Goal: Task Accomplishment & Management: Manage account settings

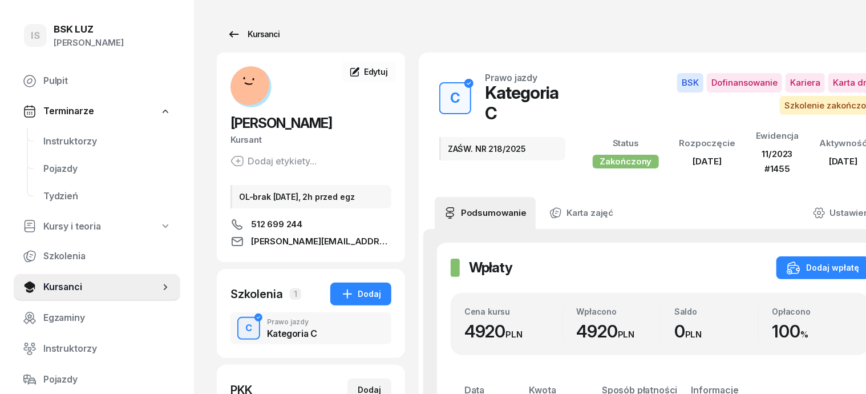
click at [244, 36] on div "Kursanci" at bounding box center [253, 34] width 52 height 14
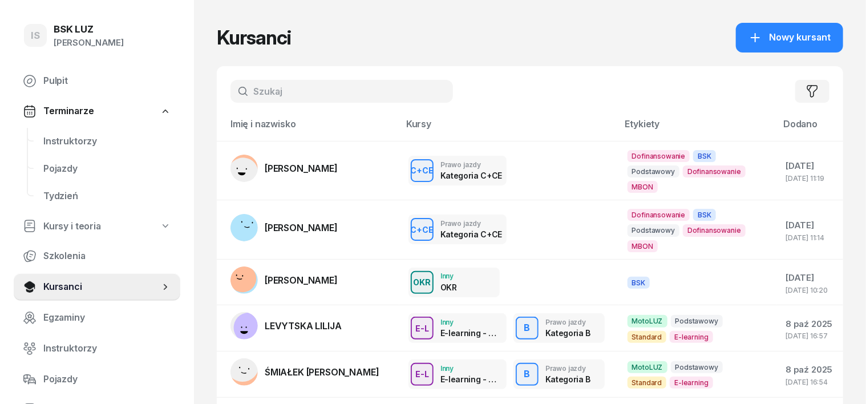
click at [240, 88] on input "text" at bounding box center [341, 91] width 223 height 23
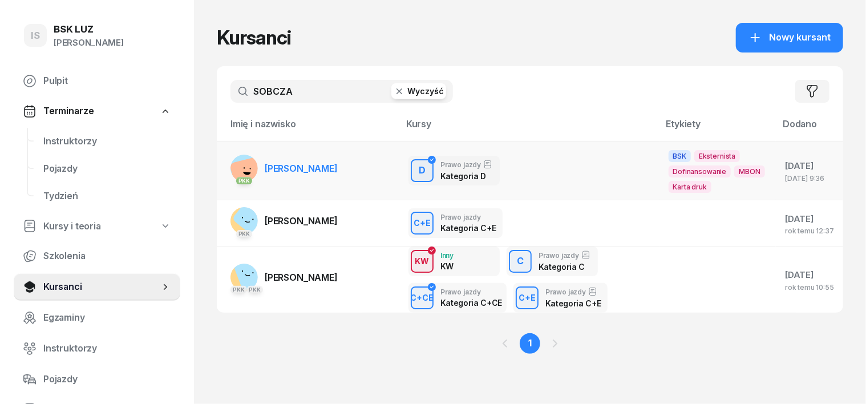
type input "SOBCZA"
click at [229, 164] on rect at bounding box center [247, 174] width 37 height 37
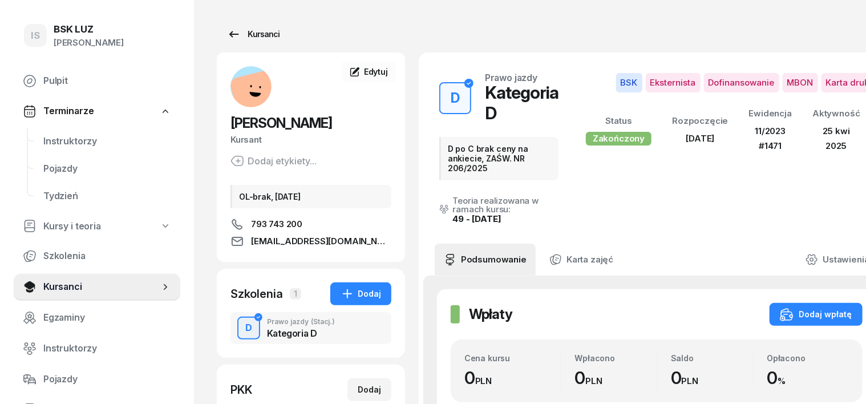
click at [235, 37] on div "Kursanci" at bounding box center [253, 34] width 52 height 14
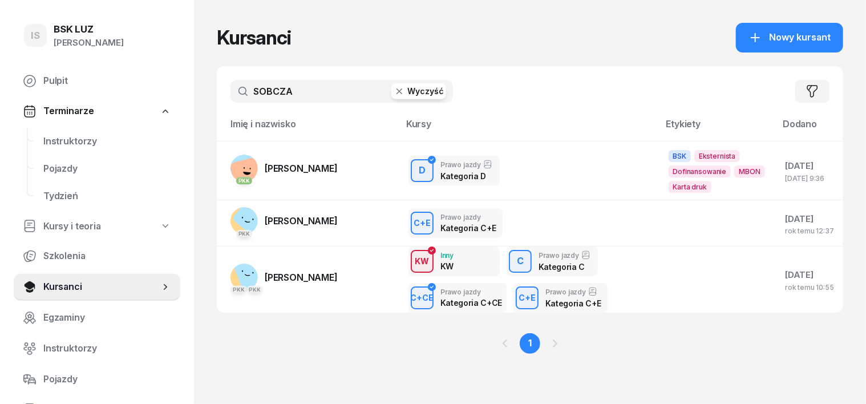
drag, startPoint x: 382, startPoint y: 83, endPoint x: 365, endPoint y: 80, distance: 17.5
click at [381, 82] on div "SOBCZA Wyczyść" at bounding box center [341, 91] width 223 height 23
click at [394, 89] on icon "button" at bounding box center [399, 91] width 11 height 11
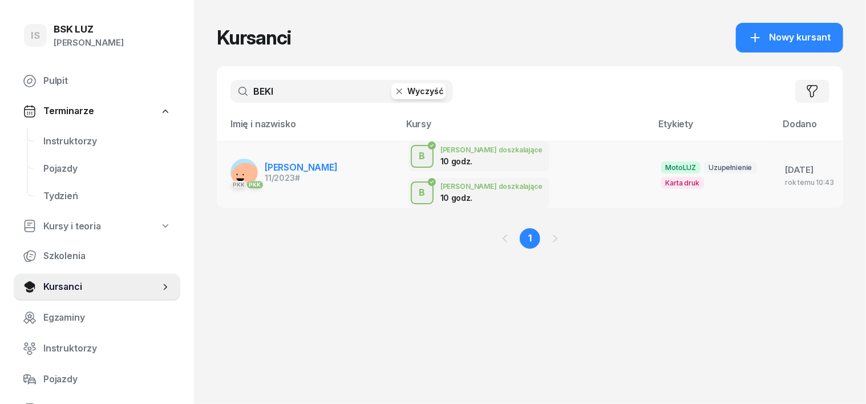
type input "BEKI"
click at [225, 157] on rect at bounding box center [245, 177] width 41 height 41
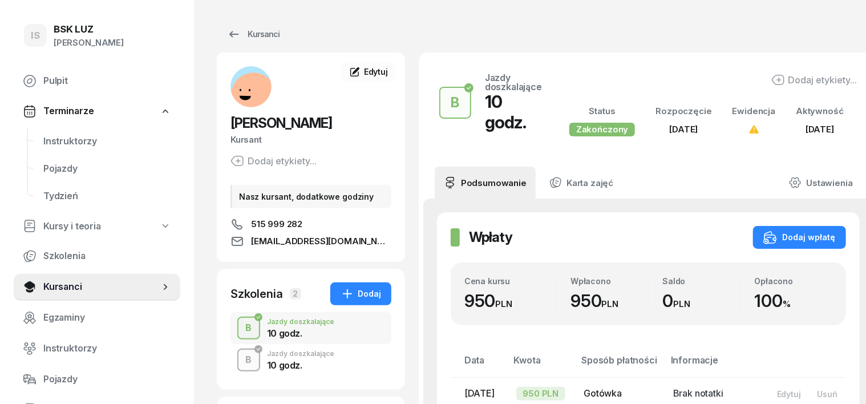
click at [241, 356] on div "B" at bounding box center [248, 359] width 15 height 19
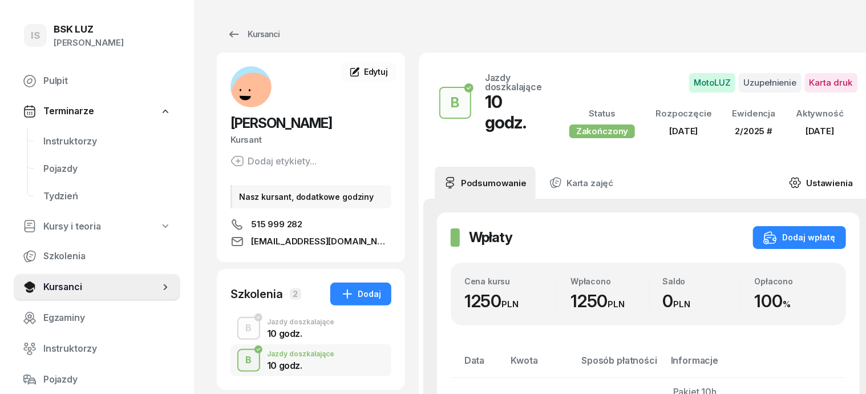
click at [790, 176] on icon at bounding box center [795, 182] width 13 height 13
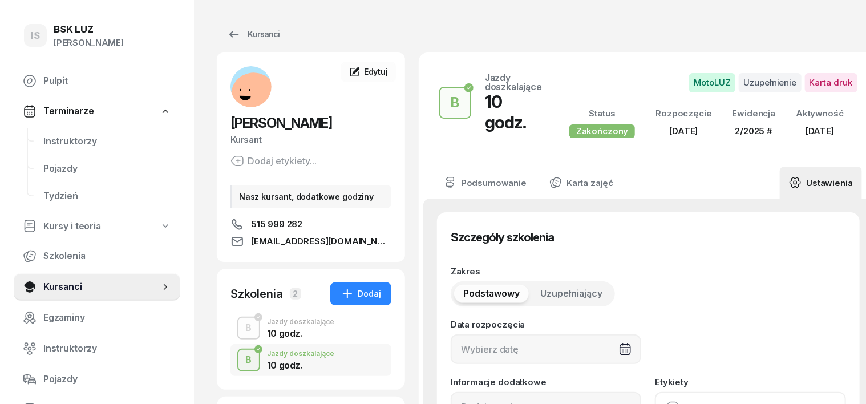
type input "[DATE]"
type input "10"
type input "32331"
type input "14163"
type input "50483"
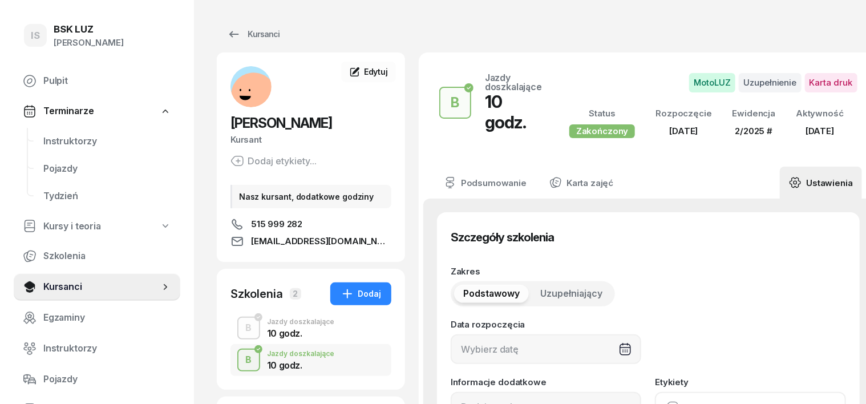
type input "89122"
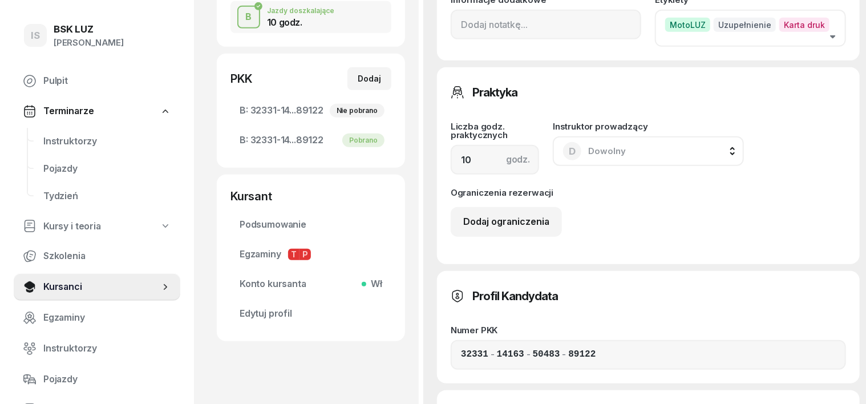
scroll to position [356, 0]
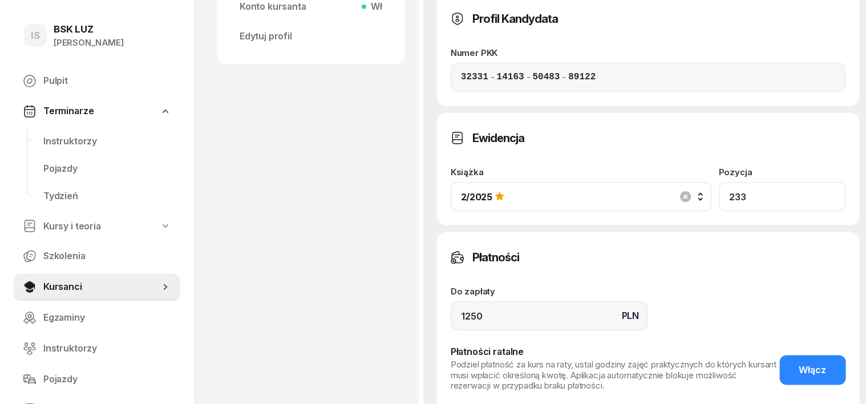
scroll to position [641, 0]
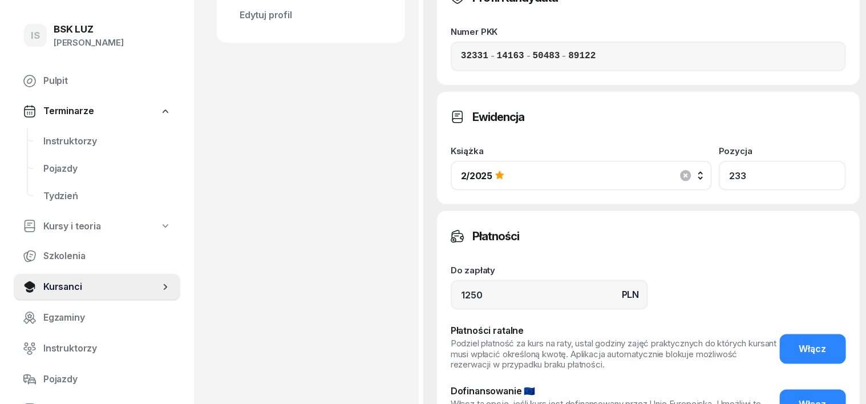
type input "233"
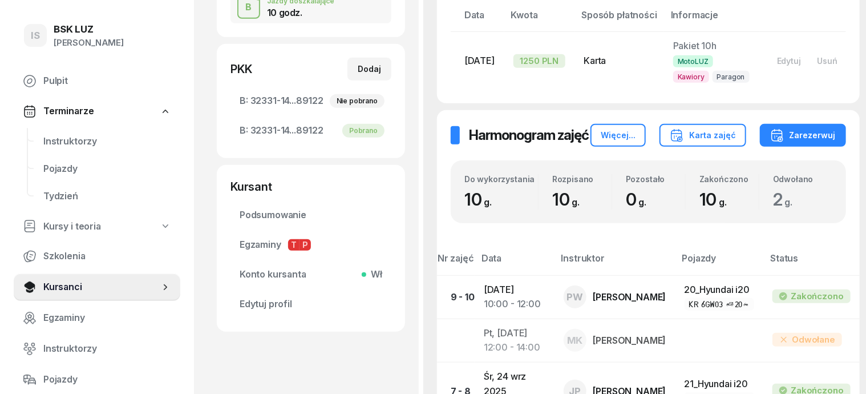
scroll to position [281, 0]
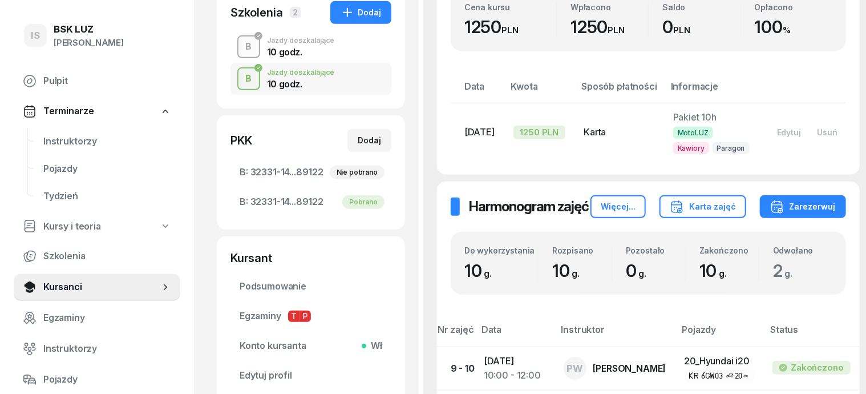
click at [241, 43] on div "B" at bounding box center [248, 46] width 15 height 19
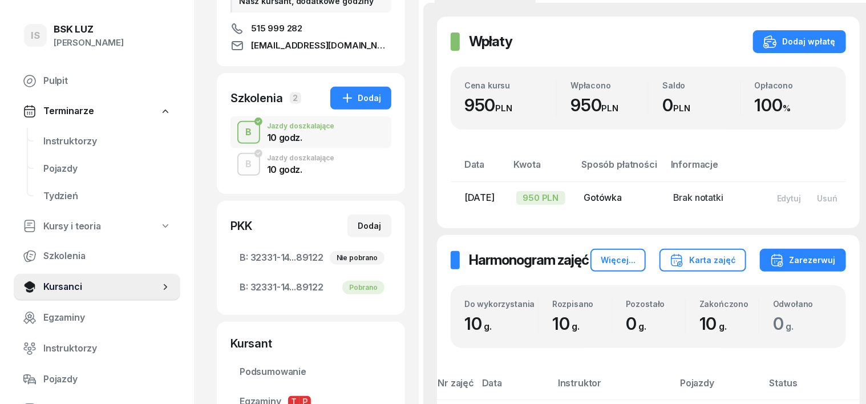
scroll to position [214, 0]
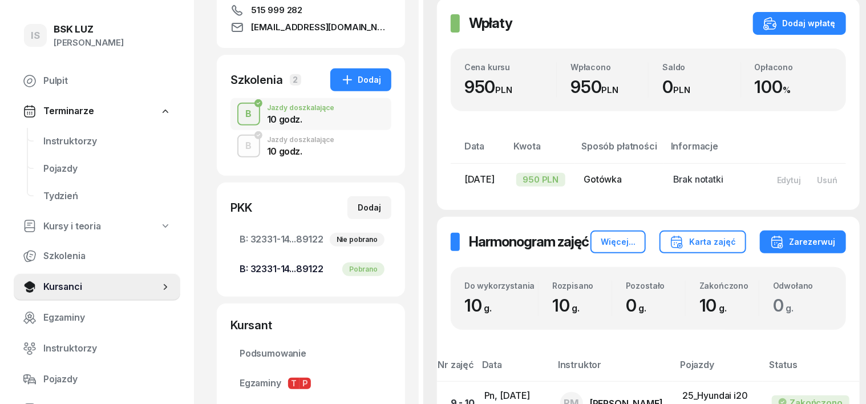
click at [342, 268] on div "Pobrano" at bounding box center [363, 269] width 42 height 14
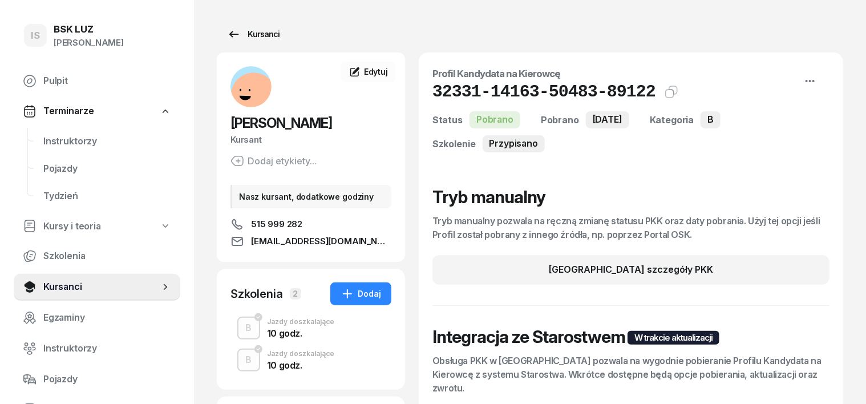
click at [248, 37] on div "Kursanci" at bounding box center [253, 34] width 52 height 14
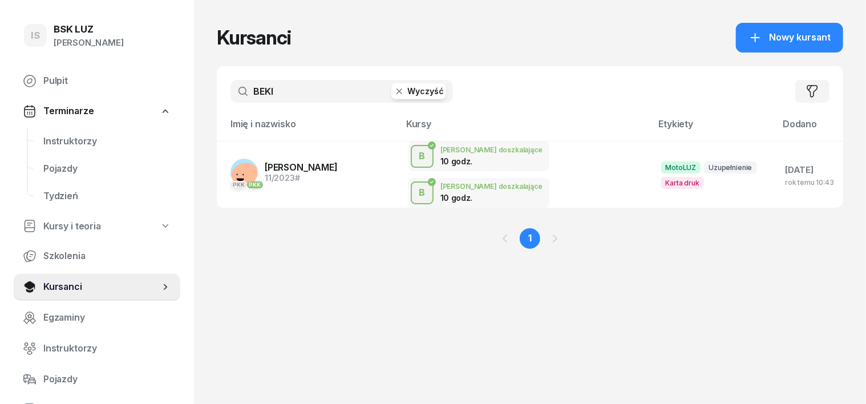
click at [394, 94] on icon "button" at bounding box center [399, 91] width 11 height 11
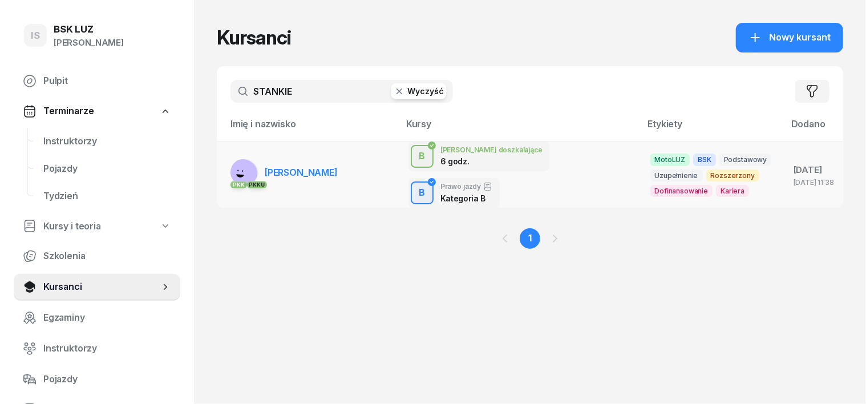
type input "STANKIE"
click at [223, 167] on rect at bounding box center [243, 174] width 40 height 40
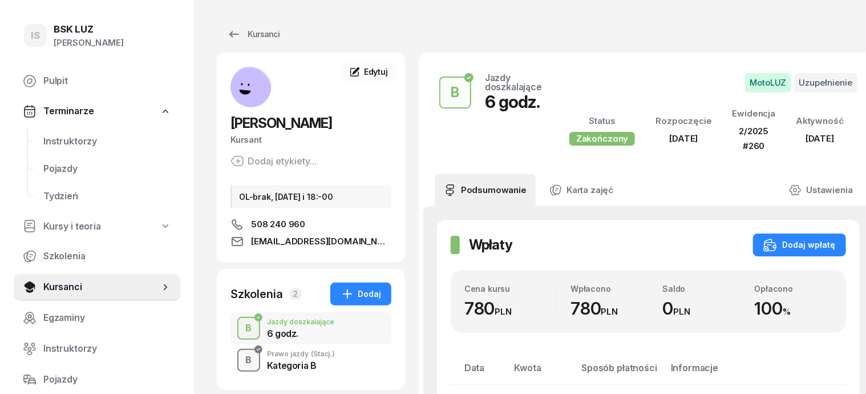
click at [241, 361] on div "B" at bounding box center [248, 359] width 15 height 19
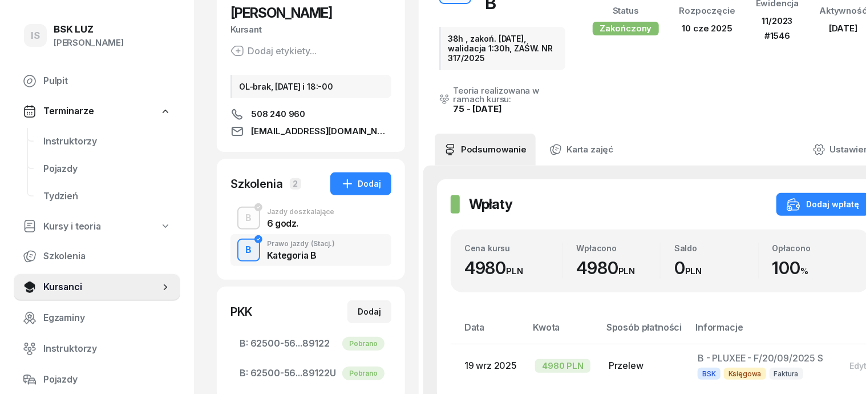
scroll to position [143, 0]
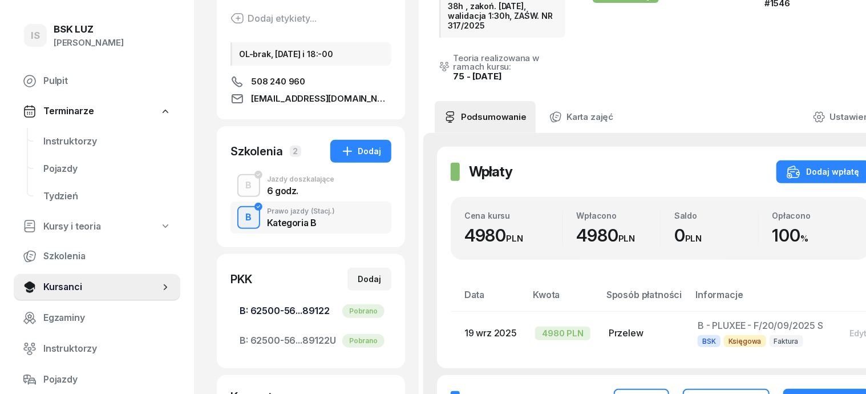
click at [292, 310] on span "B: 62500-56...89122 Pobrano" at bounding box center [311, 311] width 143 height 15
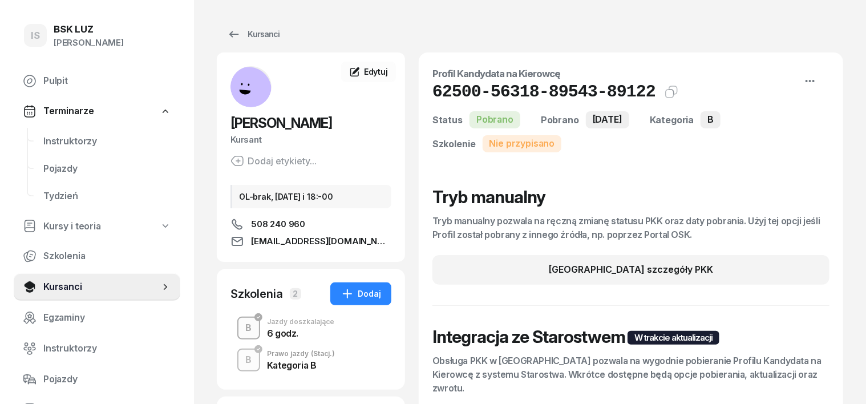
click at [241, 329] on div "B" at bounding box center [248, 327] width 15 height 19
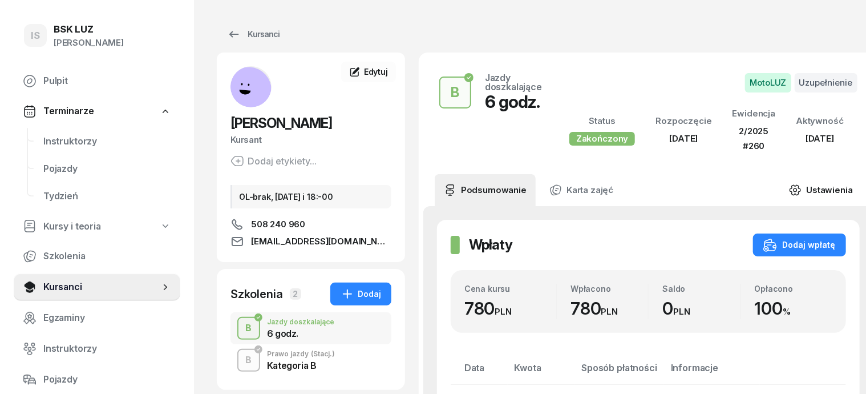
click at [794, 191] on icon at bounding box center [795, 189] width 3 height 3
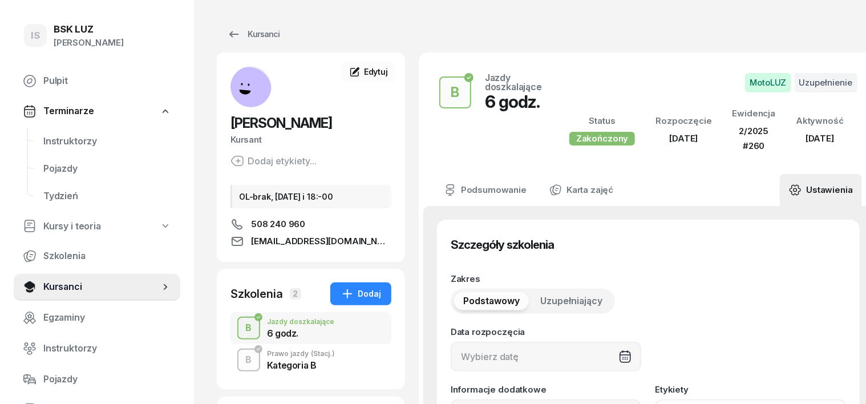
type input "[DATE]"
type input "6"
type input "62500"
type input "56318"
type input "89543"
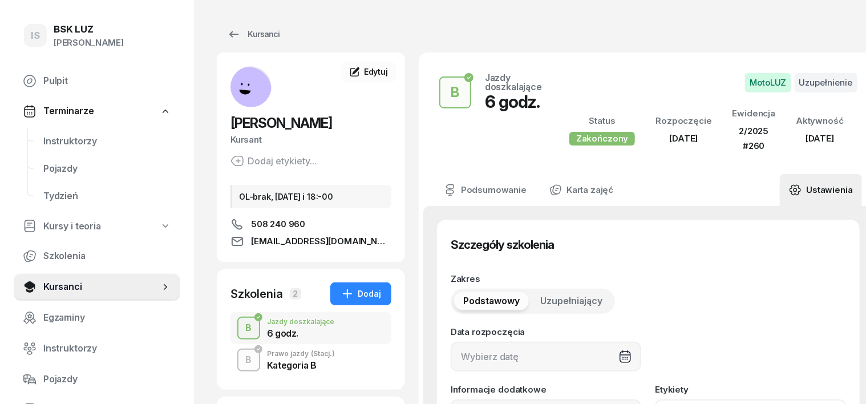
type input "89122"
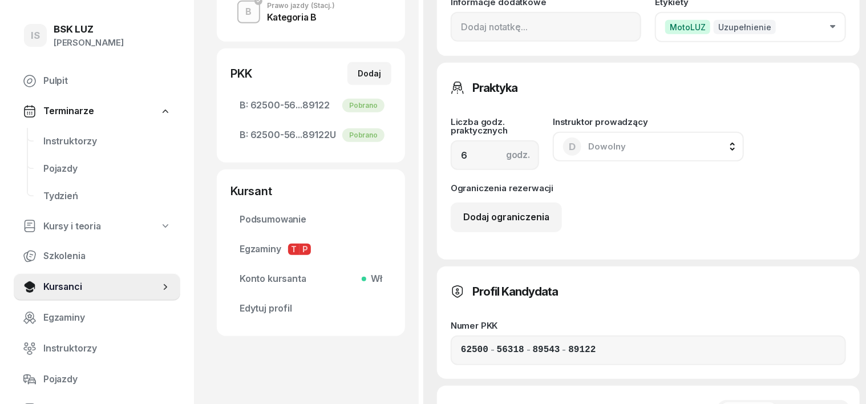
scroll to position [428, 0]
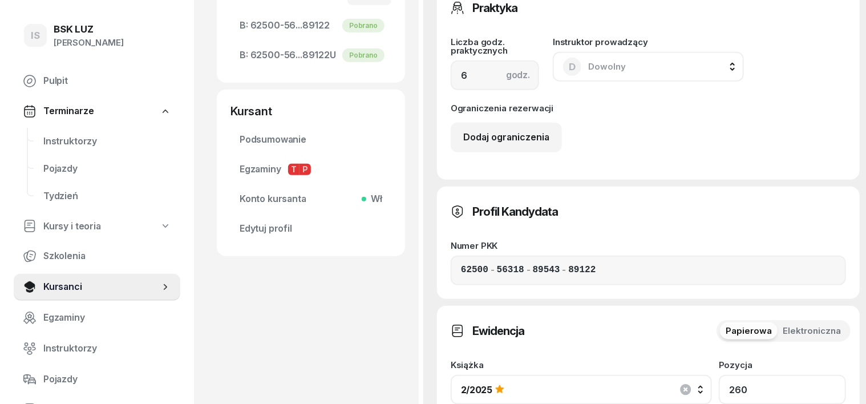
click at [796, 375] on input "260" at bounding box center [782, 390] width 127 height 30
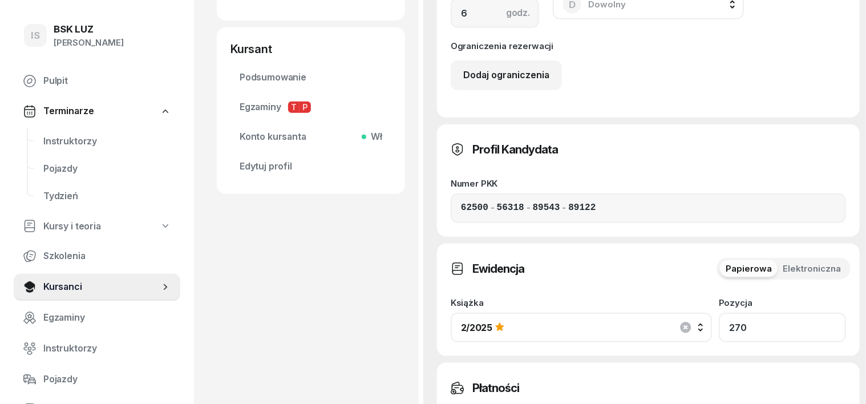
scroll to position [641, 0]
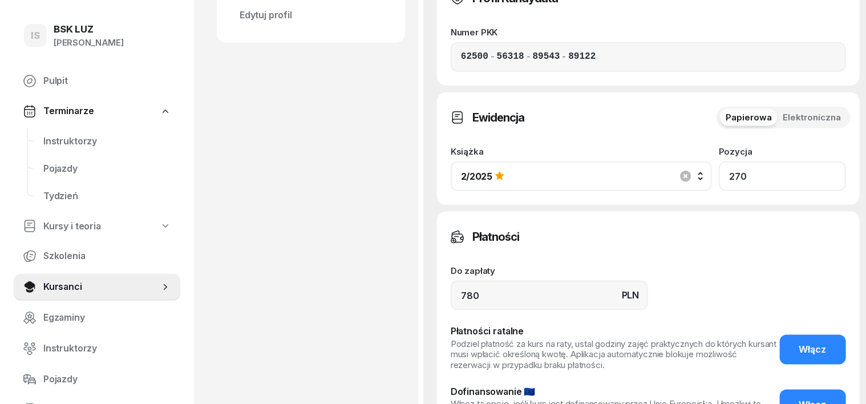
type input "270"
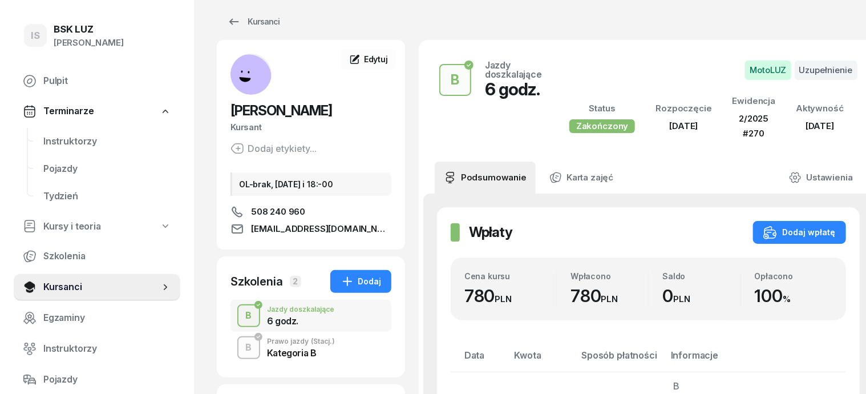
scroll to position [0, 0]
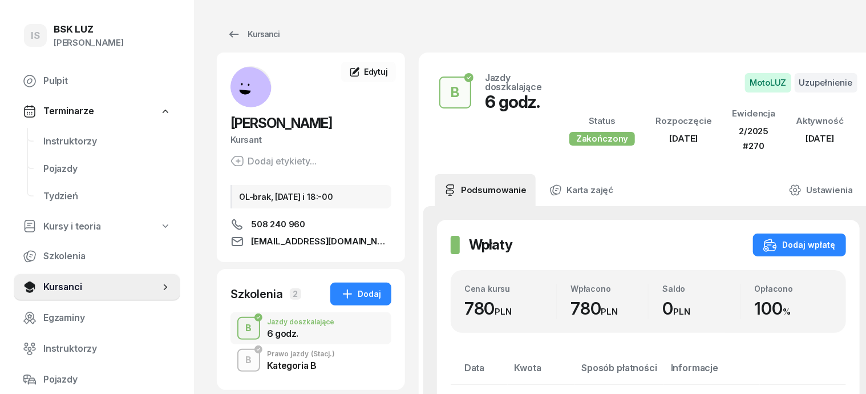
drag, startPoint x: 221, startPoint y: 359, endPoint x: 234, endPoint y: 345, distance: 19.8
click at [241, 357] on div "B" at bounding box center [248, 359] width 15 height 19
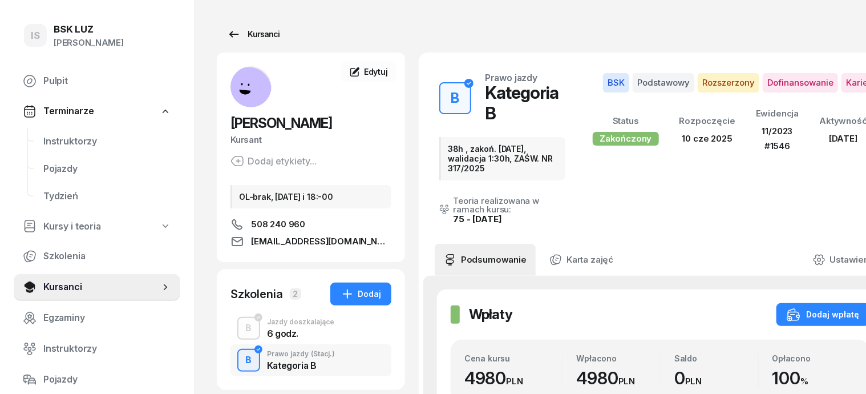
click at [242, 35] on div "Kursanci" at bounding box center [253, 34] width 52 height 14
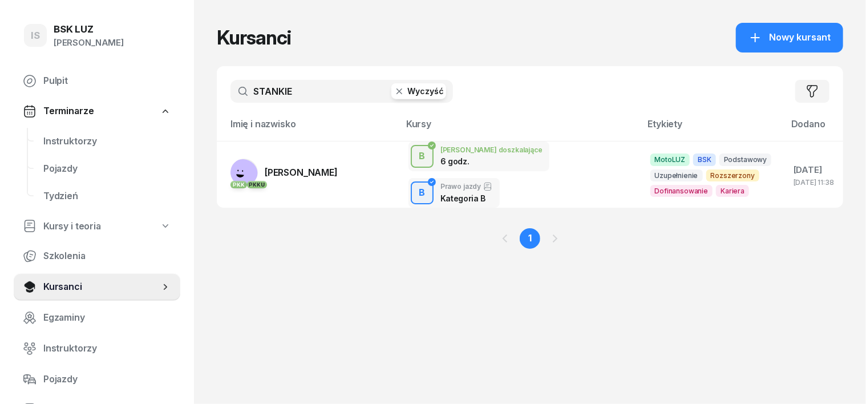
click at [394, 91] on icon "button" at bounding box center [399, 91] width 11 height 11
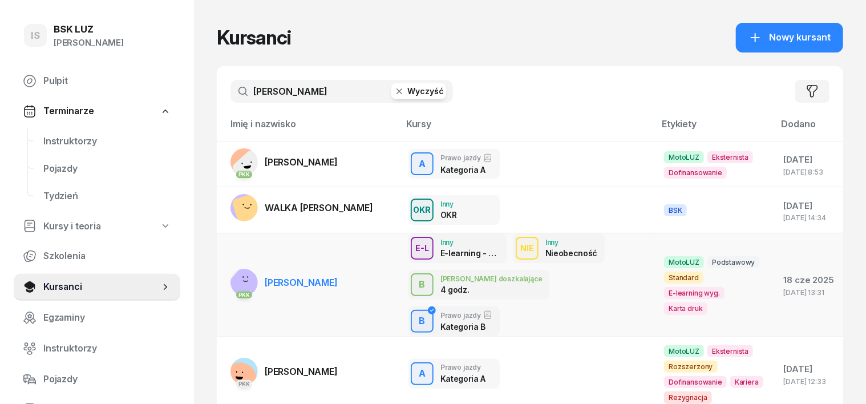
type input "[PERSON_NAME]"
click at [224, 265] on rect at bounding box center [245, 285] width 42 height 42
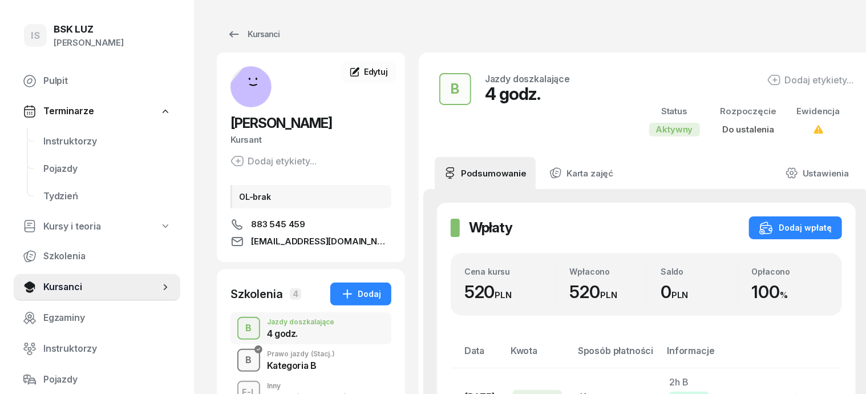
click at [241, 358] on div "B" at bounding box center [248, 359] width 15 height 19
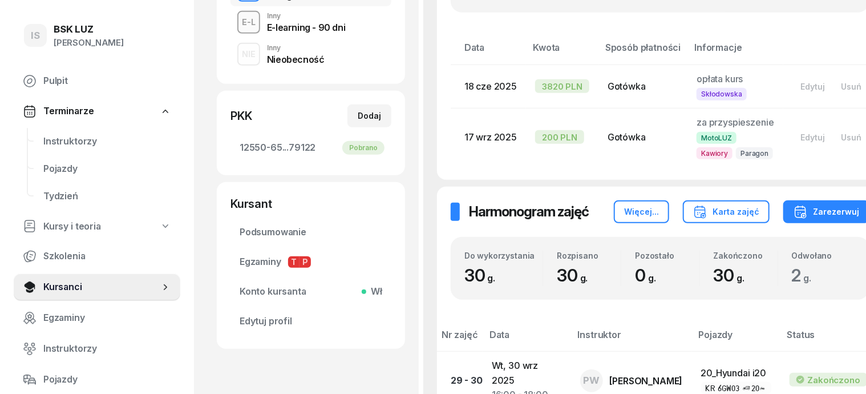
scroll to position [214, 0]
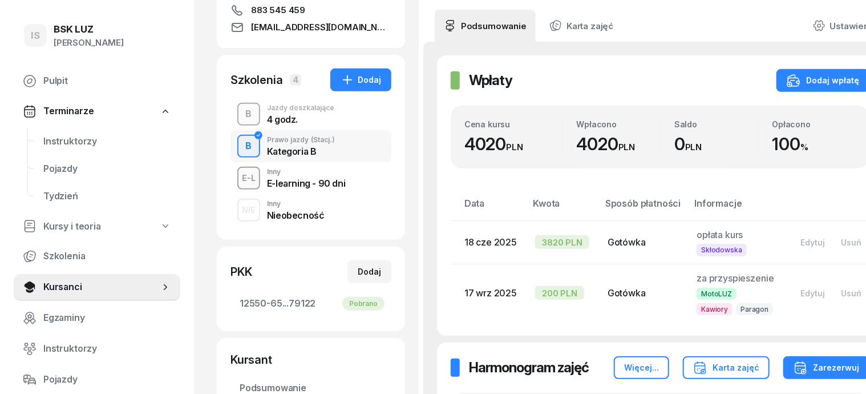
click at [241, 118] on div "B" at bounding box center [248, 113] width 15 height 19
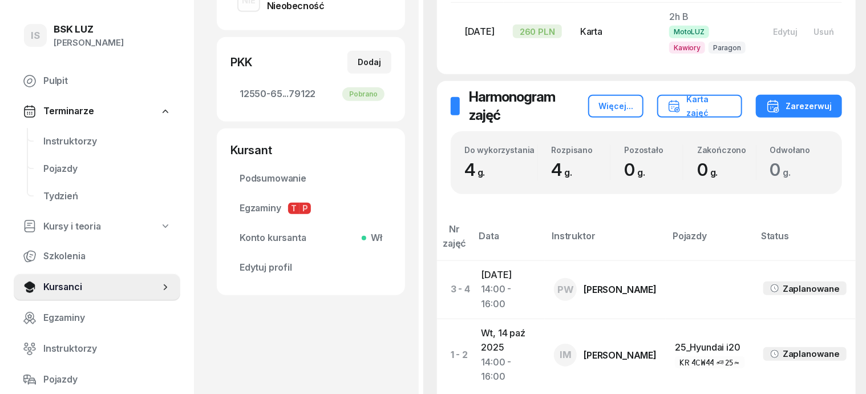
scroll to position [214, 0]
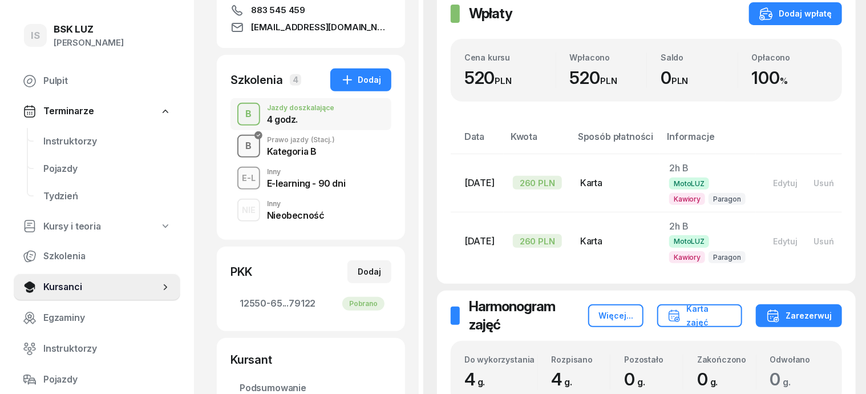
click at [241, 148] on div "B" at bounding box center [248, 145] width 15 height 19
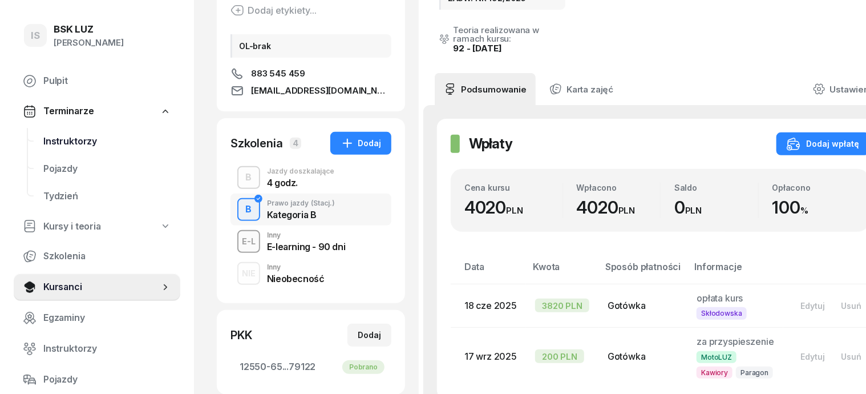
scroll to position [71, 0]
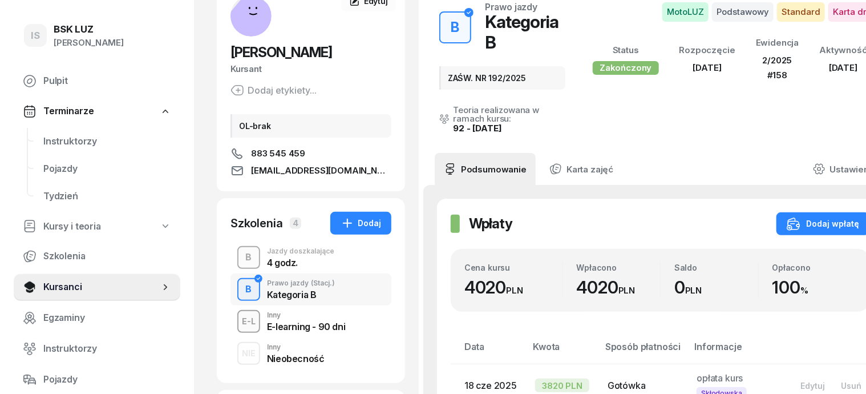
click at [241, 252] on div "B" at bounding box center [248, 257] width 15 height 19
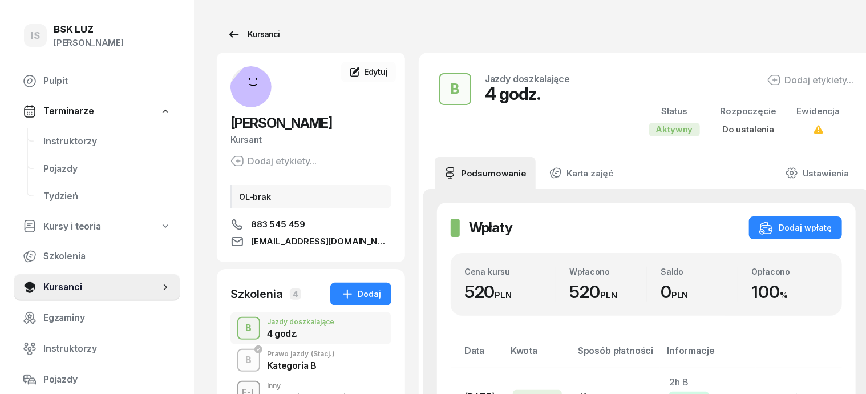
click at [246, 34] on div "Kursanci" at bounding box center [253, 34] width 52 height 14
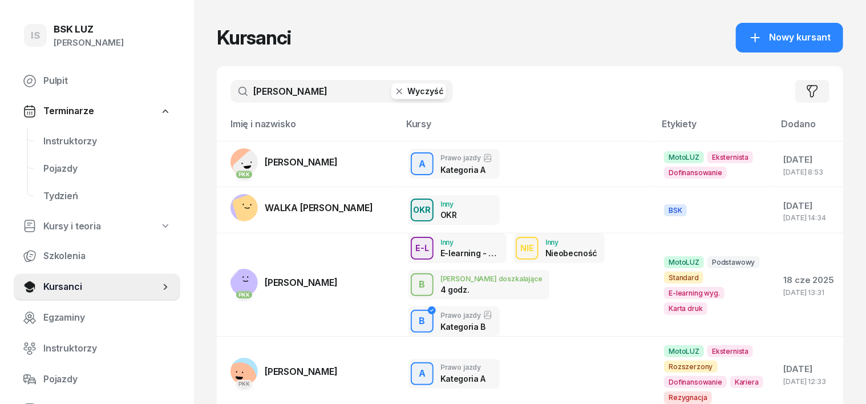
click at [394, 90] on icon "button" at bounding box center [399, 91] width 11 height 11
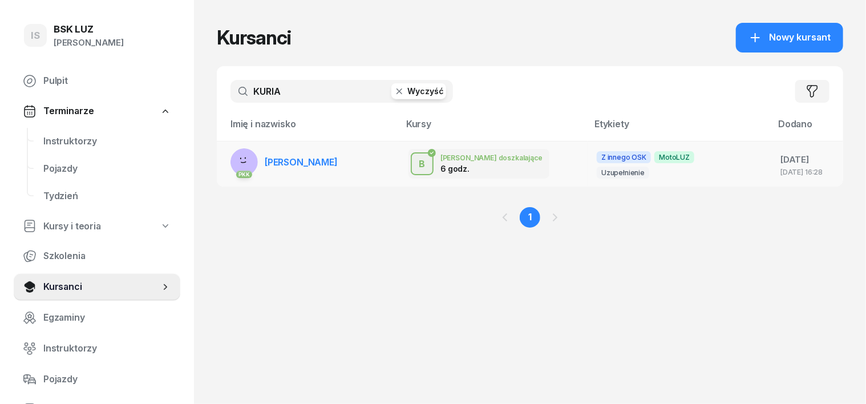
type input "KURIA"
click at [224, 160] on rect at bounding box center [244, 163] width 40 height 40
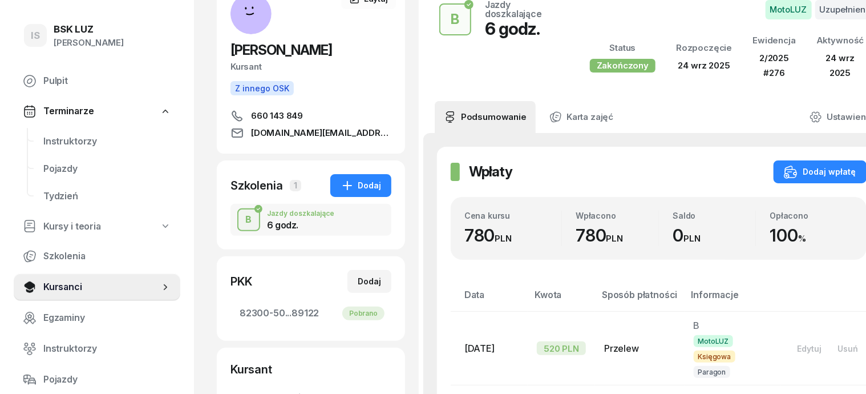
scroll to position [143, 0]
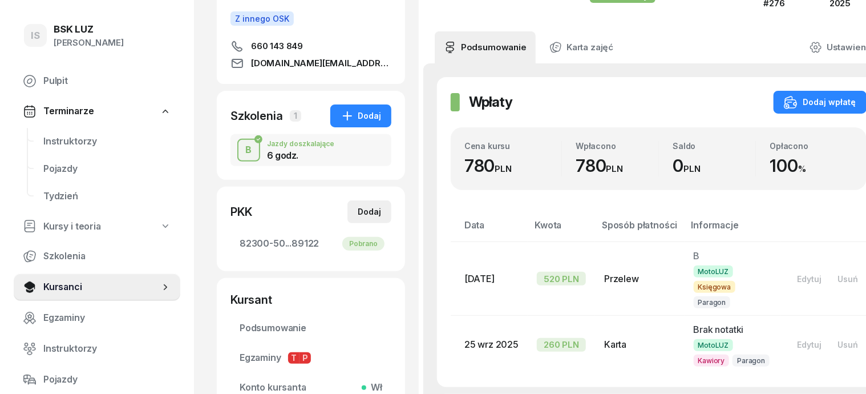
click at [358, 212] on div "Dodaj" at bounding box center [369, 212] width 23 height 14
select select
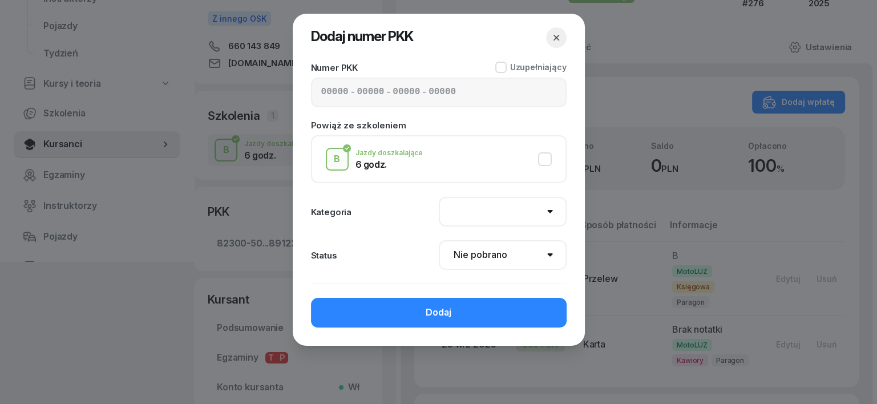
click at [719, 25] on div at bounding box center [438, 202] width 877 height 404
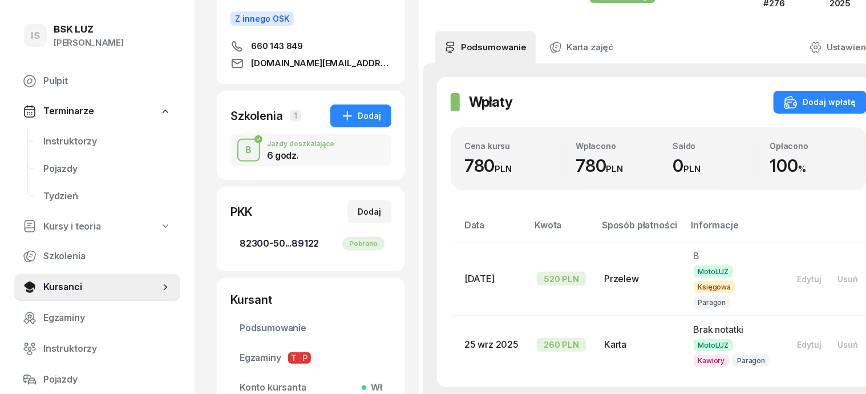
click at [247, 242] on span "82300-50...89122 Pobrano" at bounding box center [311, 243] width 143 height 15
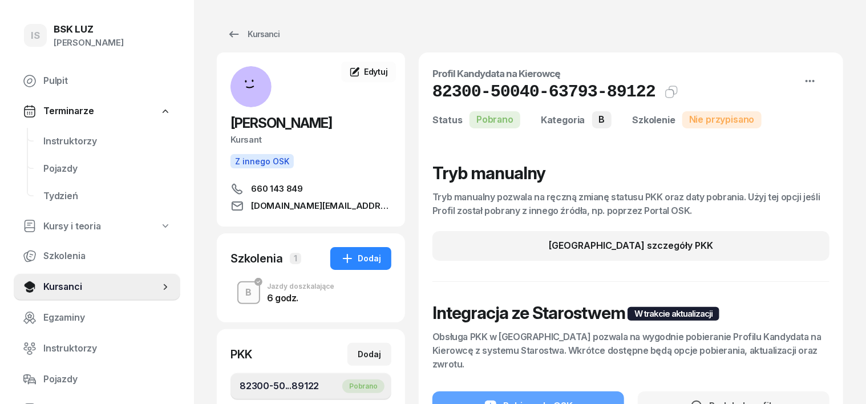
click at [241, 296] on div "B" at bounding box center [248, 292] width 15 height 19
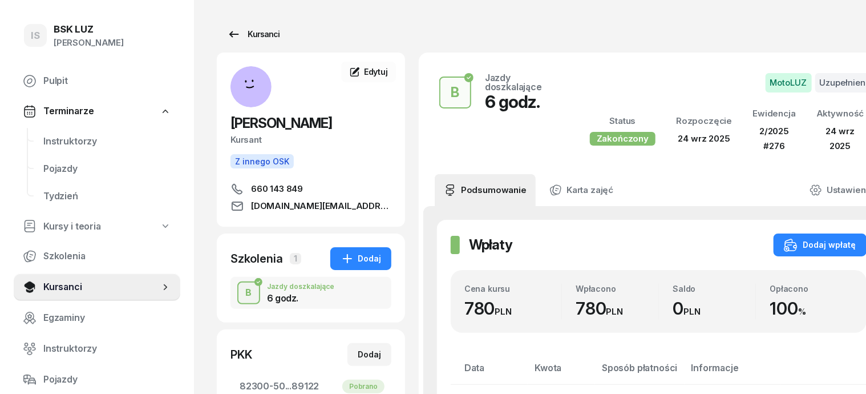
click at [244, 33] on div "Kursanci" at bounding box center [253, 34] width 52 height 14
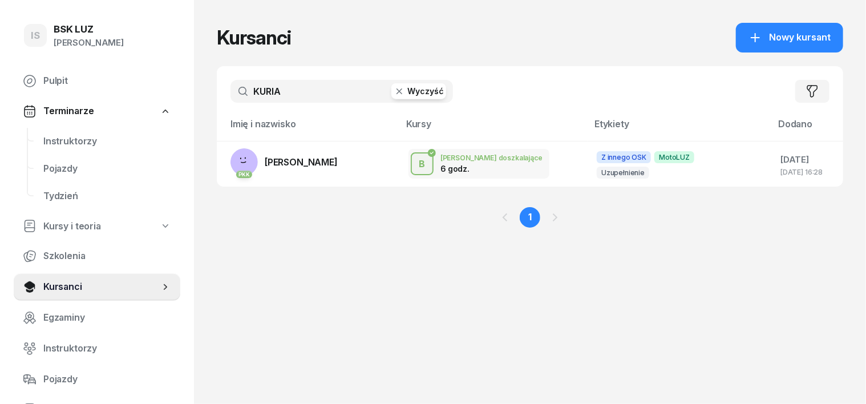
click at [394, 89] on icon "button" at bounding box center [399, 91] width 11 height 11
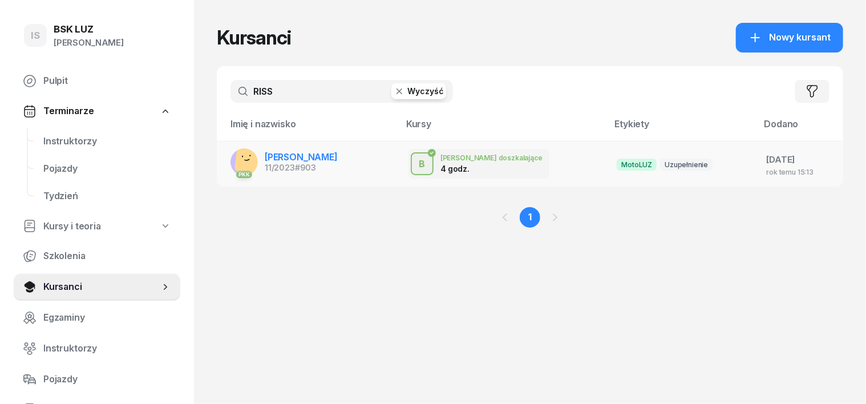
type input "RISS"
click at [234, 155] on rect at bounding box center [251, 158] width 34 height 34
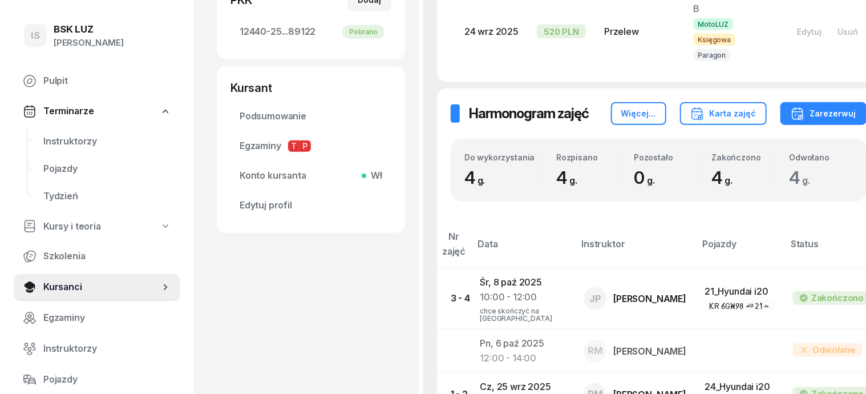
scroll to position [285, 0]
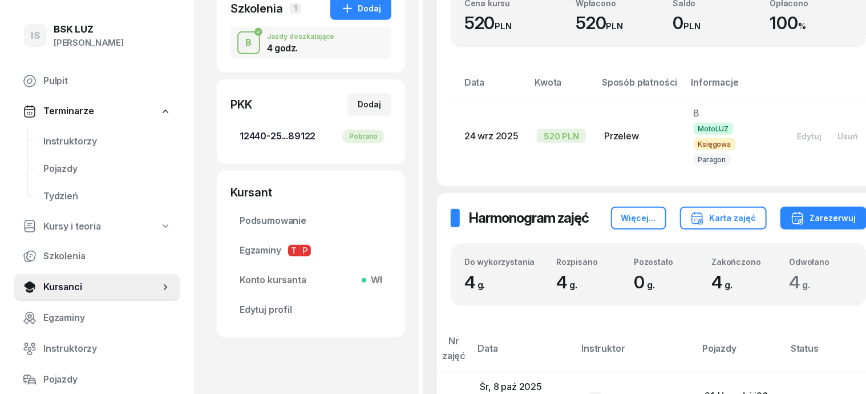
click at [264, 138] on span "12440-25...89122 Pobrano" at bounding box center [311, 136] width 143 height 15
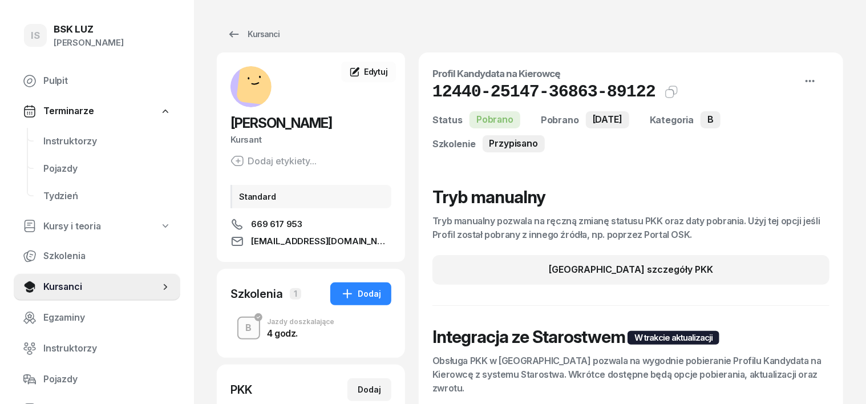
click at [241, 325] on div "B" at bounding box center [248, 327] width 15 height 19
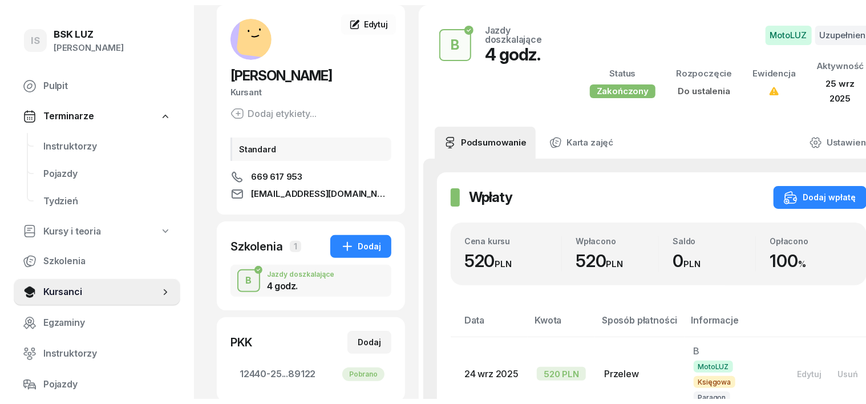
scroll to position [71, 0]
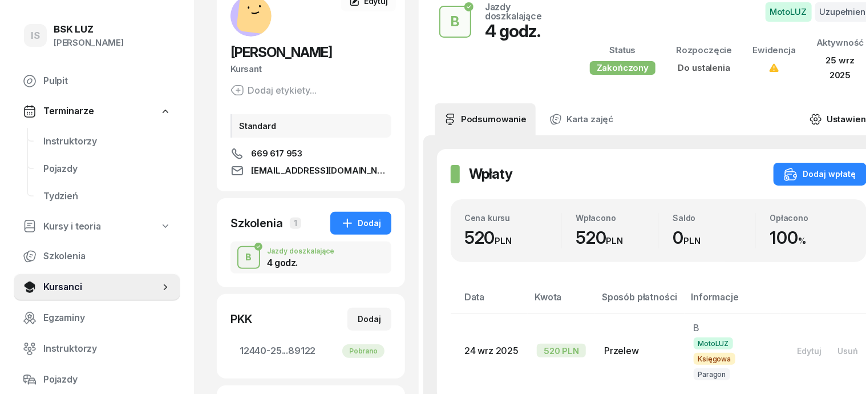
click at [810, 117] on icon at bounding box center [816, 119] width 13 height 13
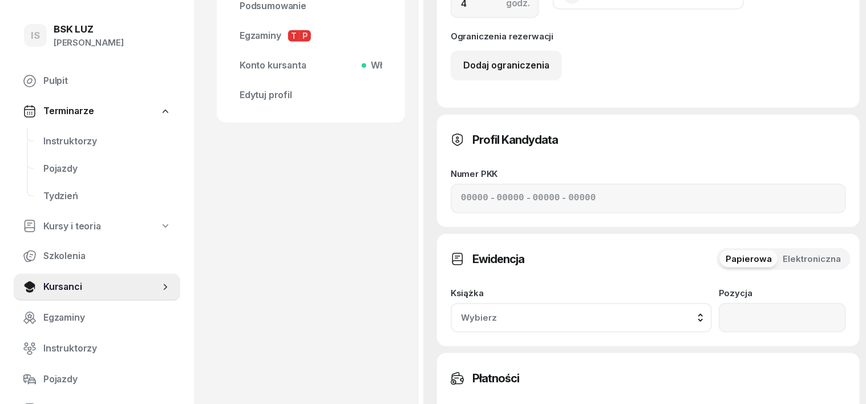
scroll to position [571, 0]
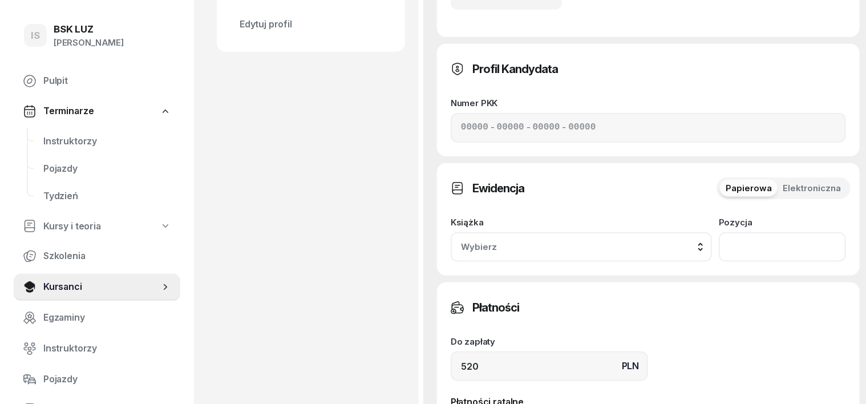
click at [796, 232] on input "number" at bounding box center [782, 247] width 127 height 30
type input "291"
click at [702, 240] on div "Wybierz" at bounding box center [581, 247] width 241 height 15
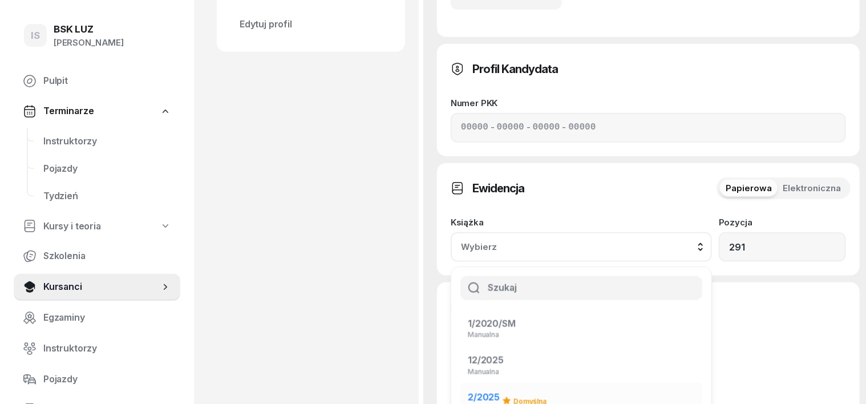
click at [500, 391] on span "2/2025" at bounding box center [484, 396] width 32 height 11
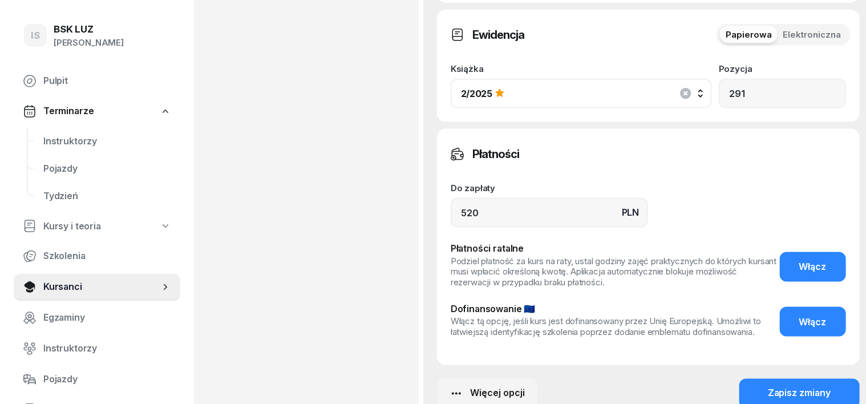
scroll to position [739, 0]
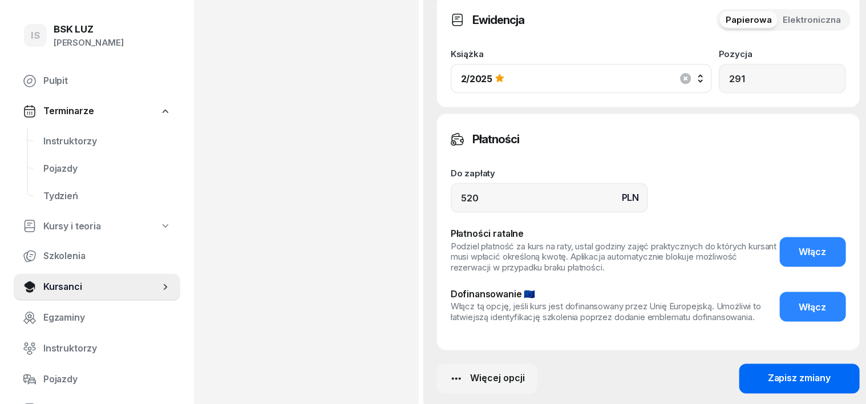
click at [822, 364] on button "Zapisz zmiany" at bounding box center [799, 379] width 120 height 30
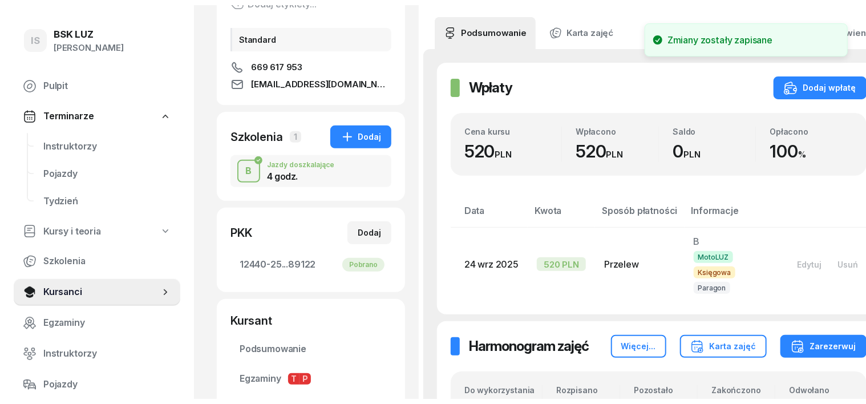
scroll to position [0, 0]
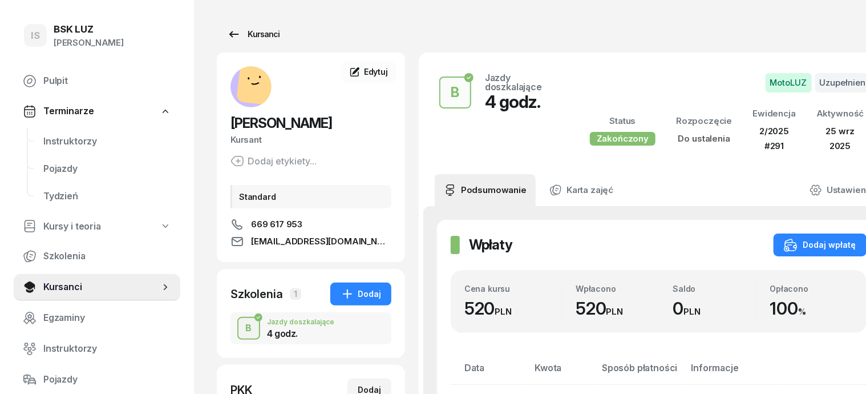
click at [240, 34] on div "Kursanci" at bounding box center [253, 34] width 52 height 14
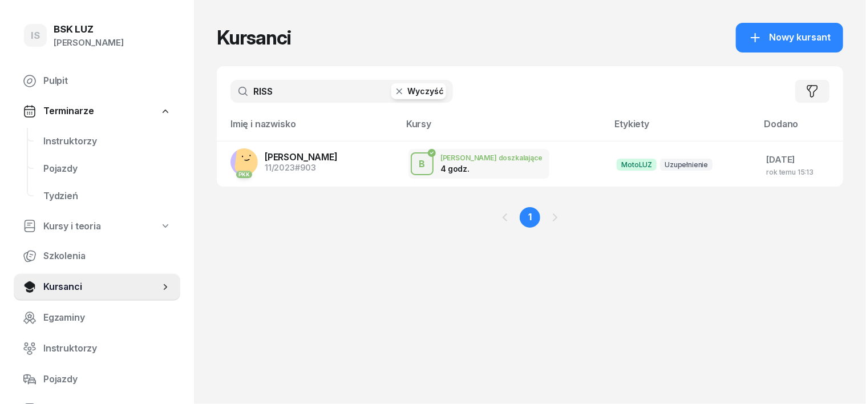
click at [394, 91] on icon "button" at bounding box center [399, 91] width 11 height 11
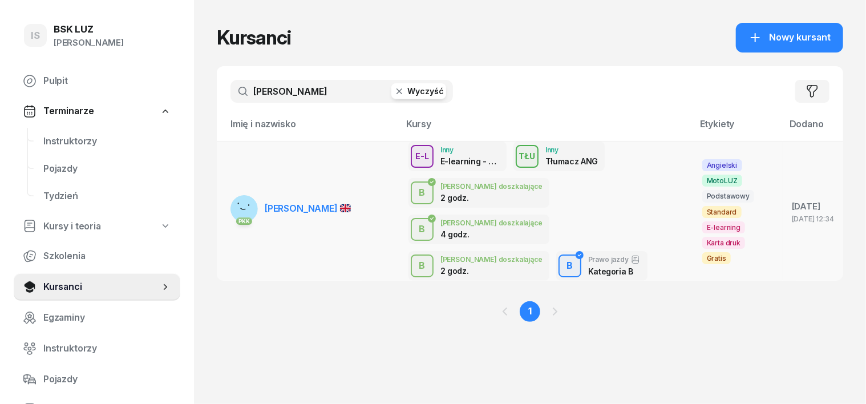
type input "[PERSON_NAME]"
click at [223, 189] on rect at bounding box center [243, 205] width 45 height 45
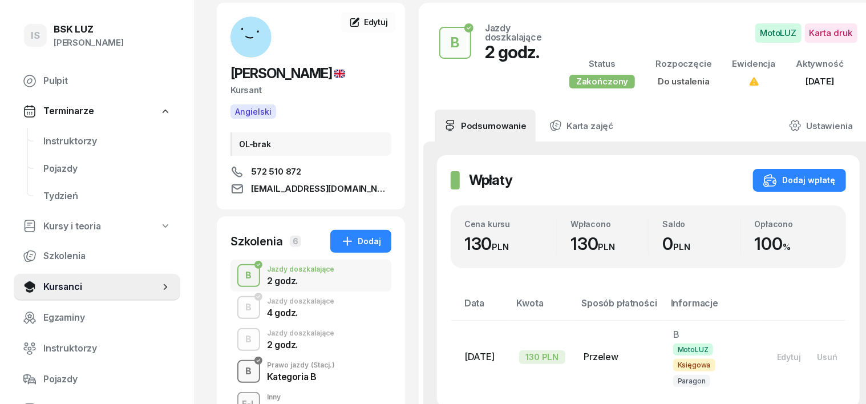
scroll to position [71, 0]
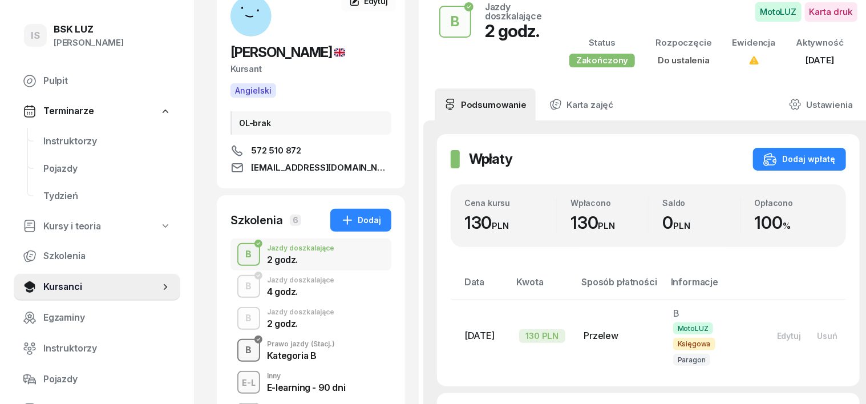
click at [241, 349] on div "B" at bounding box center [248, 350] width 15 height 19
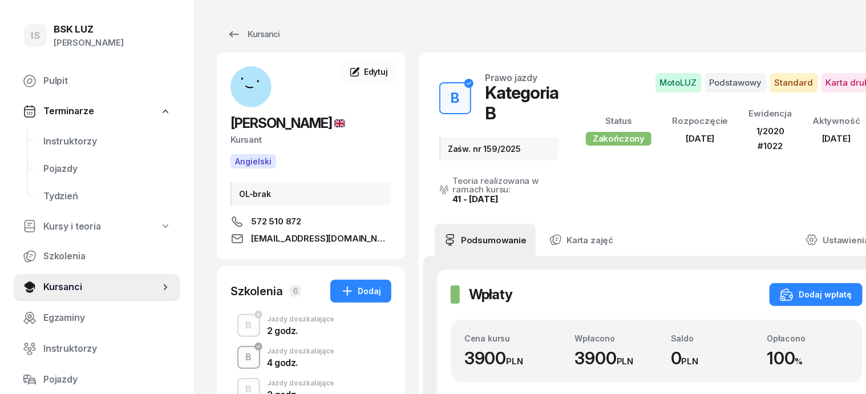
click at [241, 359] on div "B" at bounding box center [248, 356] width 15 height 19
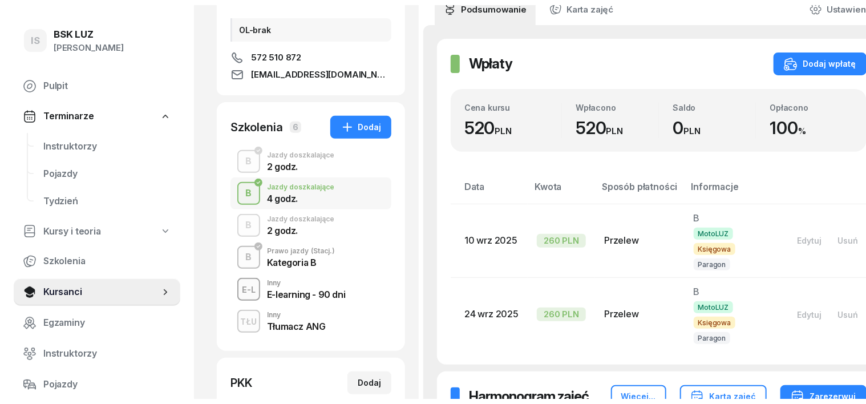
scroll to position [25, 0]
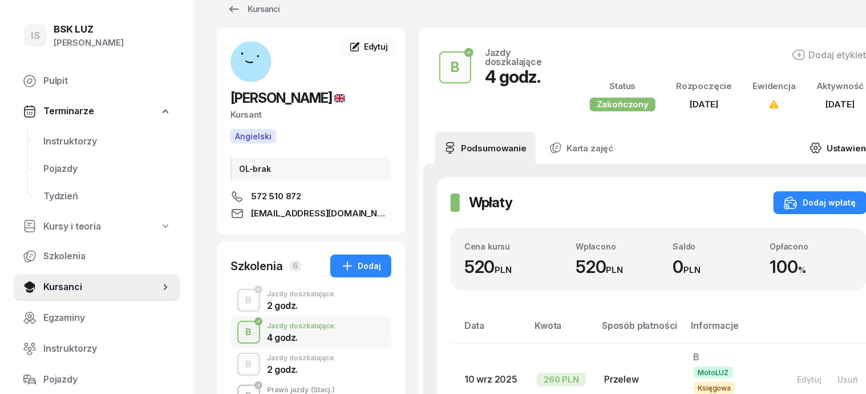
click at [810, 154] on icon at bounding box center [816, 147] width 13 height 13
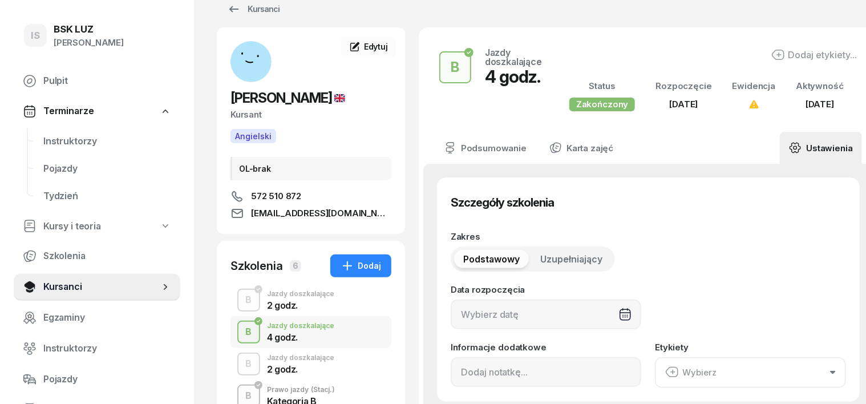
type input "[DATE]"
type input "4"
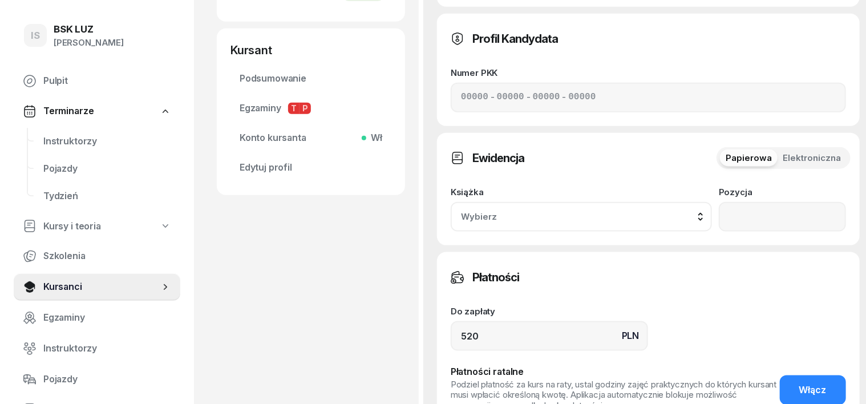
scroll to position [596, 0]
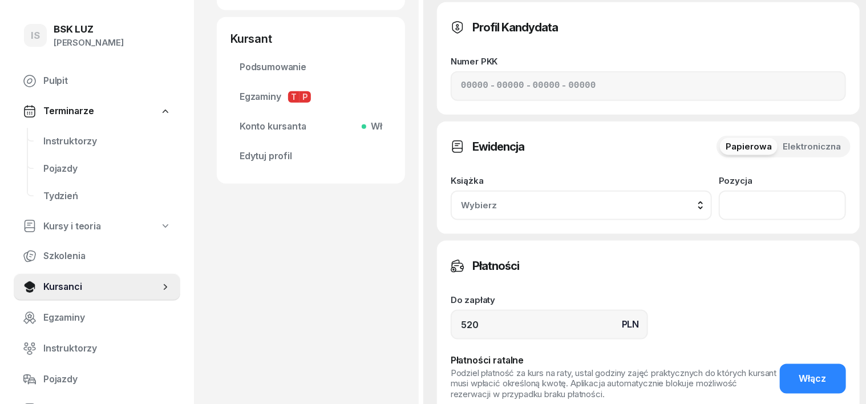
drag, startPoint x: 792, startPoint y: 100, endPoint x: 742, endPoint y: 119, distance: 52.9
click at [791, 191] on input "number" at bounding box center [782, 206] width 127 height 30
type input "292"
drag, startPoint x: 722, startPoint y: 97, endPoint x: 717, endPoint y: 105, distance: 9.5
click at [702, 198] on div "Wybierz" at bounding box center [581, 205] width 241 height 15
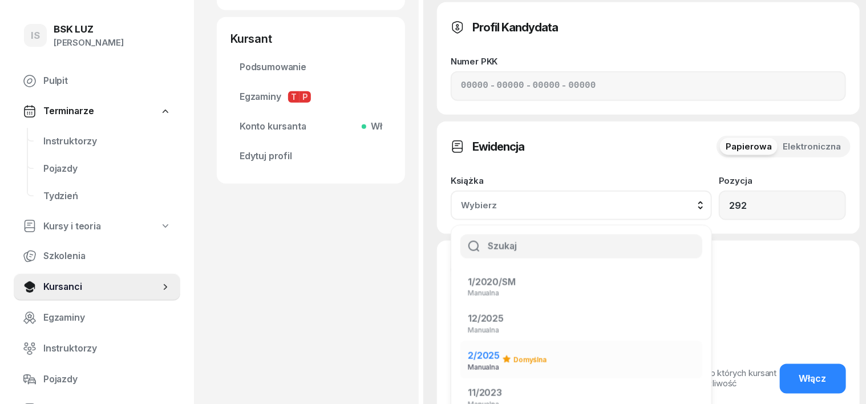
click at [500, 350] on span "2/2025" at bounding box center [484, 355] width 32 height 11
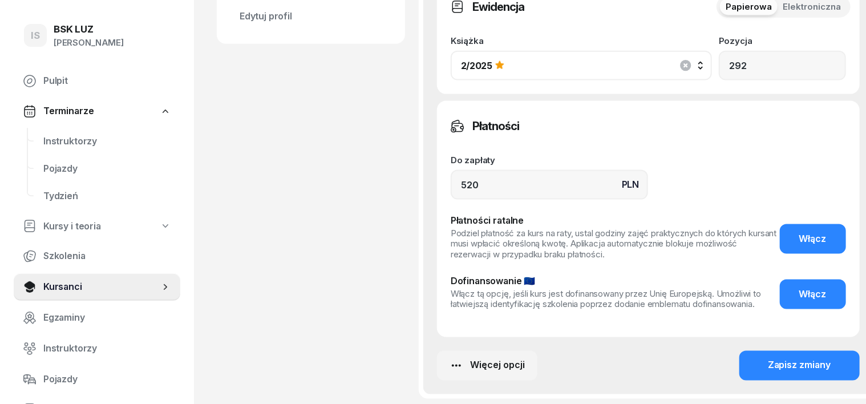
scroll to position [737, 0]
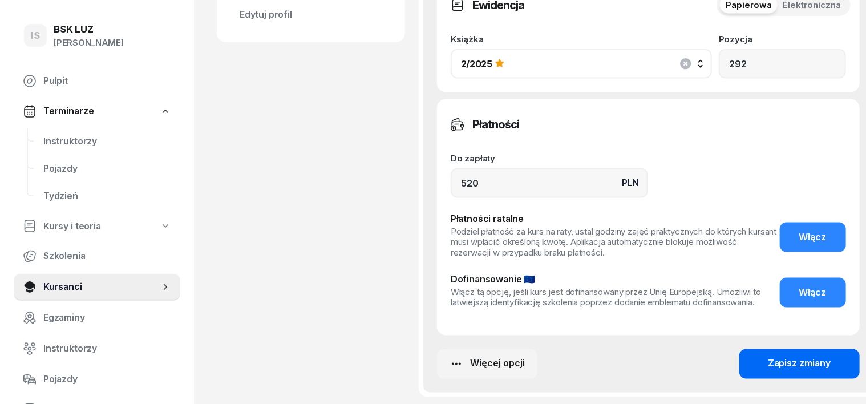
click at [831, 349] on button "Zapisz zmiany" at bounding box center [799, 364] width 120 height 30
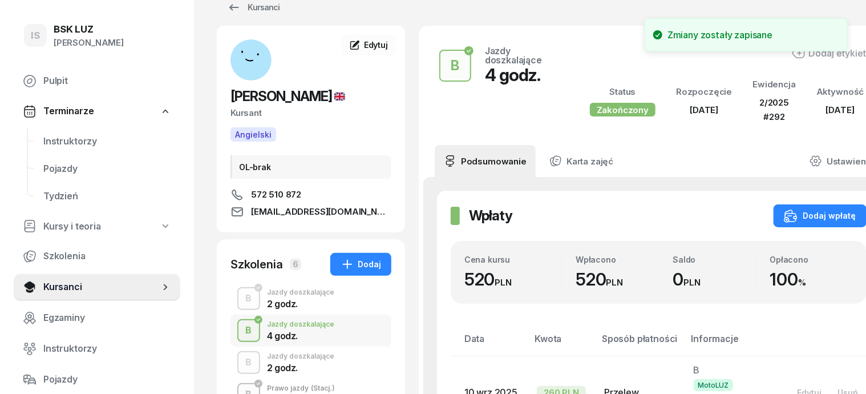
scroll to position [25, 0]
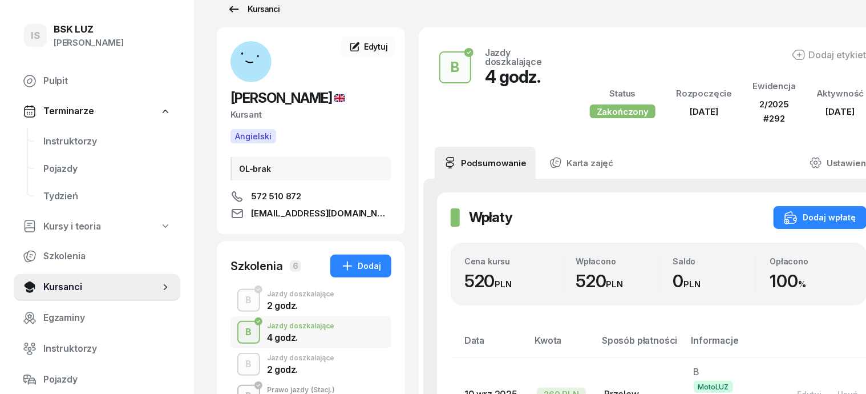
click at [244, 9] on div "Kursanci" at bounding box center [253, 9] width 52 height 14
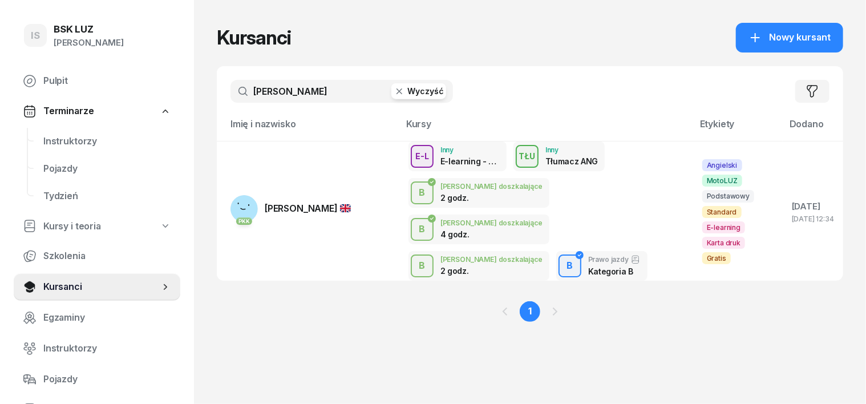
click at [394, 91] on icon "button" at bounding box center [399, 91] width 11 height 11
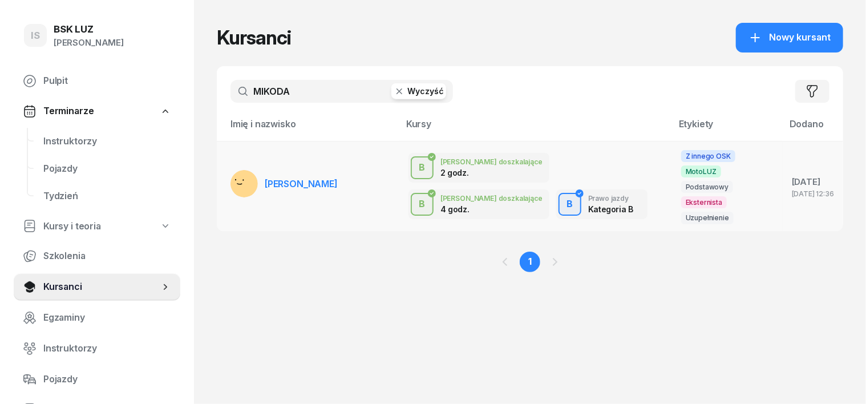
type input "MIKODA"
click at [224, 168] on rect at bounding box center [244, 185] width 42 height 42
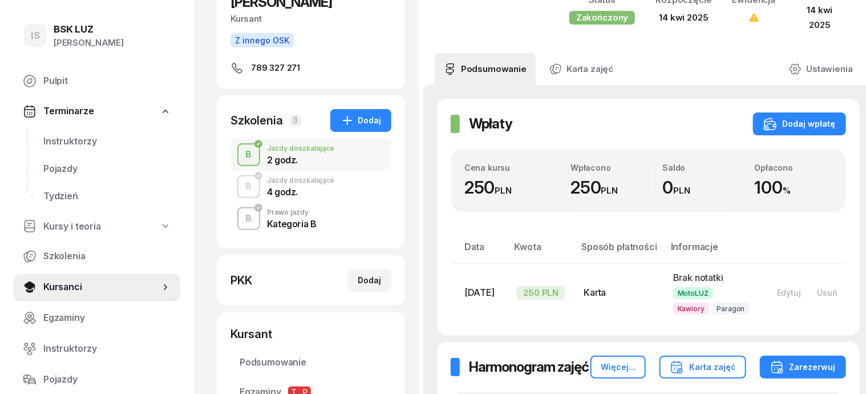
scroll to position [143, 0]
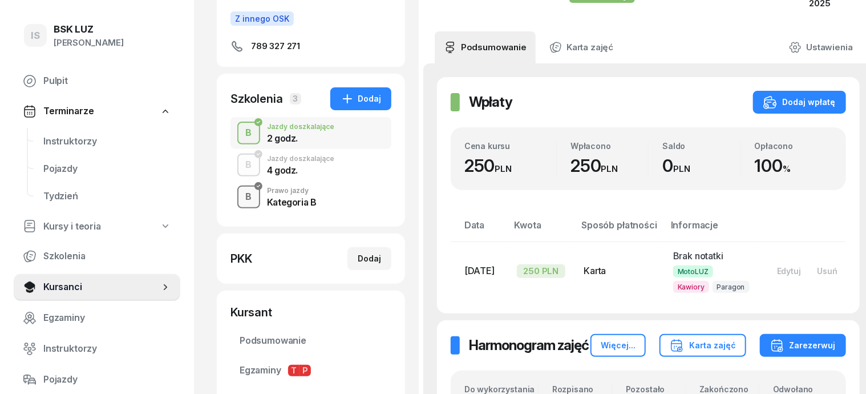
click at [241, 191] on div "B" at bounding box center [248, 196] width 15 height 19
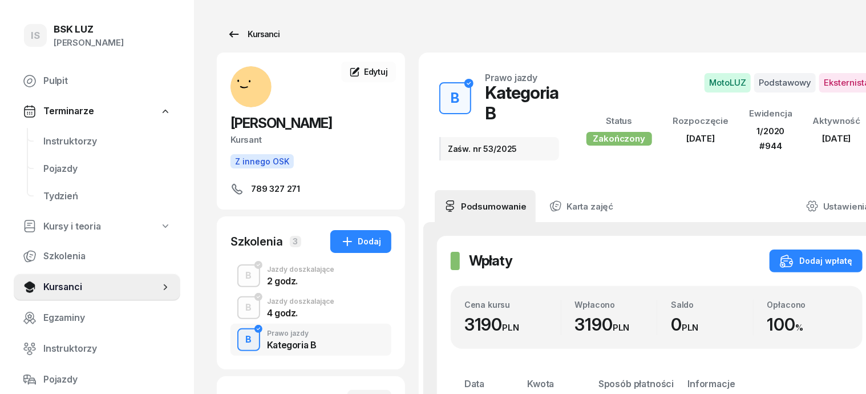
click at [249, 36] on div "Kursanci" at bounding box center [253, 34] width 52 height 14
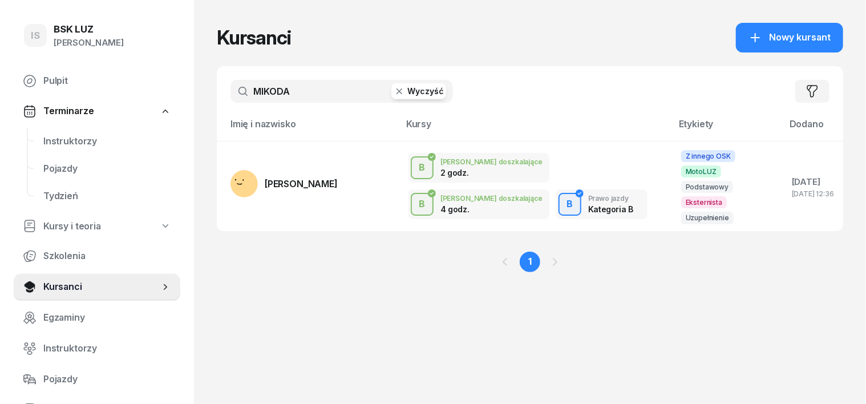
click at [394, 92] on icon "button" at bounding box center [399, 91] width 11 height 11
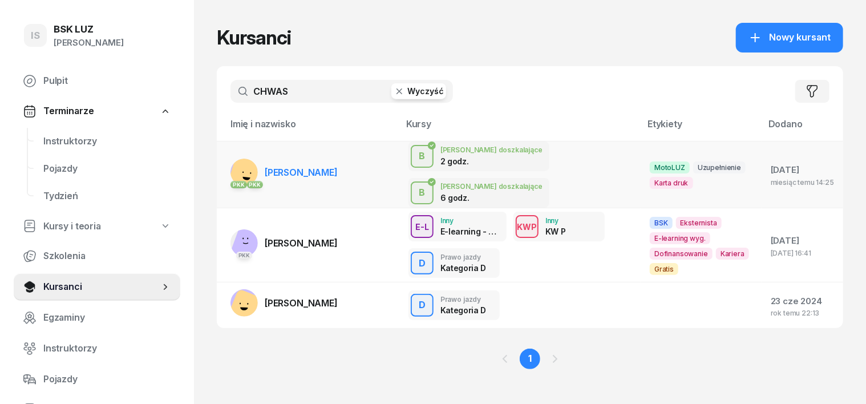
type input "CHWAS"
click at [230, 176] on div "PKK PKK" at bounding box center [243, 183] width 27 height 15
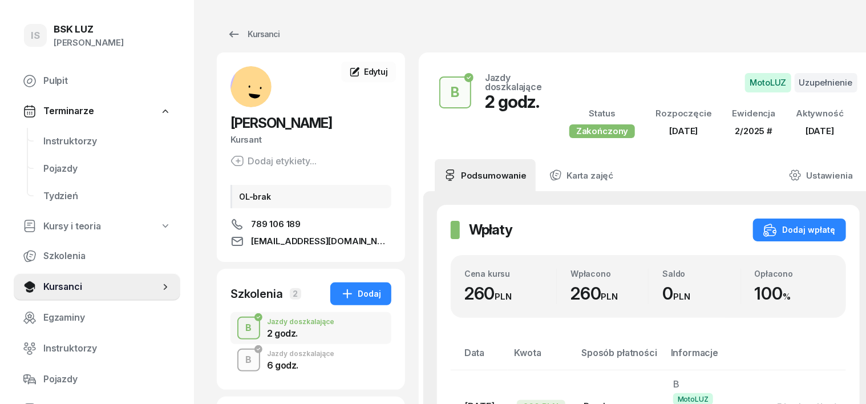
click at [241, 362] on div "B" at bounding box center [248, 359] width 15 height 19
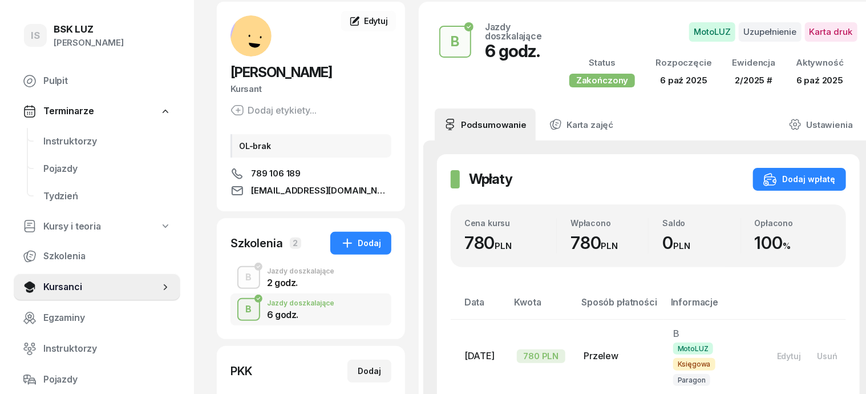
scroll to position [143, 0]
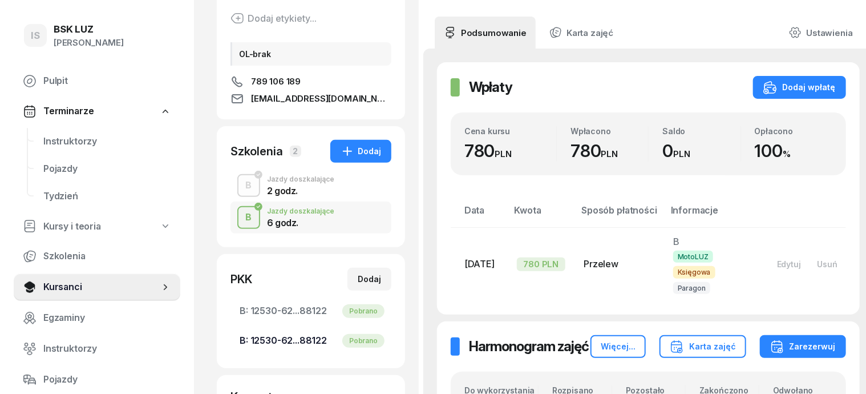
click at [286, 339] on span "B: 12530-62...88122 Pobrano" at bounding box center [311, 340] width 143 height 15
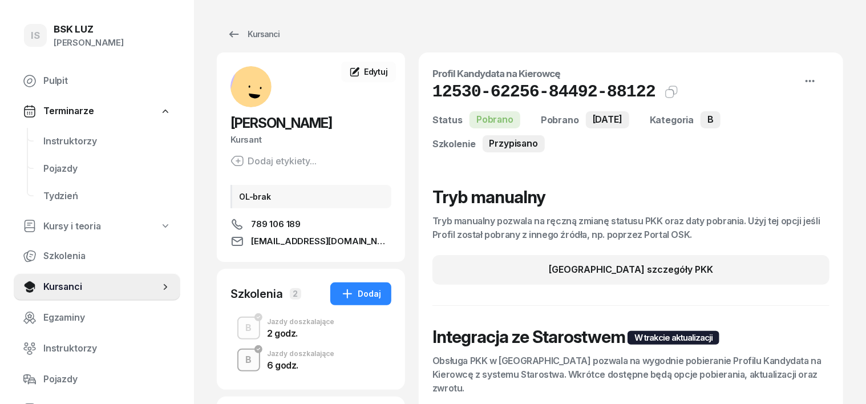
click at [241, 361] on div "B" at bounding box center [248, 359] width 15 height 19
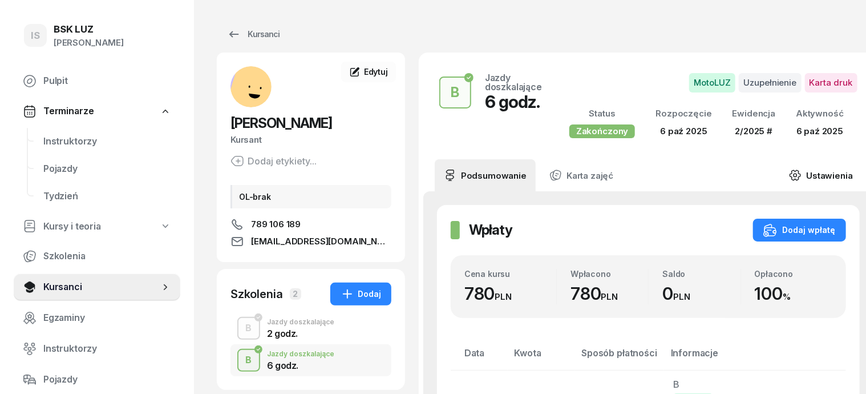
click at [790, 170] on icon at bounding box center [795, 175] width 10 height 10
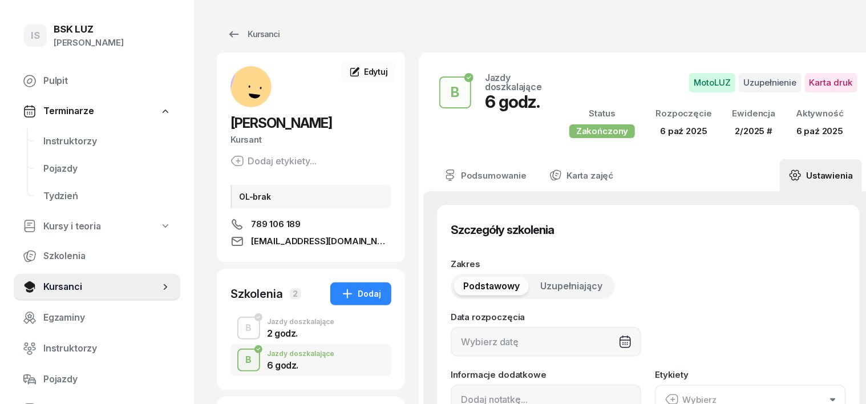
type input "[DATE]"
type input "6"
type input "12530"
type input "62256"
type input "84492"
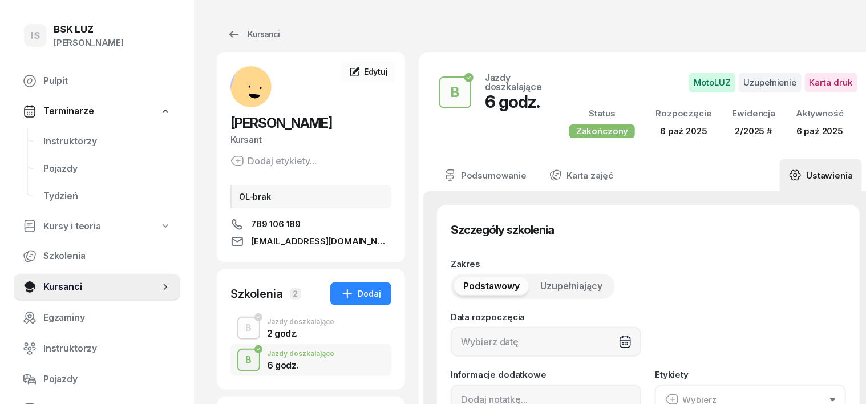
type input "88122"
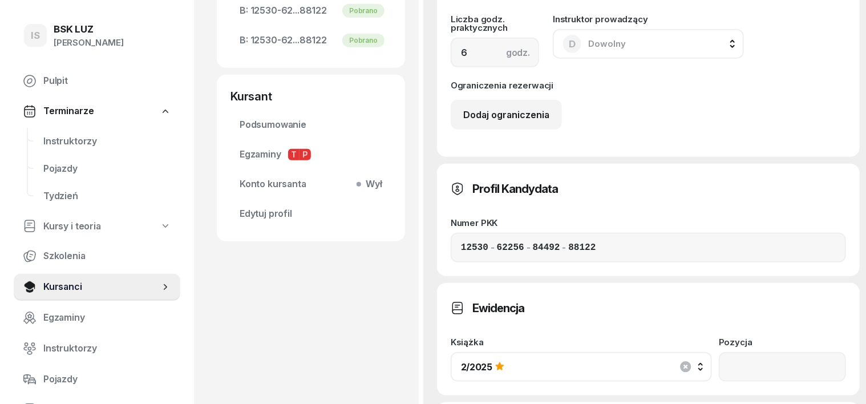
scroll to position [499, 0]
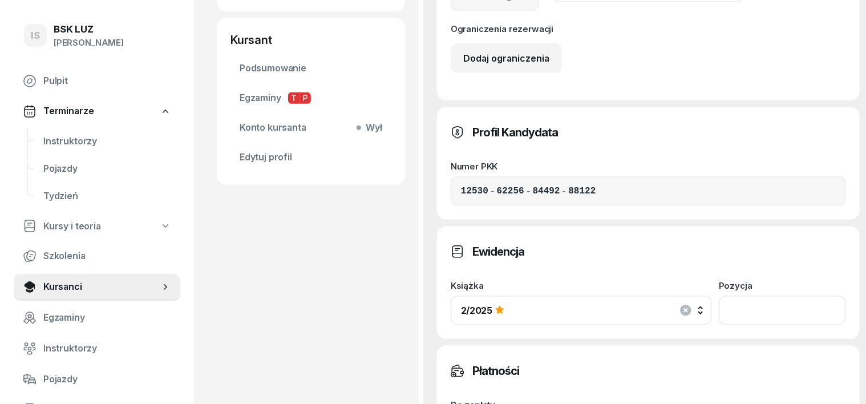
click at [784, 296] on input "number" at bounding box center [782, 311] width 127 height 30
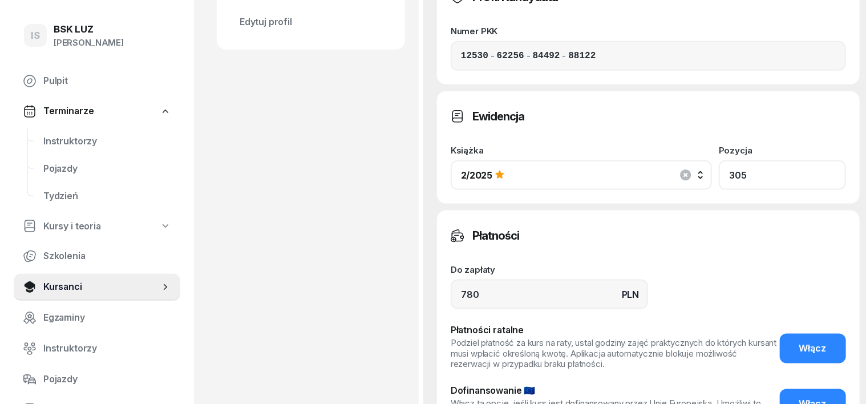
scroll to position [641, 0]
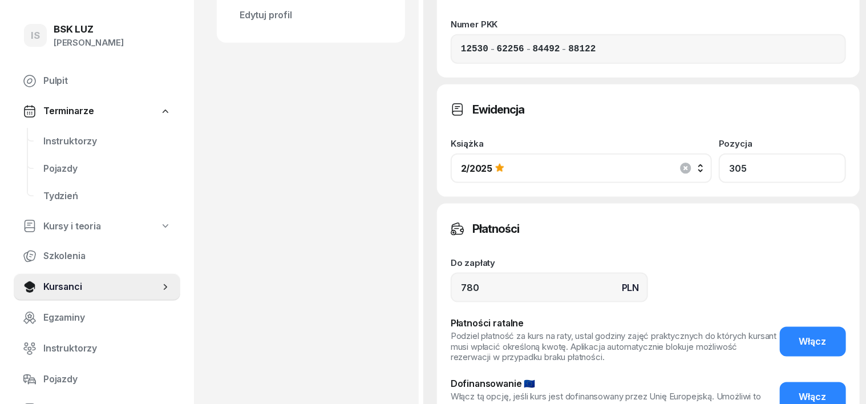
type input "305"
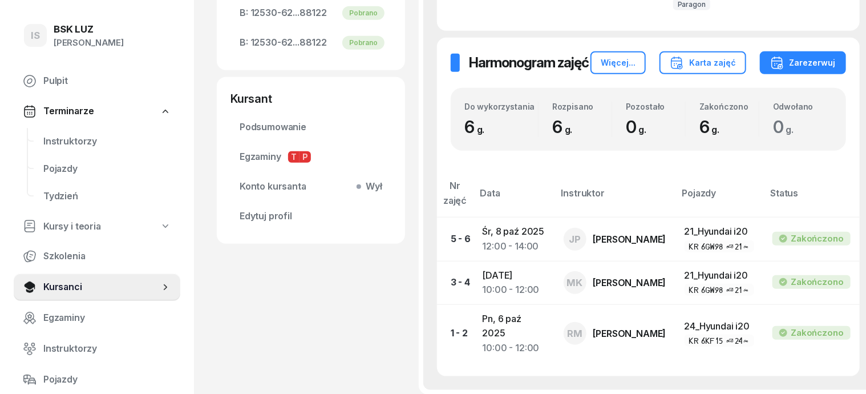
scroll to position [96, 0]
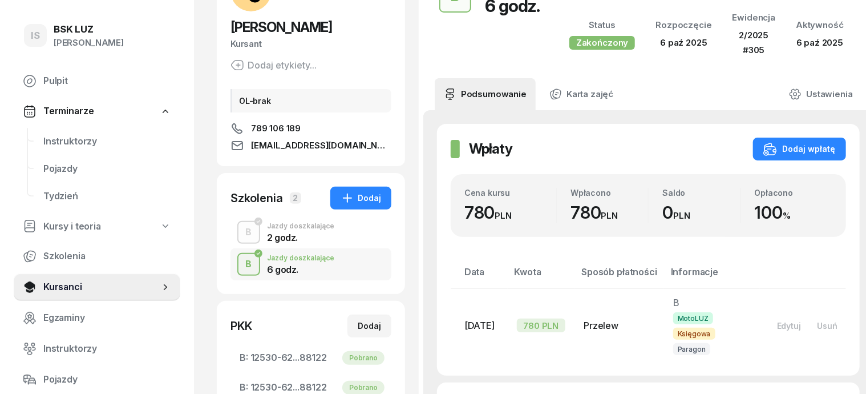
click at [241, 229] on div "B" at bounding box center [248, 232] width 15 height 19
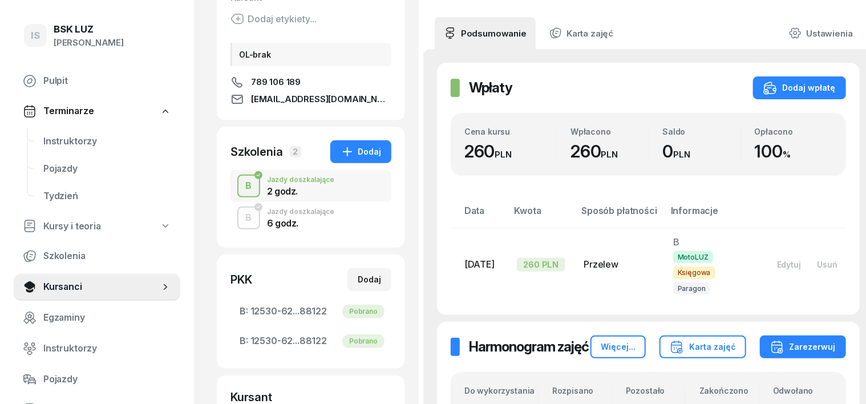
scroll to position [143, 0]
click at [241, 222] on div "B" at bounding box center [248, 217] width 15 height 19
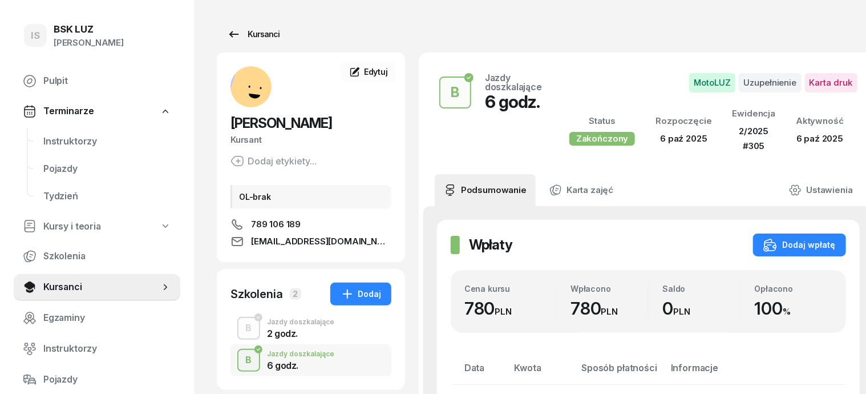
click at [227, 34] on div "Kursanci" at bounding box center [253, 34] width 52 height 14
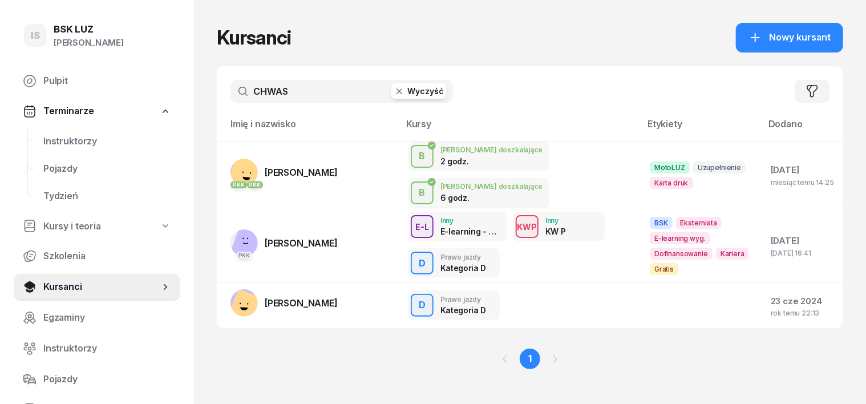
click at [397, 89] on icon "button" at bounding box center [400, 91] width 6 height 6
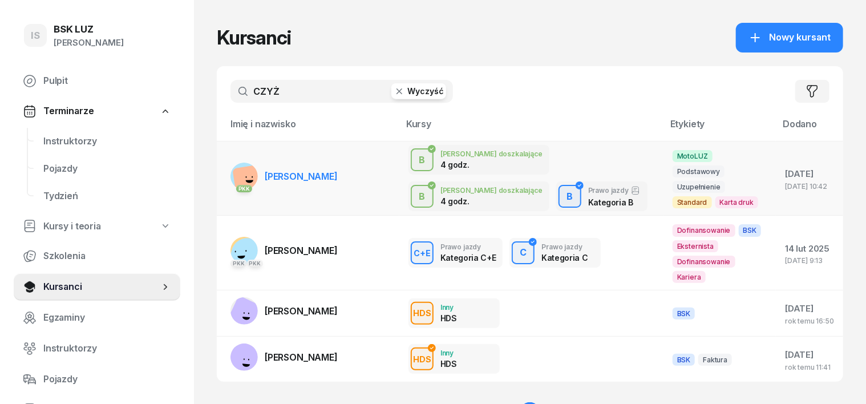
type input "CZYŻ"
click at [232, 172] on rect at bounding box center [247, 179] width 31 height 31
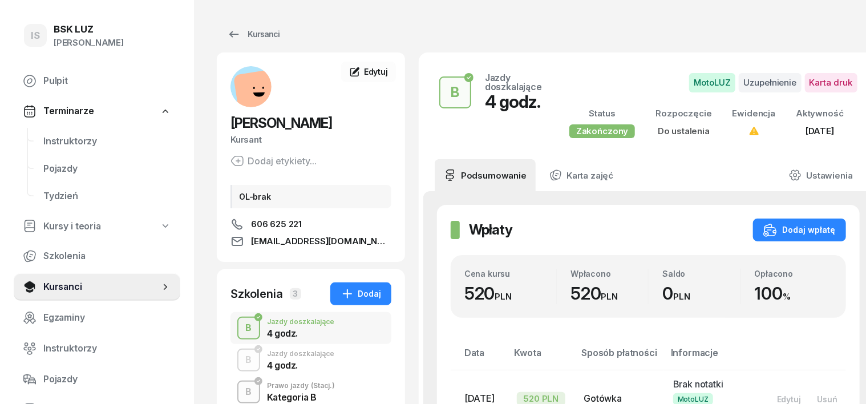
scroll to position [143, 0]
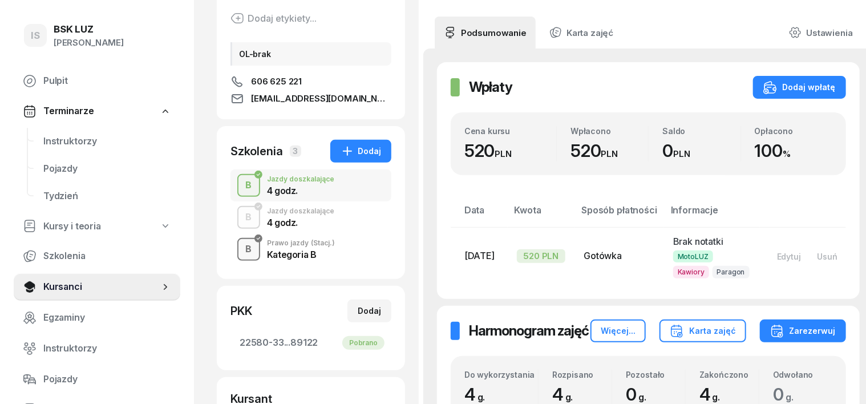
click at [241, 247] on div "B" at bounding box center [248, 249] width 15 height 19
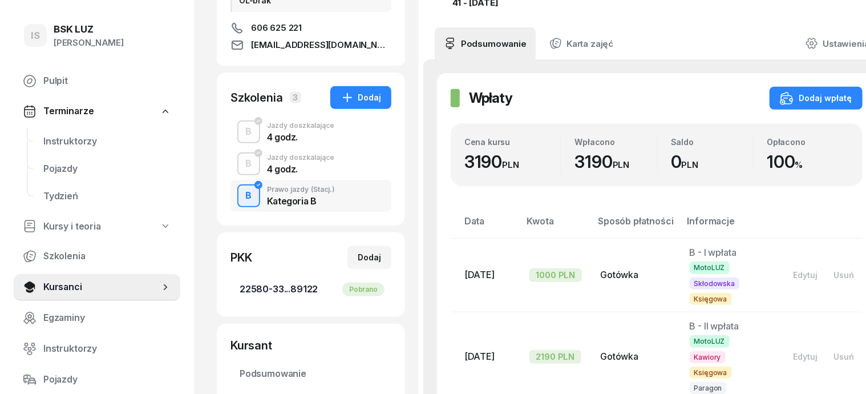
scroll to position [214, 0]
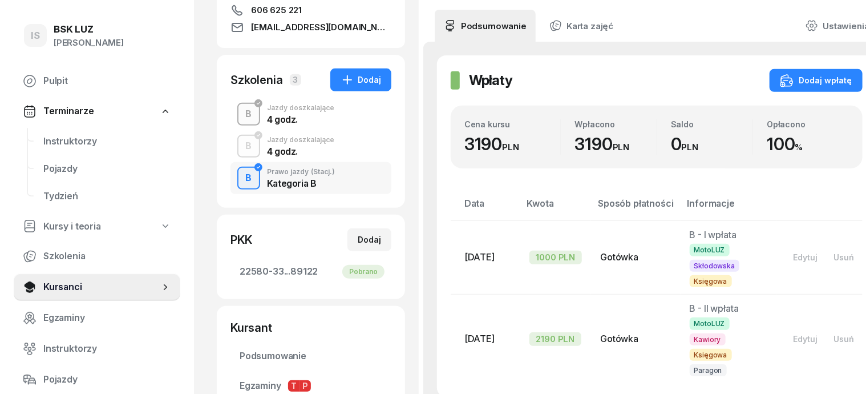
click at [241, 118] on div "B" at bounding box center [248, 113] width 15 height 19
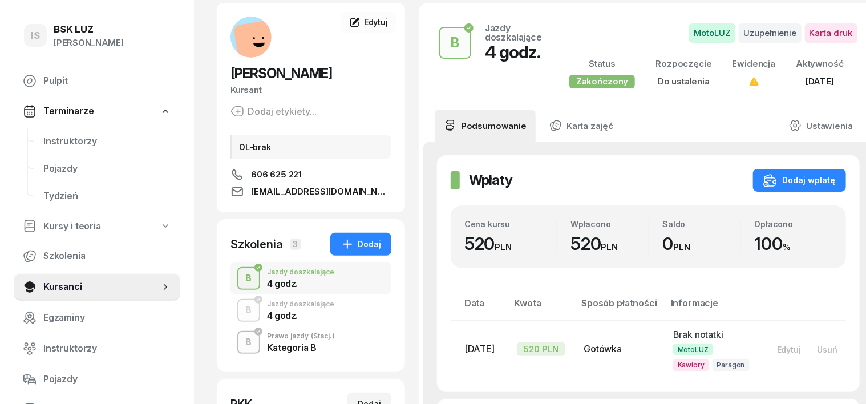
scroll to position [71, 0]
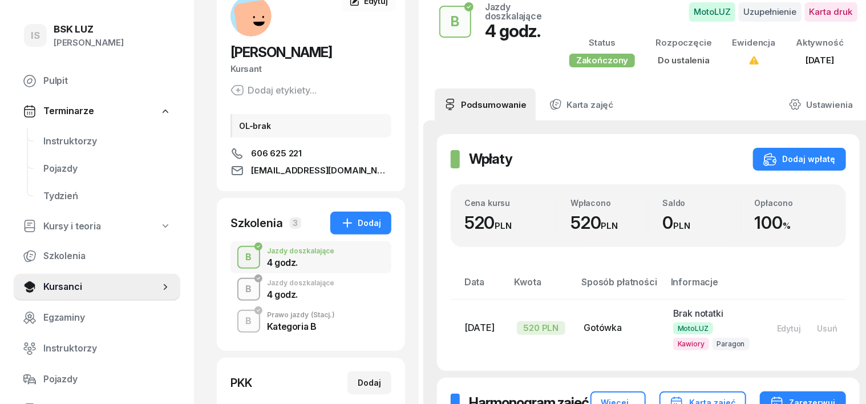
click at [241, 291] on div "B" at bounding box center [248, 289] width 15 height 19
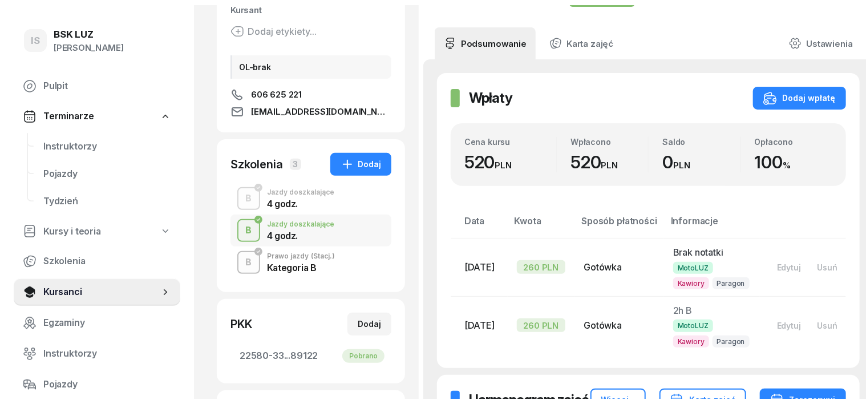
scroll to position [71, 0]
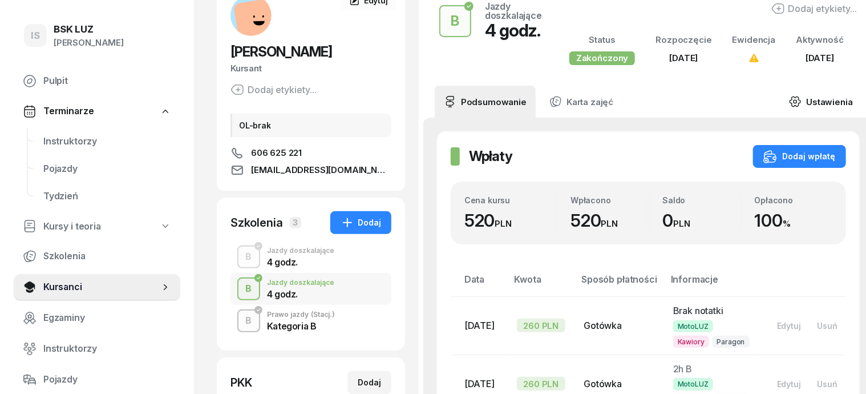
click at [795, 108] on icon at bounding box center [795, 101] width 13 height 13
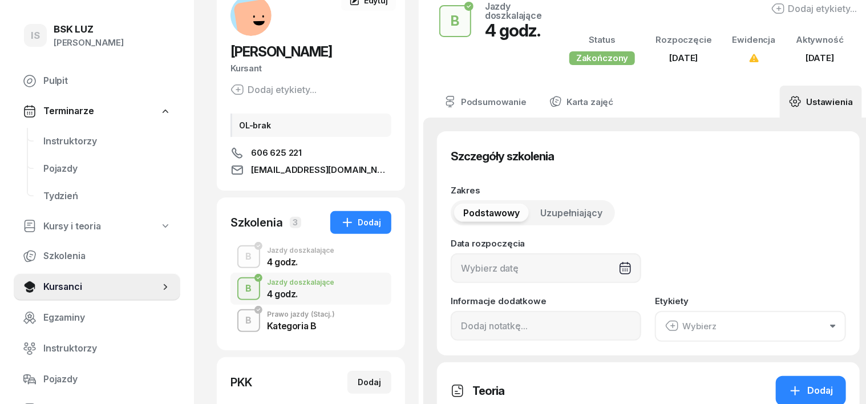
type input "[DATE]"
type input "4"
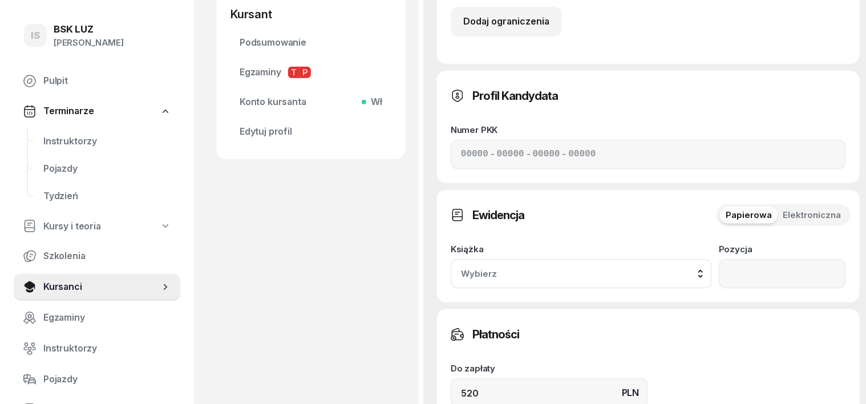
scroll to position [642, 0]
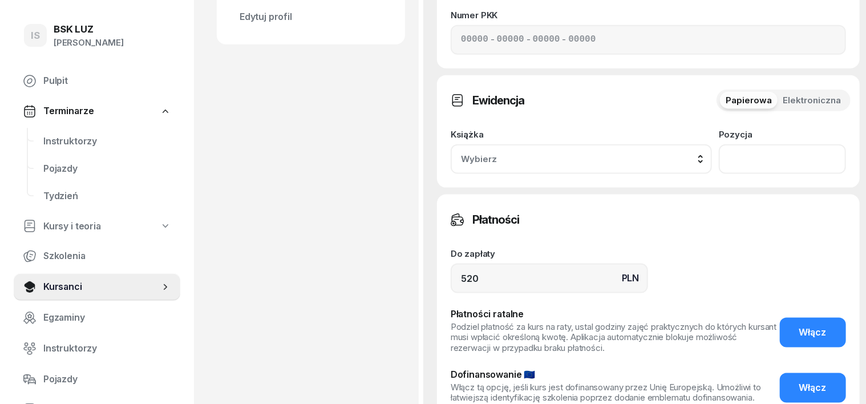
click at [780, 144] on input "number" at bounding box center [782, 159] width 127 height 30
type input "295"
click at [702, 152] on div "Wybierz" at bounding box center [581, 159] width 241 height 15
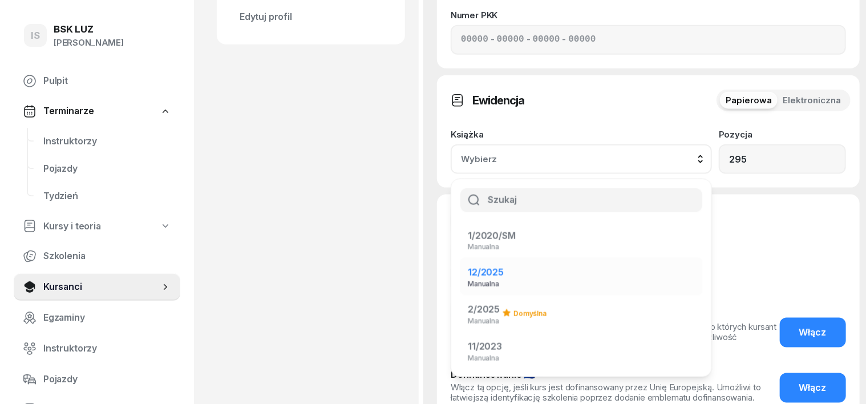
click at [504, 266] on span "12/2025" at bounding box center [486, 271] width 36 height 11
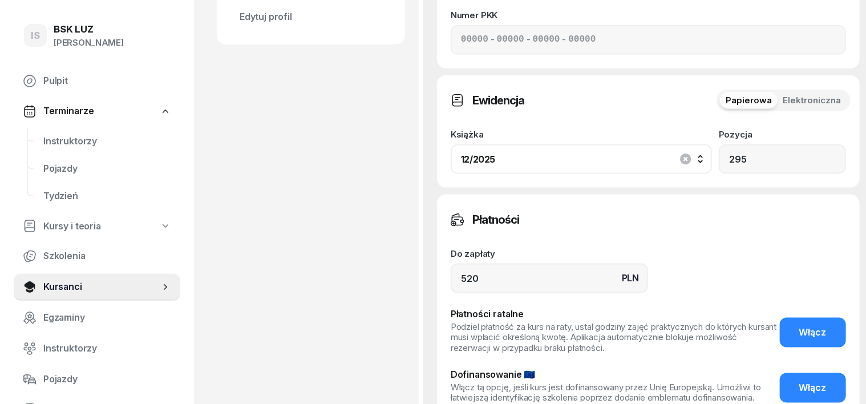
click at [702, 150] on div "12/2025" at bounding box center [581, 159] width 241 height 18
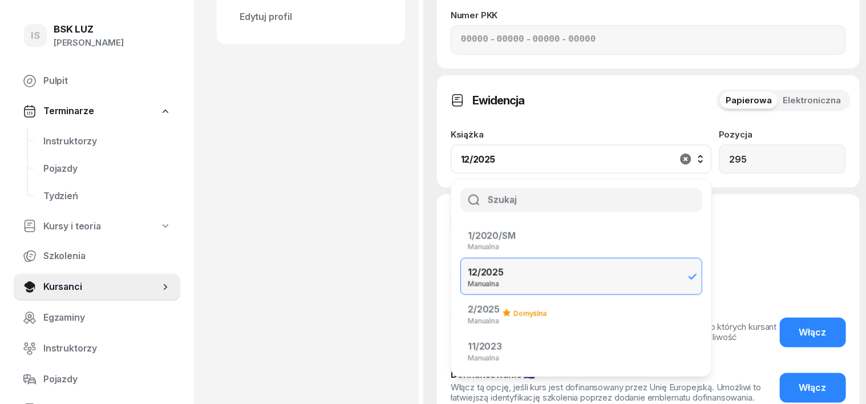
click at [693, 152] on icon "button" at bounding box center [686, 159] width 14 height 14
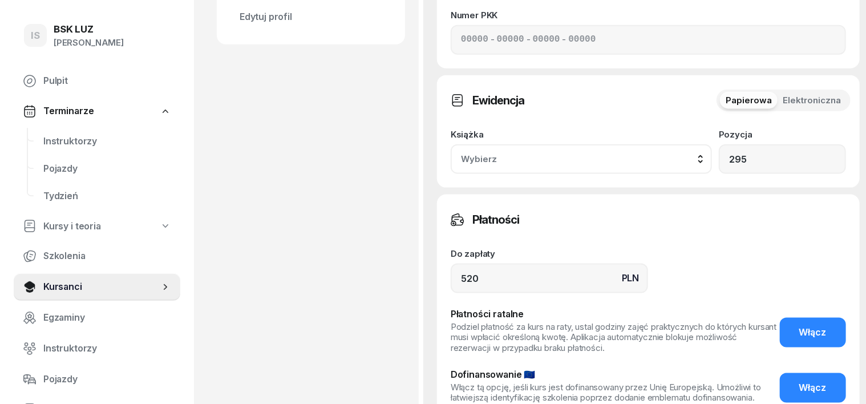
click at [593, 152] on span "Wybierz" at bounding box center [527, 159] width 132 height 15
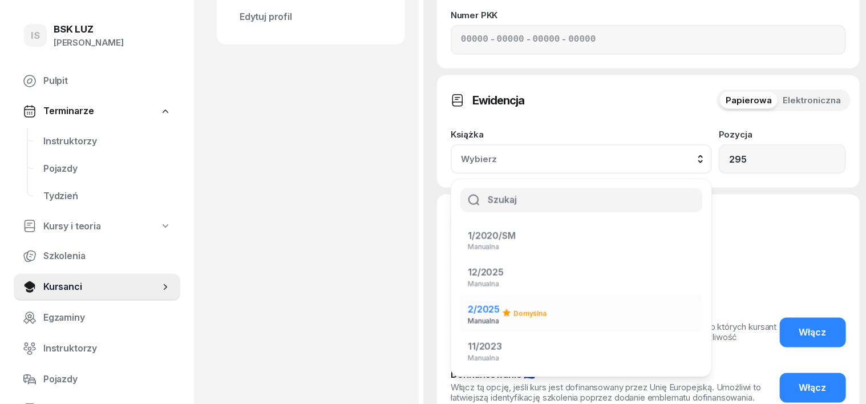
click at [500, 302] on div "2/2025 Manualna" at bounding box center [484, 313] width 32 height 22
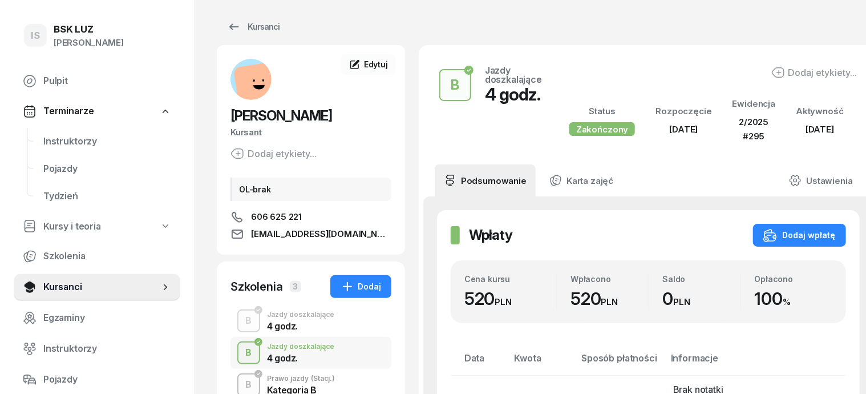
scroll to position [0, 0]
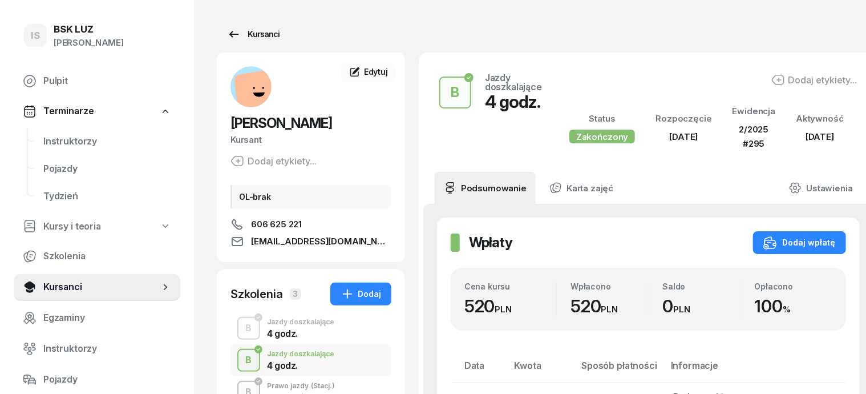
click at [241, 30] on div "Kursanci" at bounding box center [253, 34] width 52 height 14
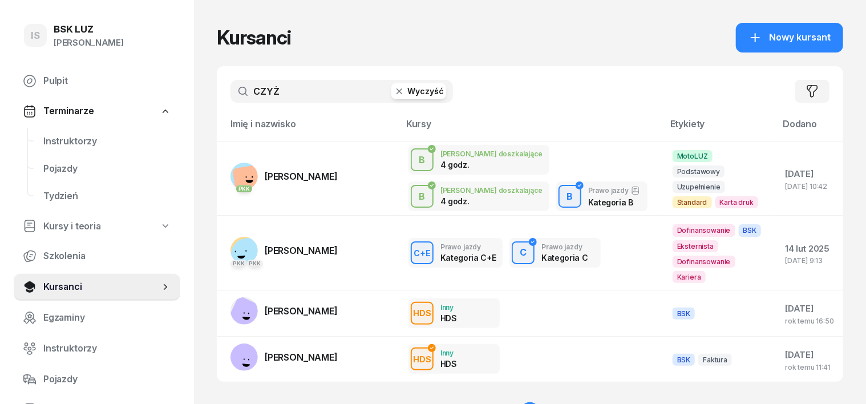
click at [373, 99] on div "CZYŻ Wyczyść" at bounding box center [341, 91] width 223 height 23
click at [394, 94] on icon "button" at bounding box center [399, 91] width 11 height 11
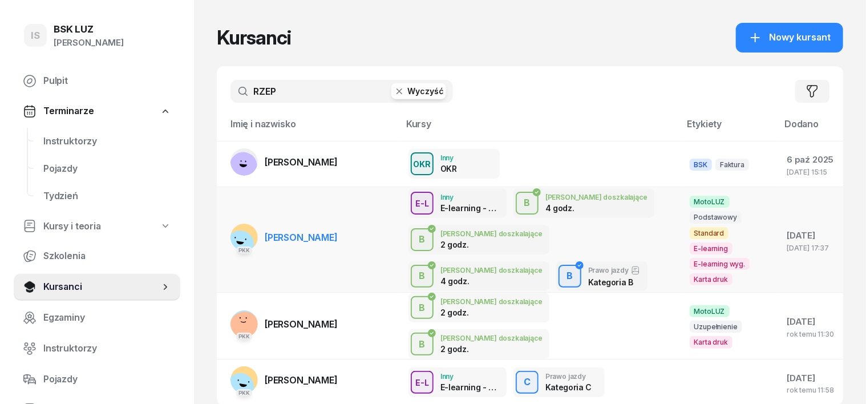
type input "RZEP"
click at [230, 242] on div "PKK" at bounding box center [243, 249] width 27 height 15
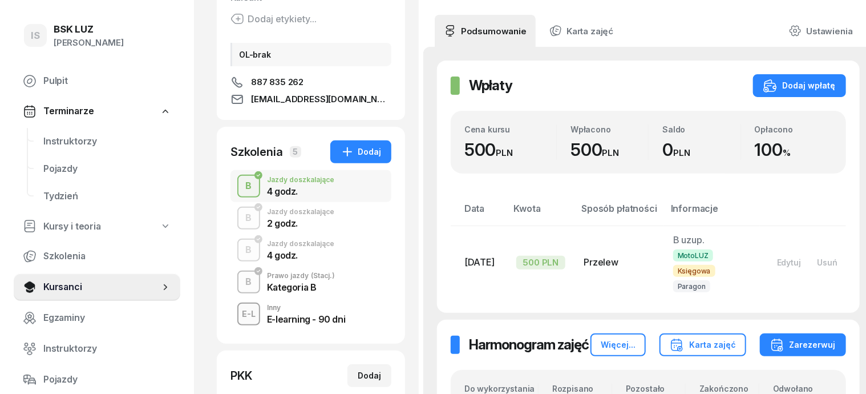
scroll to position [143, 0]
click at [241, 290] on div "B" at bounding box center [248, 281] width 15 height 19
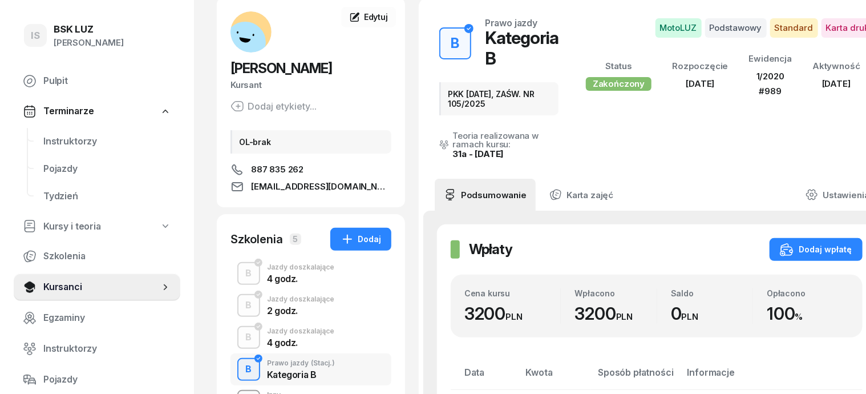
scroll to position [71, 0]
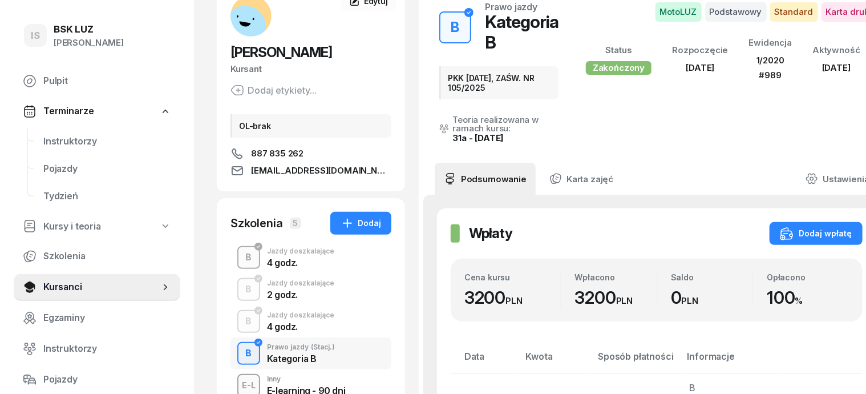
drag, startPoint x: 221, startPoint y: 316, endPoint x: 228, endPoint y: 322, distance: 9.3
click at [241, 317] on div "B" at bounding box center [248, 321] width 15 height 19
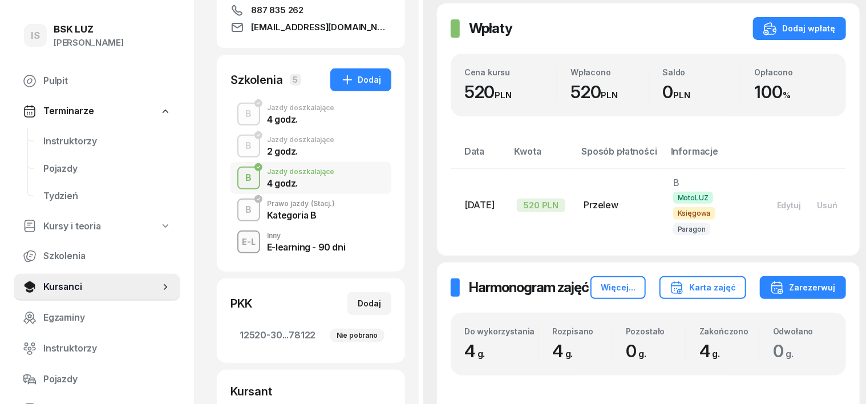
scroll to position [71, 0]
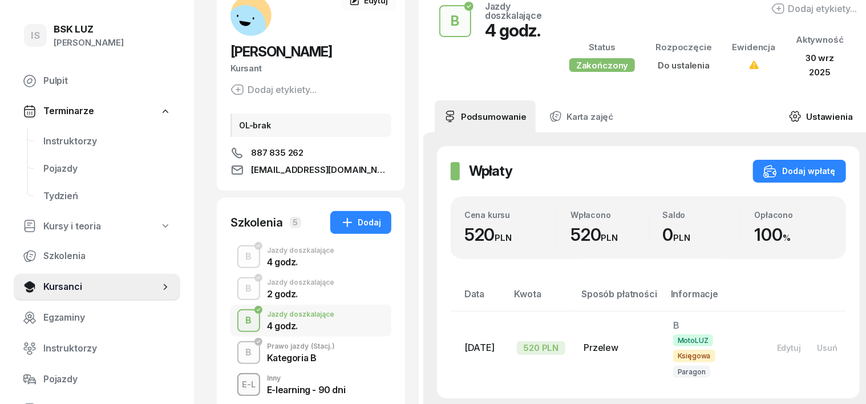
click at [789, 112] on icon at bounding box center [795, 116] width 13 height 13
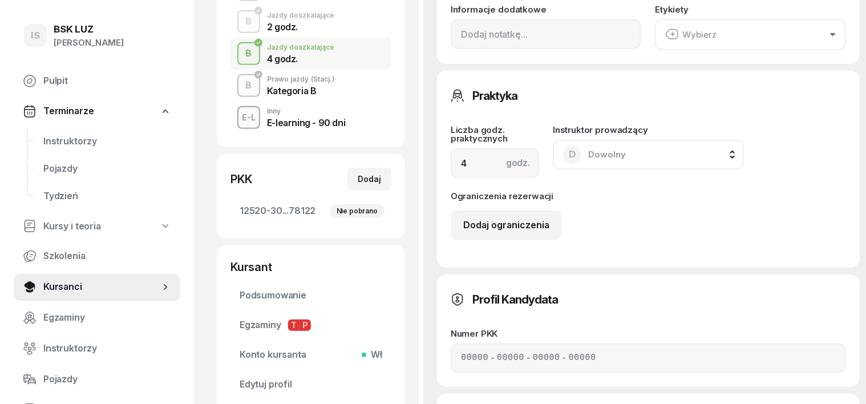
scroll to position [357, 0]
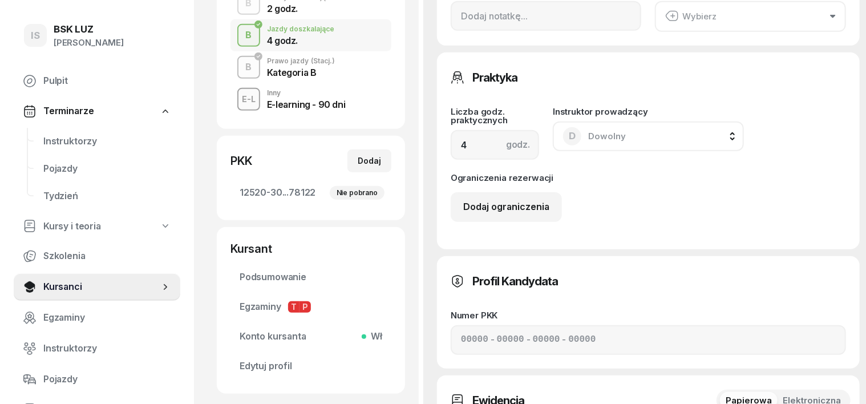
type input "297"
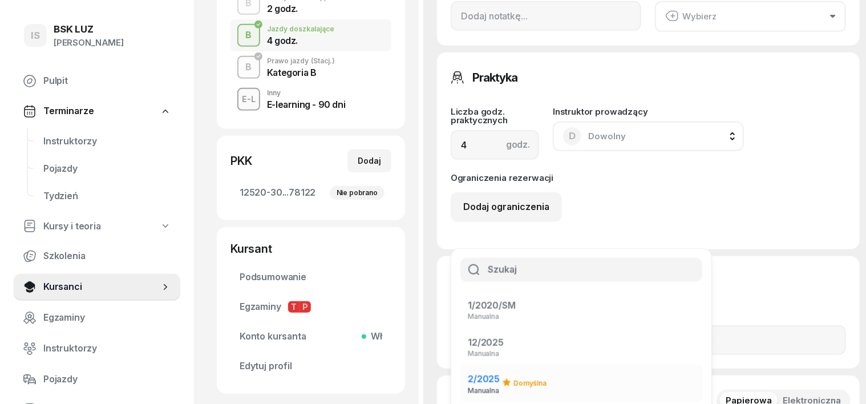
click at [500, 387] on div "Manualna" at bounding box center [484, 390] width 32 height 7
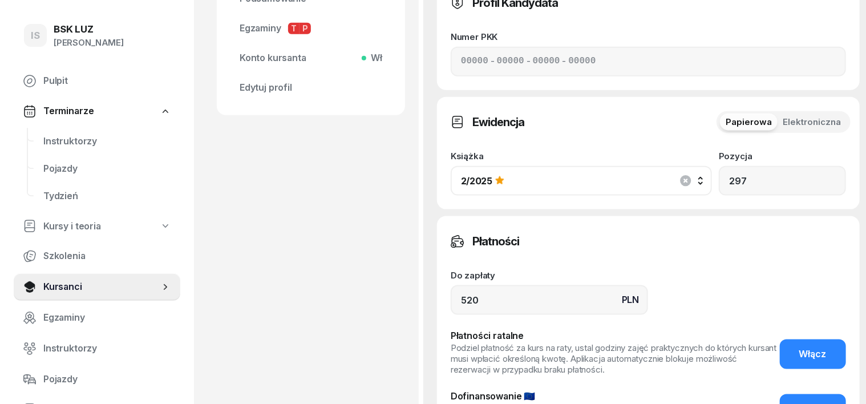
scroll to position [713, 0]
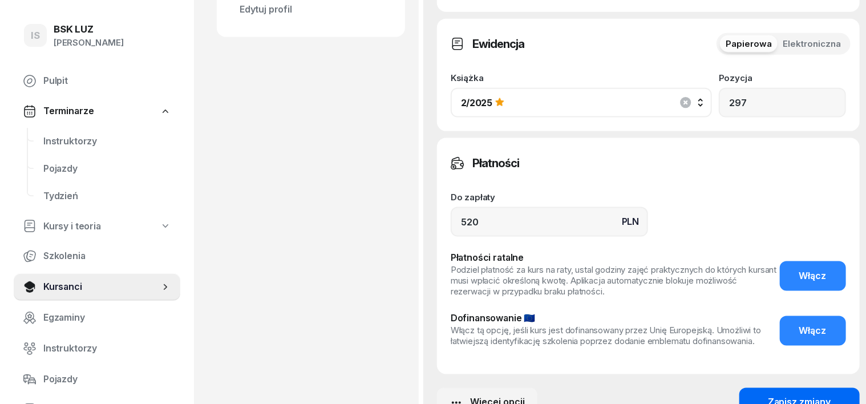
click at [774, 392] on div "Zapisz zmiany" at bounding box center [799, 402] width 63 height 15
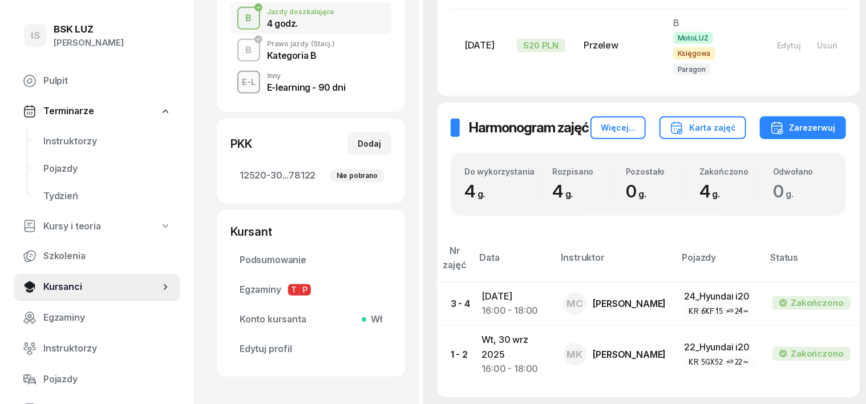
scroll to position [212, 0]
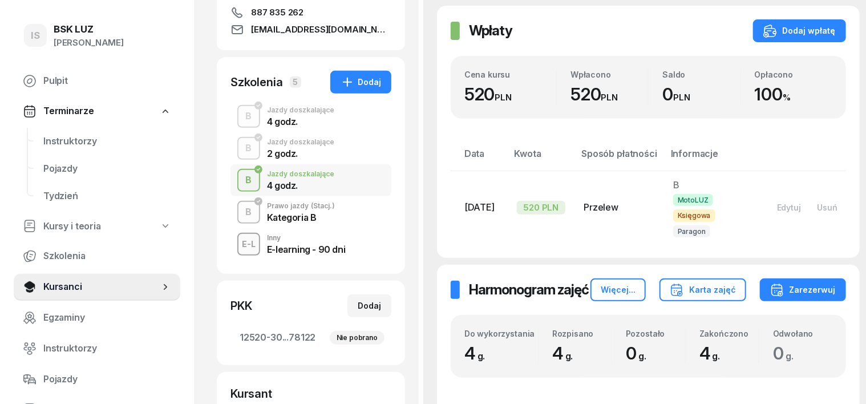
drag, startPoint x: 227, startPoint y: 212, endPoint x: 210, endPoint y: 225, distance: 21.9
click at [237, 220] on button "B" at bounding box center [248, 212] width 23 height 23
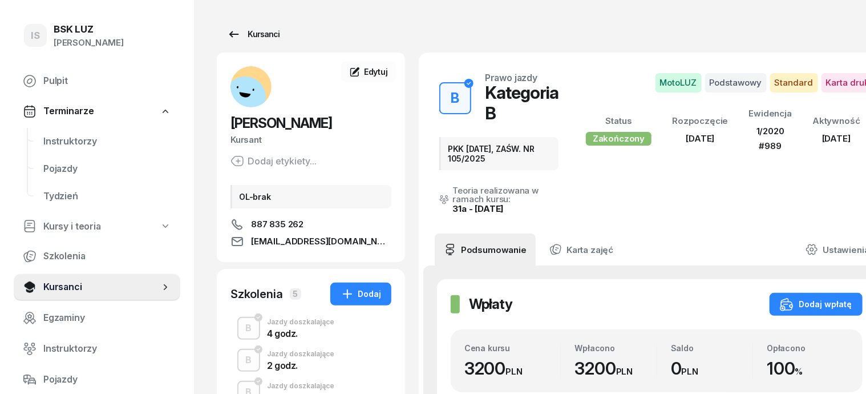
click at [236, 34] on div "Kursanci" at bounding box center [253, 34] width 52 height 14
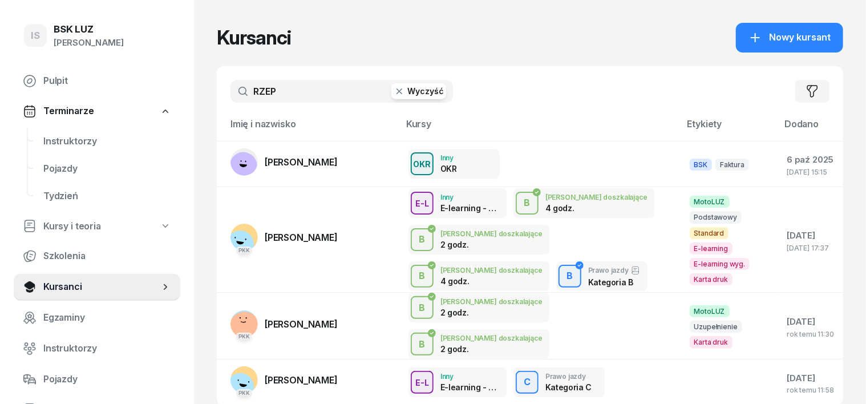
click at [394, 93] on icon "button" at bounding box center [399, 91] width 11 height 11
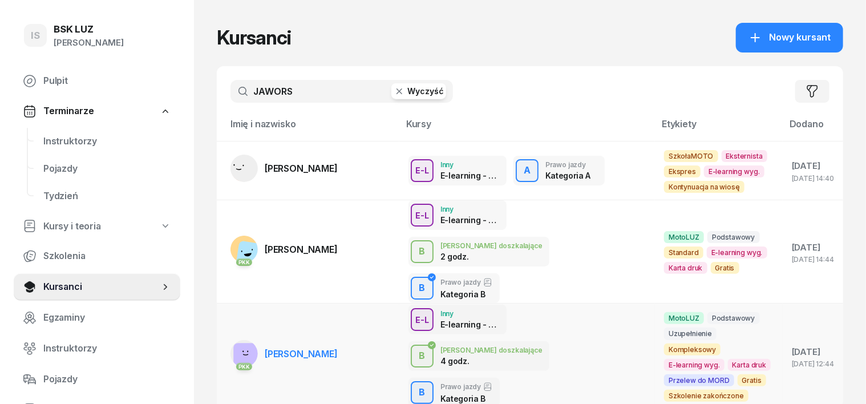
type input "JAWORS"
click at [244, 355] on icon at bounding box center [246, 355] width 5 height 1
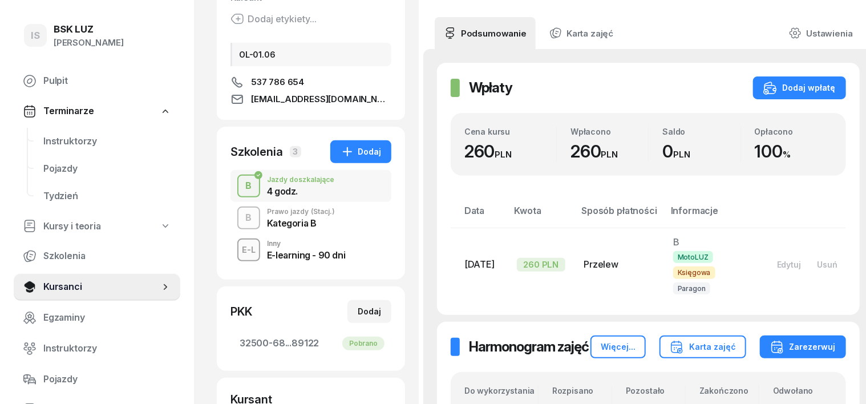
scroll to position [143, 0]
click at [241, 217] on div "B" at bounding box center [248, 217] width 15 height 19
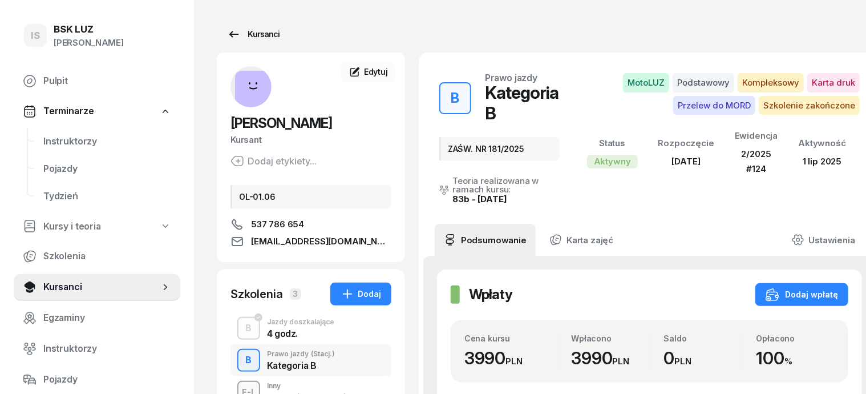
click at [249, 35] on div "Kursanci" at bounding box center [253, 34] width 52 height 14
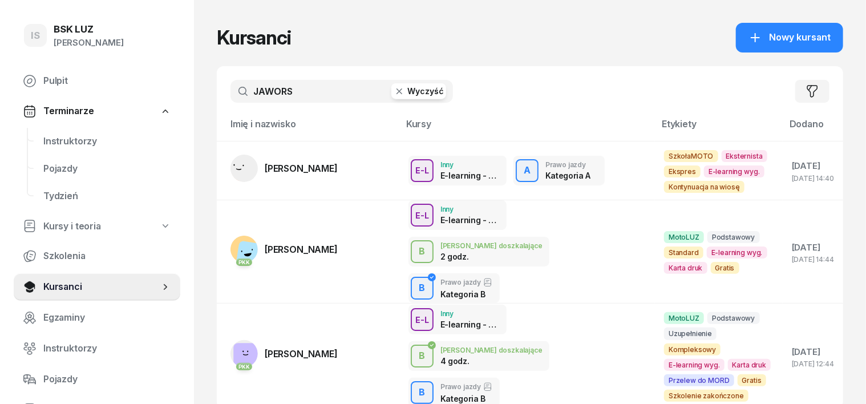
click at [397, 91] on icon "button" at bounding box center [400, 91] width 6 height 6
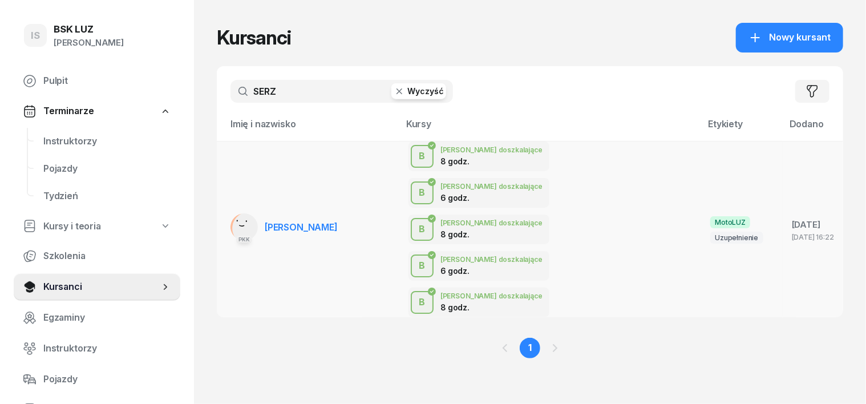
type input "SERZ"
click at [226, 205] on rect at bounding box center [249, 228] width 46 height 46
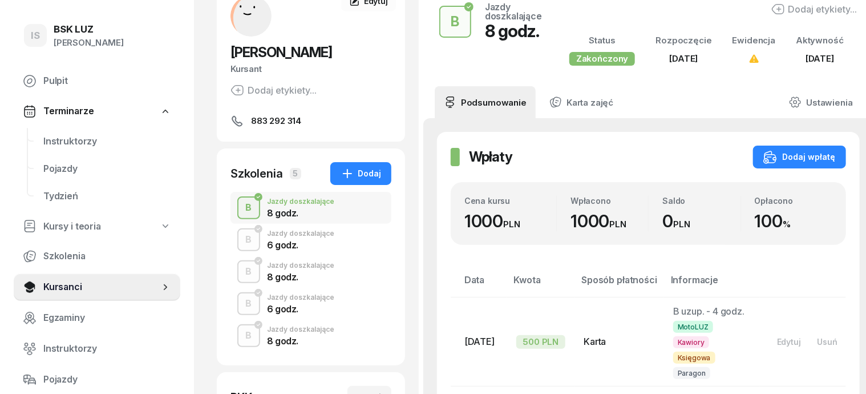
scroll to position [143, 0]
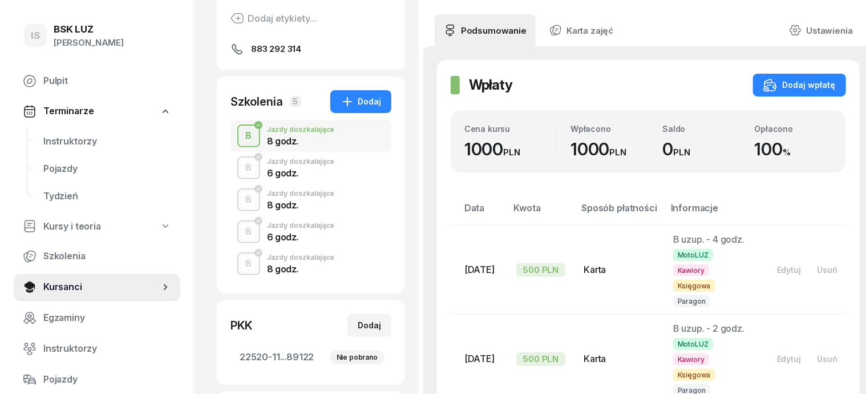
click at [241, 145] on div "B" at bounding box center [248, 135] width 15 height 19
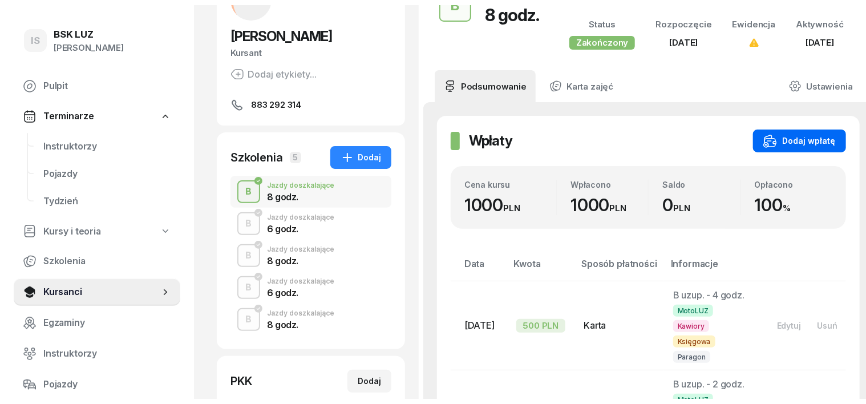
scroll to position [0, 0]
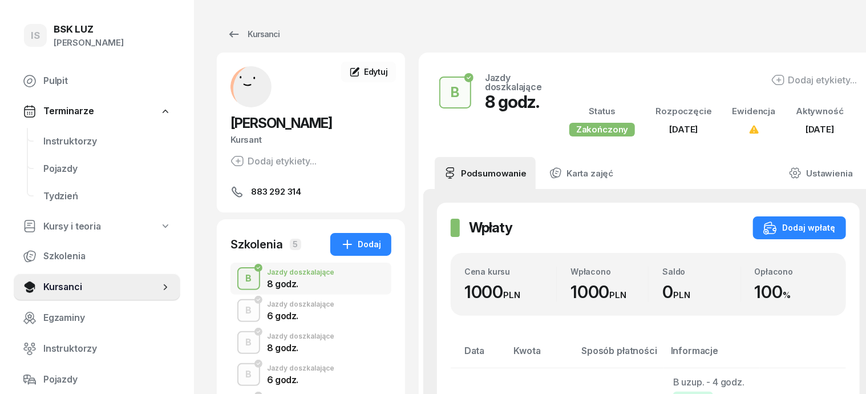
click at [751, 133] on icon at bounding box center [753, 129] width 9 height 8
click at [791, 179] on icon at bounding box center [795, 173] width 13 height 13
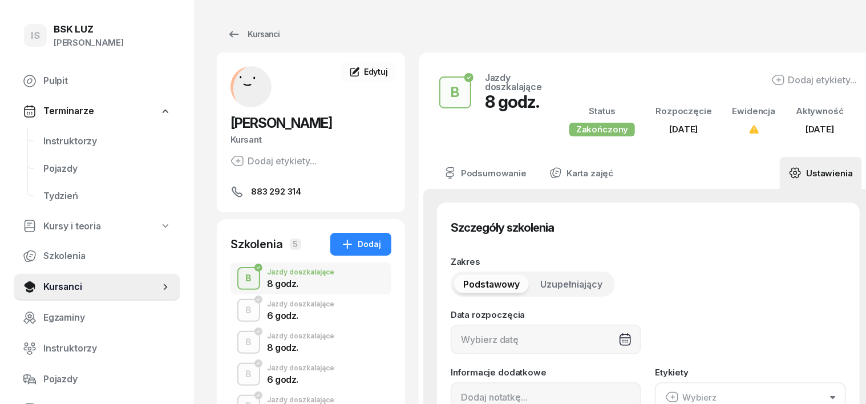
type input "[DATE]"
type input "8"
type input "22520"
type input "11113"
type input "15633"
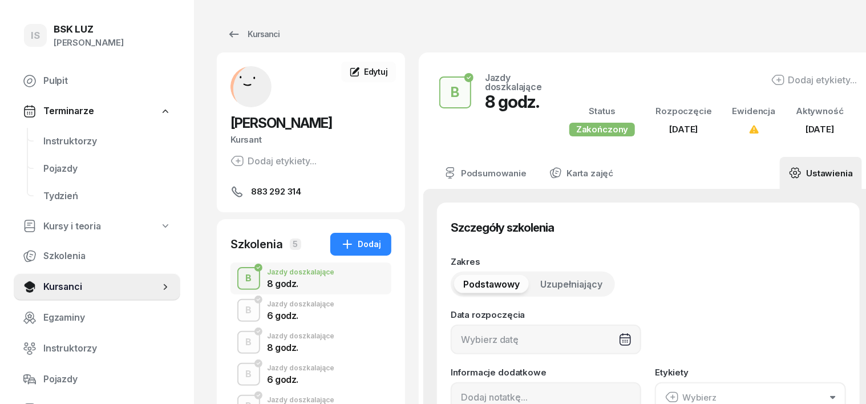
type input "89122"
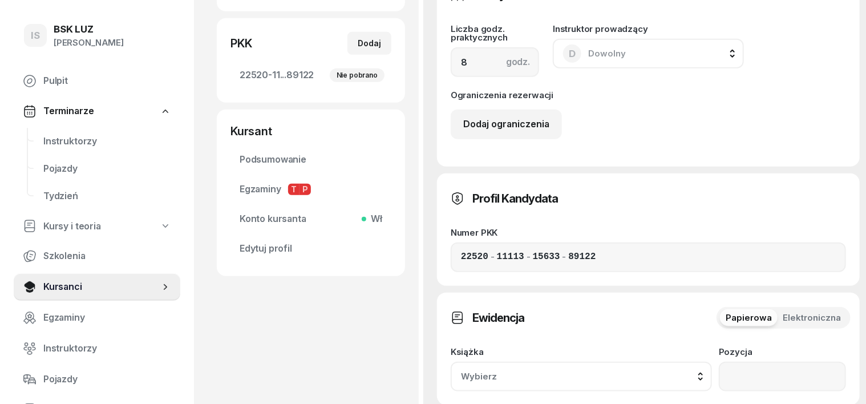
scroll to position [428, 0]
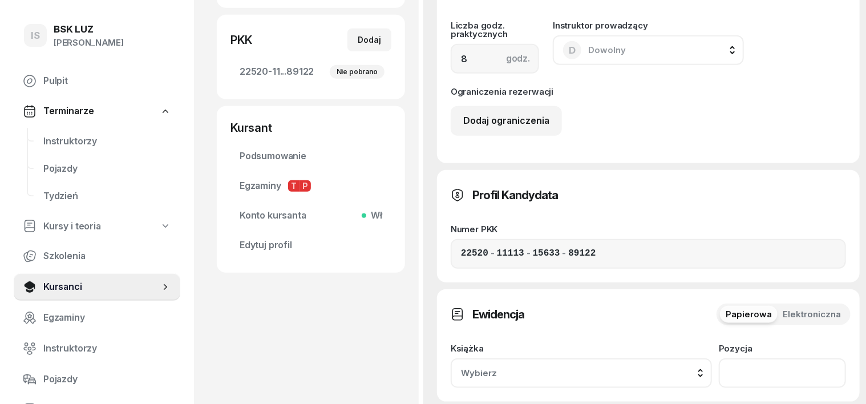
click at [778, 358] on input "number" at bounding box center [782, 373] width 127 height 30
type input "993"
click at [593, 366] on span "Wybierz" at bounding box center [527, 373] width 132 height 15
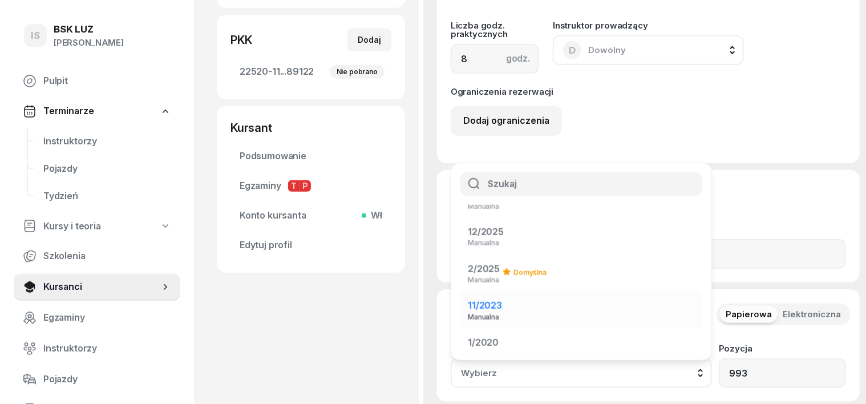
scroll to position [38, 0]
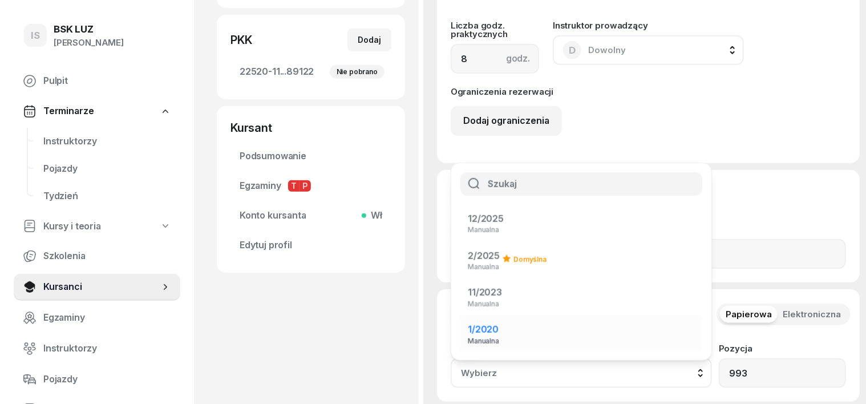
click at [499, 322] on div "1/2020 Manualna" at bounding box center [483, 333] width 31 height 22
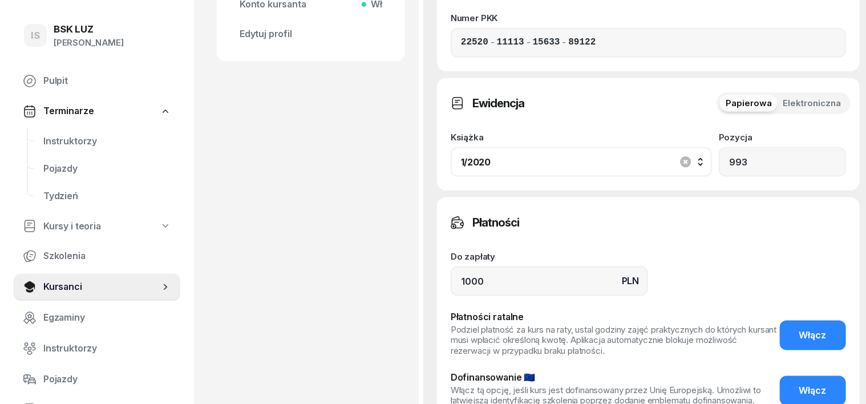
scroll to position [641, 0]
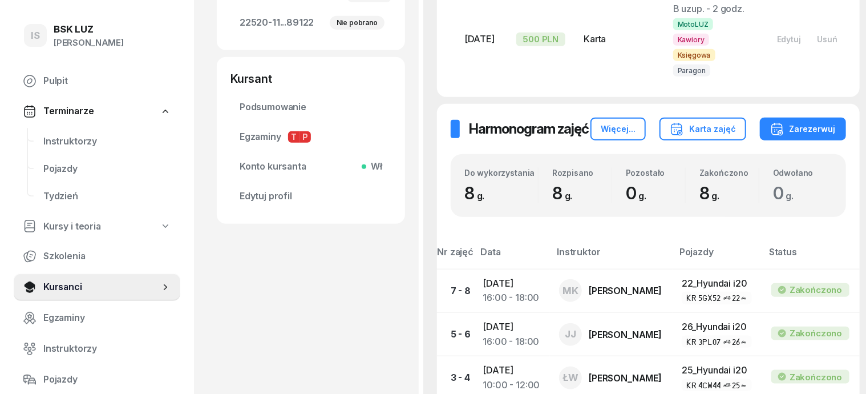
scroll to position [354, 0]
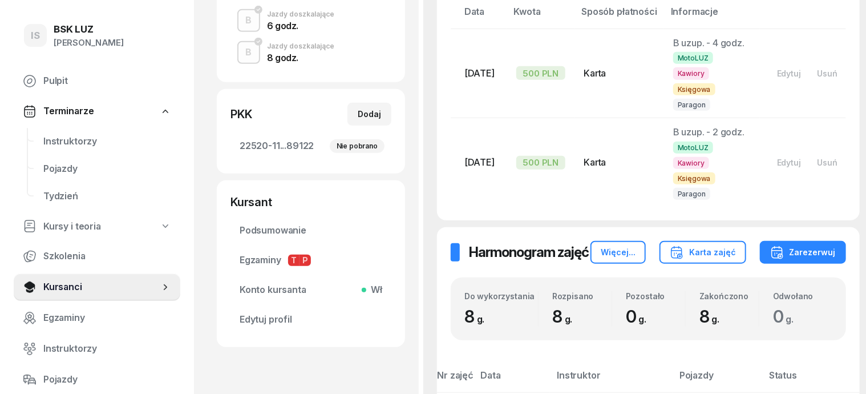
click at [241, 62] on div "B" at bounding box center [248, 52] width 15 height 19
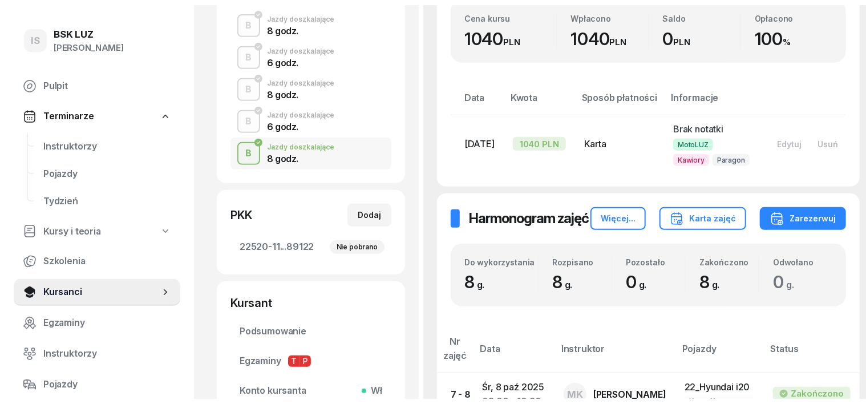
scroll to position [71, 0]
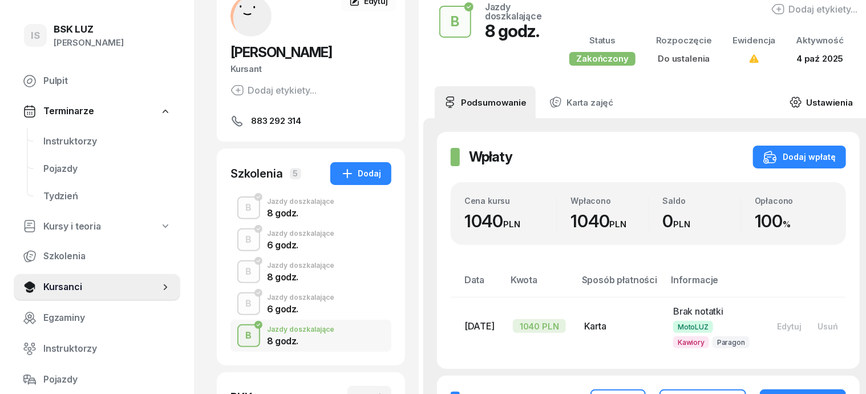
click at [790, 103] on icon at bounding box center [796, 102] width 13 height 13
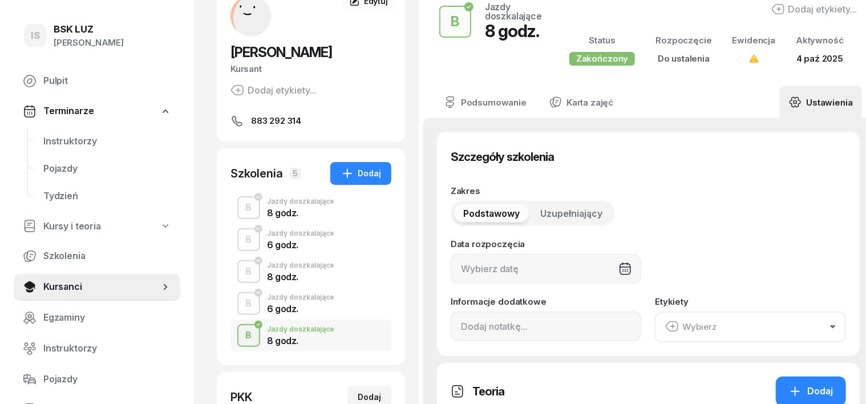
type input "8"
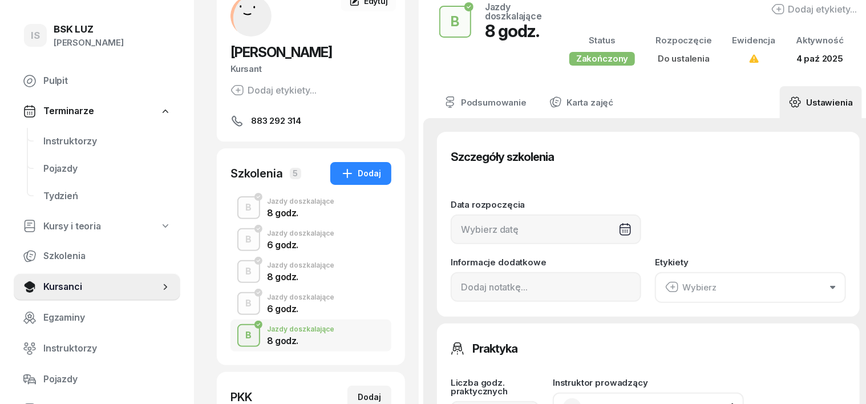
click at [790, 100] on icon at bounding box center [795, 103] width 10 height 10
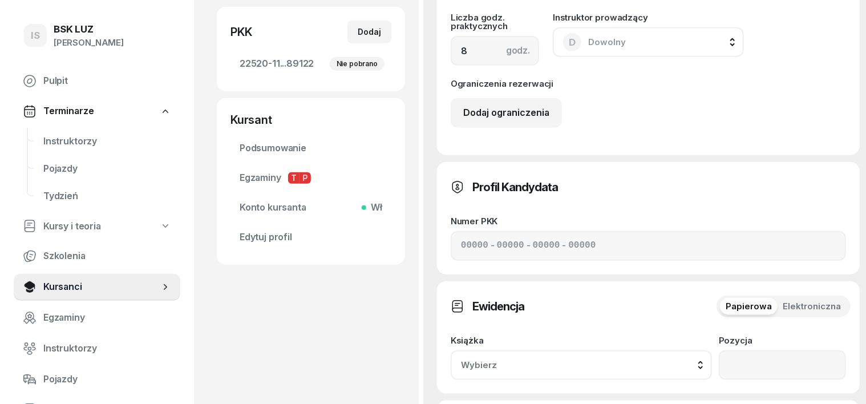
scroll to position [499, 0]
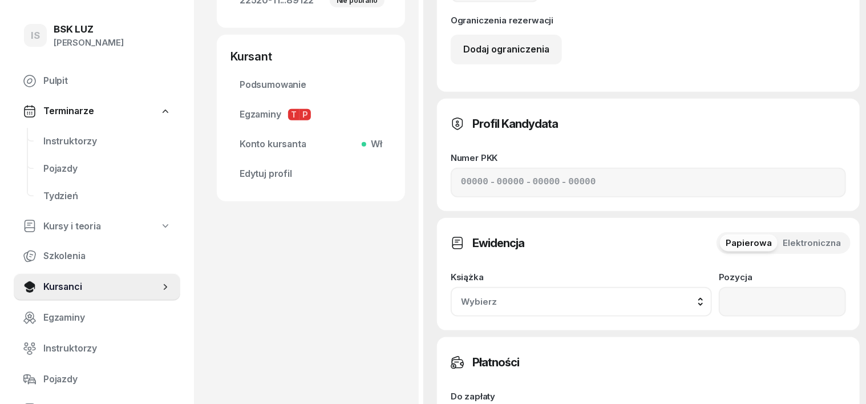
drag, startPoint x: 771, startPoint y: 177, endPoint x: 777, endPoint y: 177, distance: 6.3
click at [774, 273] on div "Książka Wybierz 1/2020/SM Manualna 12/2025 Manualna 2/2025 Manualna Domyślna 11…" at bounding box center [648, 295] width 395 height 44
click at [779, 287] on input "number" at bounding box center [782, 302] width 127 height 30
type input "302"
click at [712, 287] on button "Wybierz" at bounding box center [581, 302] width 261 height 30
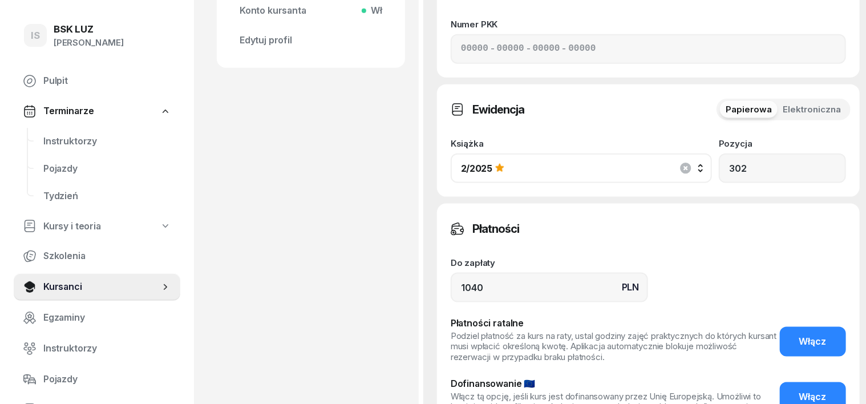
scroll to position [641, 0]
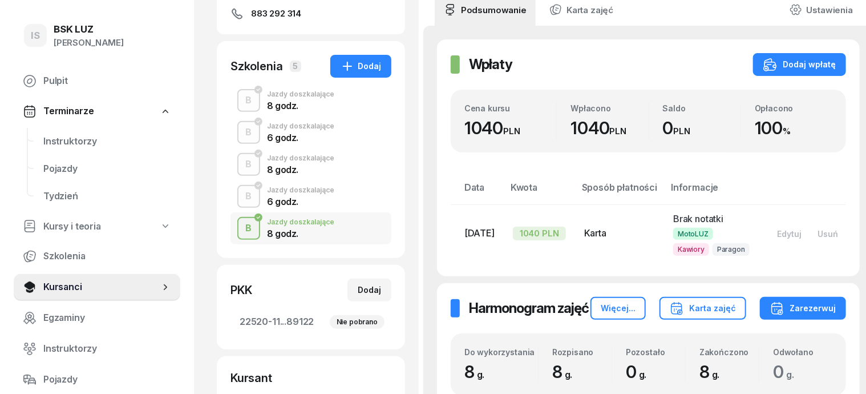
scroll to position [0, 0]
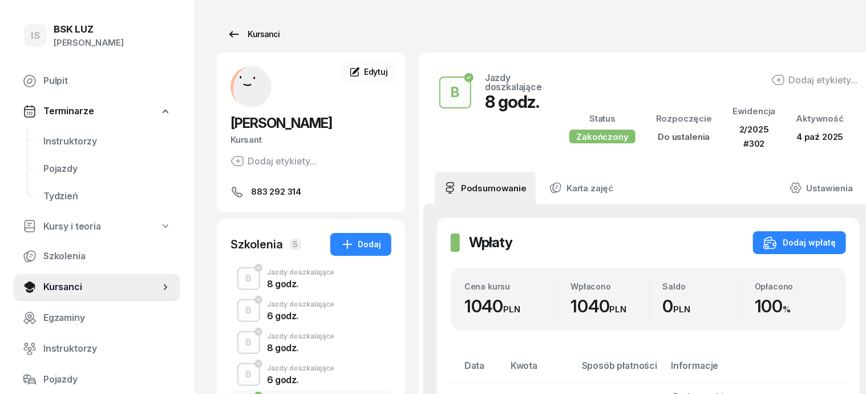
click at [244, 36] on div "Kursanci" at bounding box center [253, 34] width 52 height 14
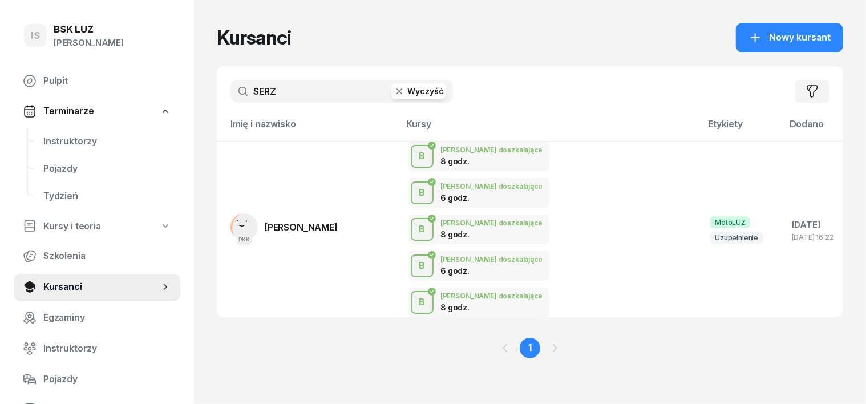
click at [394, 94] on icon "button" at bounding box center [399, 91] width 11 height 11
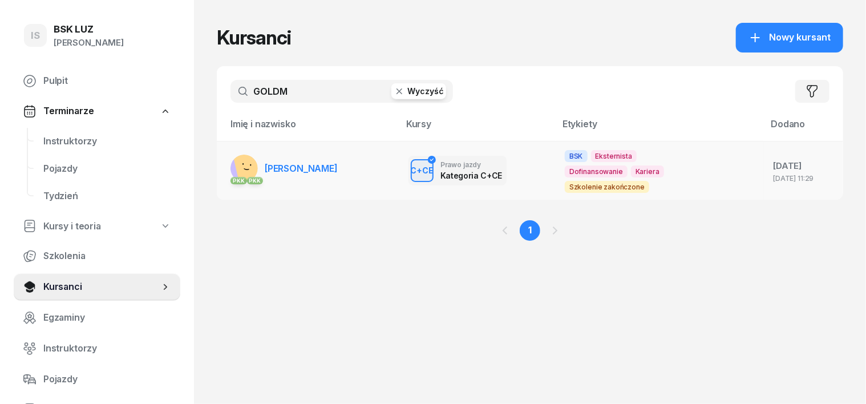
type input "GOLDM"
click at [230, 172] on div "PKK PKK" at bounding box center [243, 179] width 27 height 15
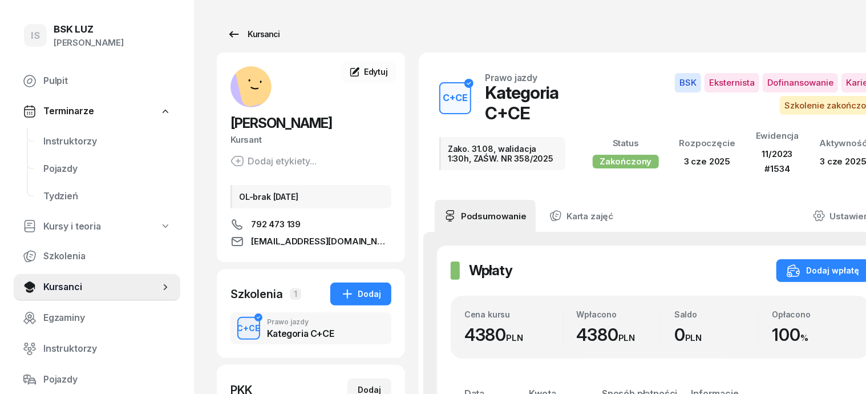
click at [244, 33] on div "Kursanci" at bounding box center [253, 34] width 52 height 14
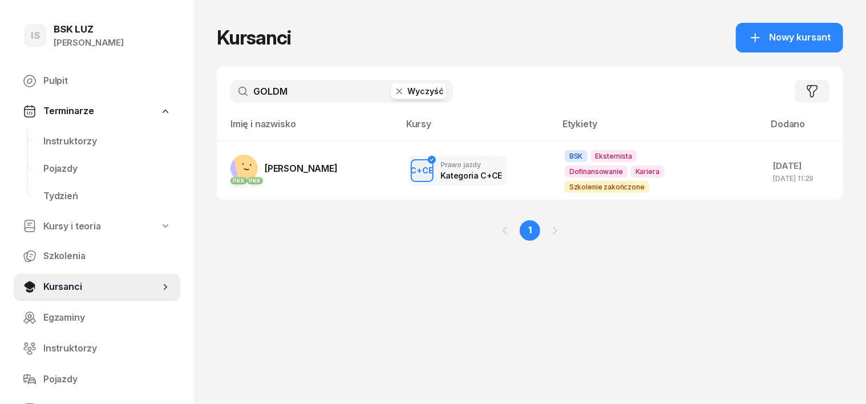
click at [394, 95] on icon "button" at bounding box center [399, 91] width 11 height 11
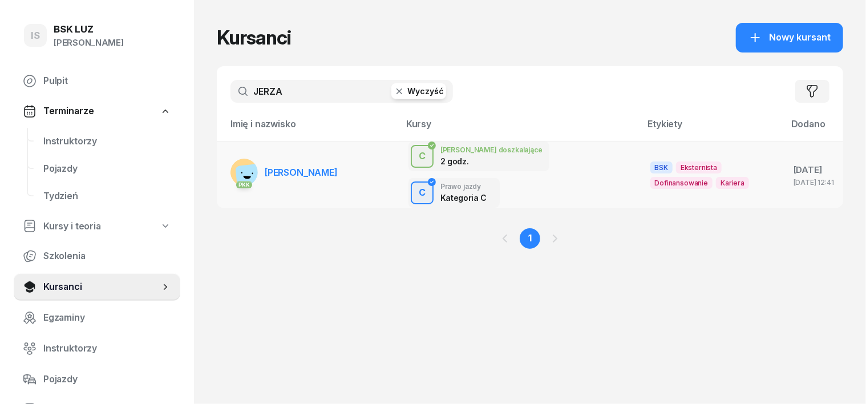
type input "JERZA"
click at [235, 163] on rect at bounding box center [250, 178] width 30 height 30
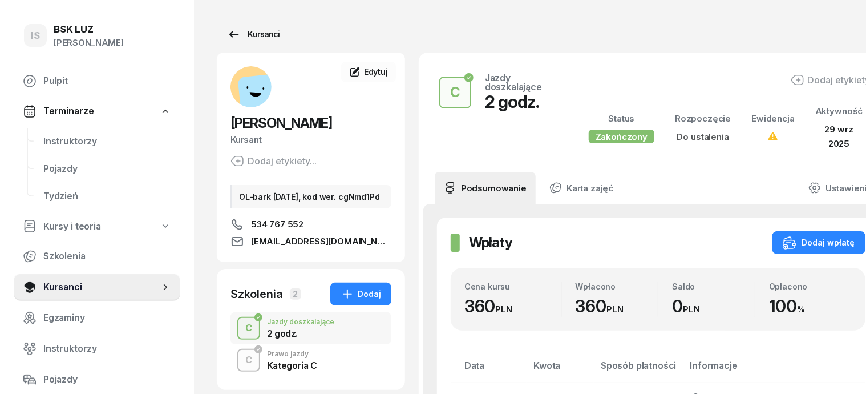
click at [250, 34] on div "Kursanci" at bounding box center [253, 34] width 52 height 14
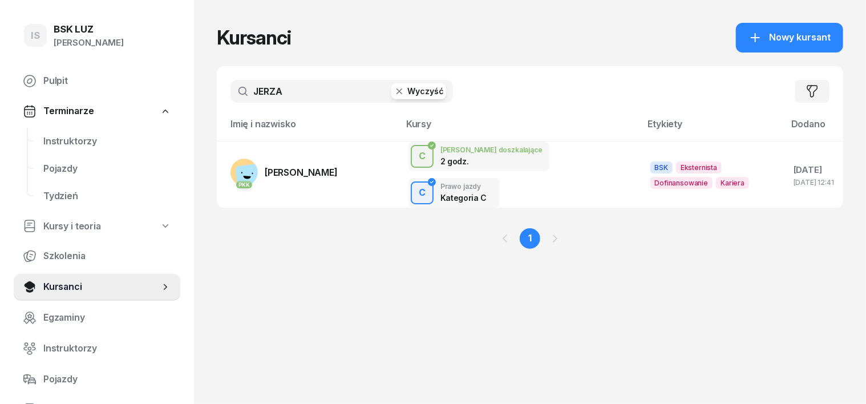
click at [397, 92] on icon "button" at bounding box center [400, 91] width 6 height 6
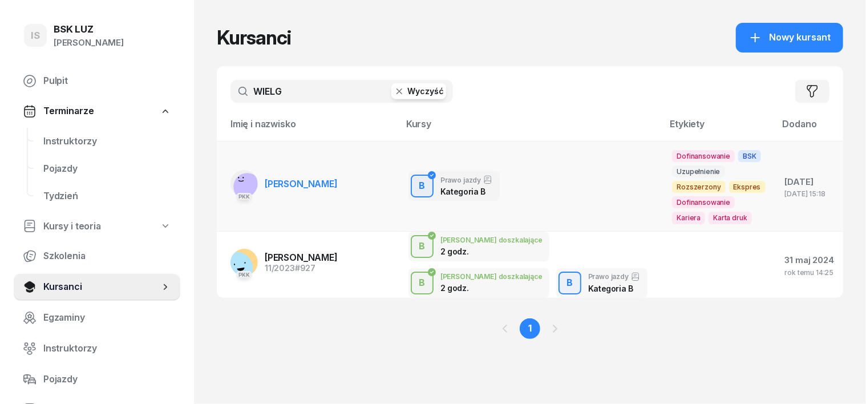
type input "WIELG"
click at [233, 173] on rect at bounding box center [246, 186] width 27 height 27
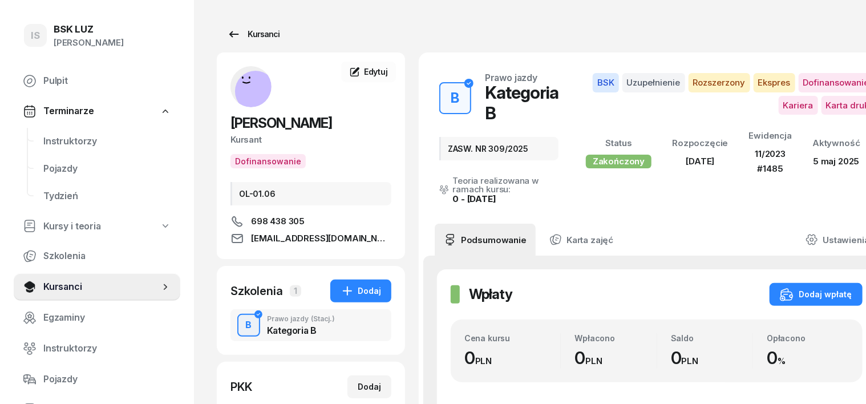
click at [245, 37] on div "Kursanci" at bounding box center [253, 34] width 52 height 14
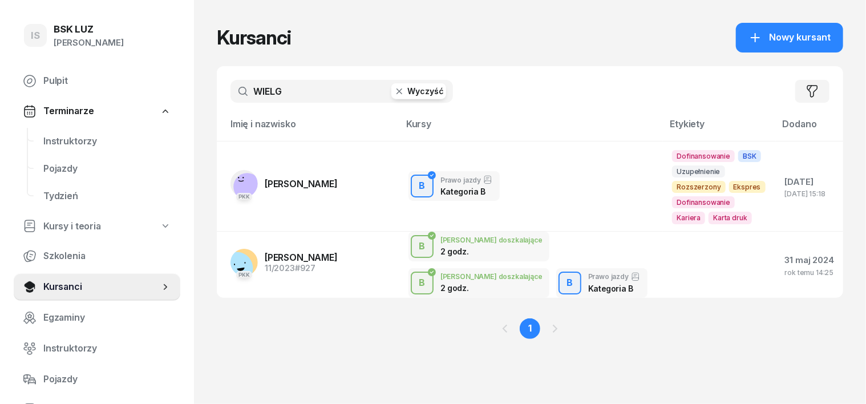
drag, startPoint x: 378, startPoint y: 92, endPoint x: 372, endPoint y: 89, distance: 6.7
click at [394, 93] on icon "button" at bounding box center [399, 91] width 11 height 11
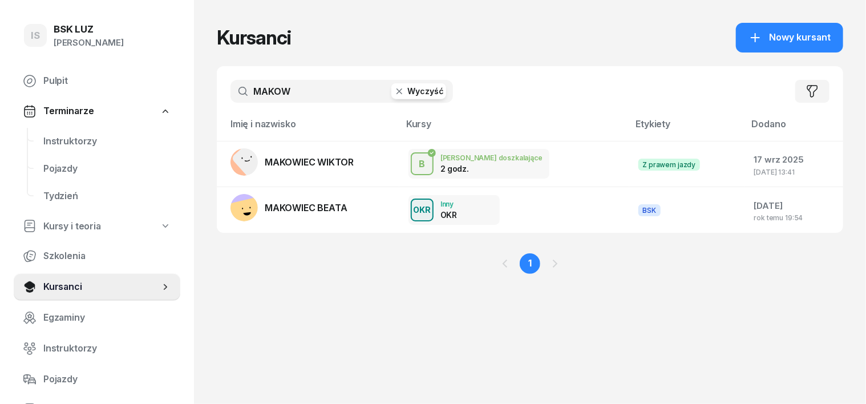
type input "MAKOW"
click at [397, 92] on icon "button" at bounding box center [400, 91] width 6 height 6
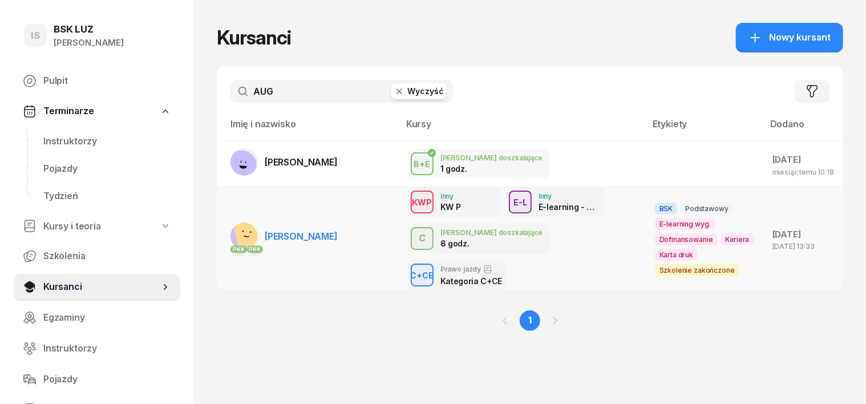
type input "AUG"
click at [221, 215] on td "PKK [PERSON_NAME]" at bounding box center [308, 238] width 183 height 103
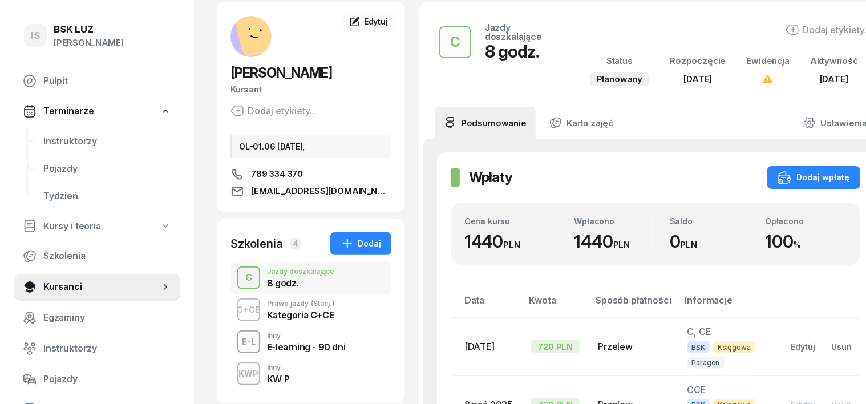
scroll to position [71, 0]
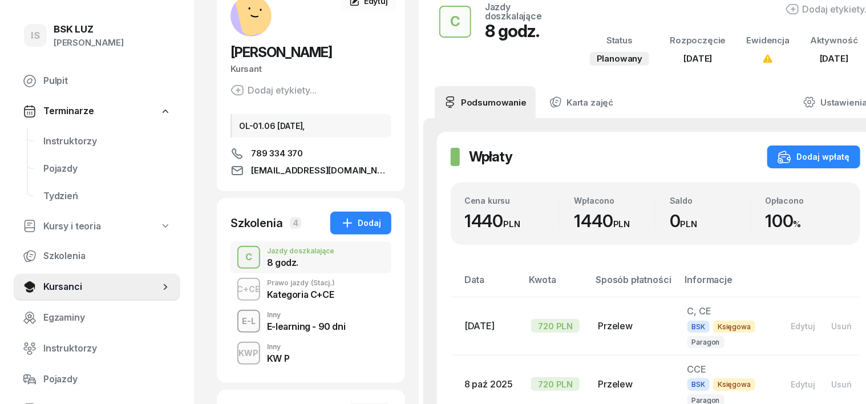
drag, startPoint x: 217, startPoint y: 304, endPoint x: 228, endPoint y: 306, distance: 11.1
click at [233, 296] on div "C+CE" at bounding box center [249, 289] width 33 height 14
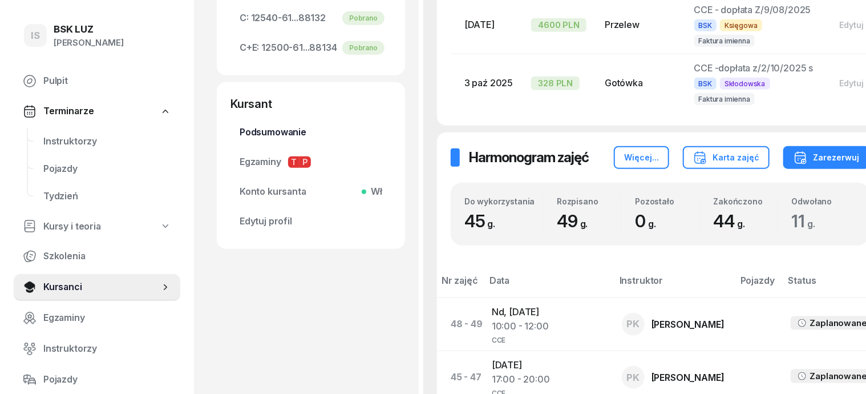
scroll to position [285, 0]
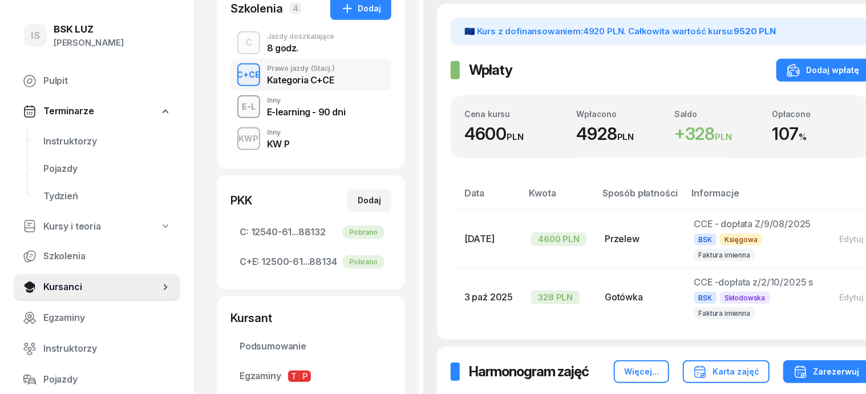
click at [230, 59] on div "C Jazdy doszkalające 8 godz." at bounding box center [310, 43] width 161 height 32
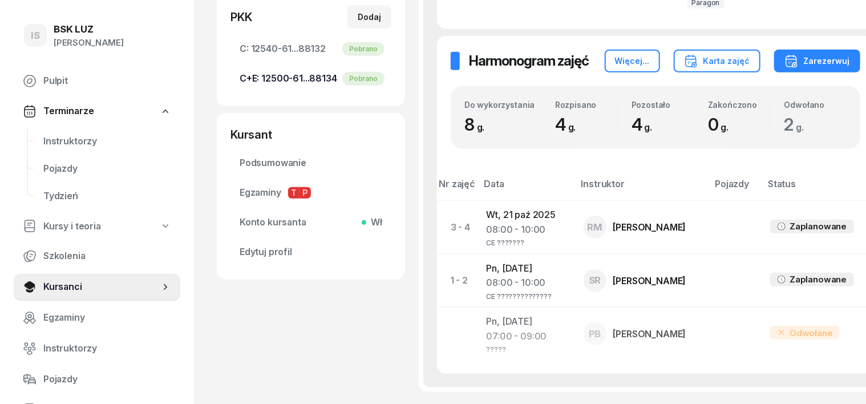
scroll to position [357, 0]
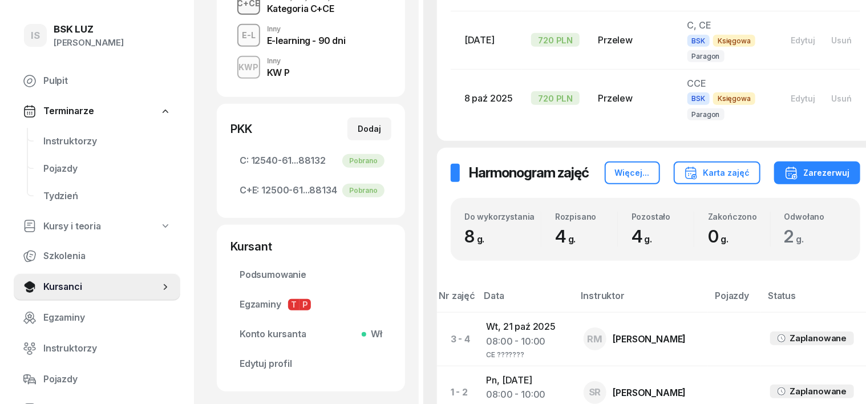
drag, startPoint x: 218, startPoint y: 23, endPoint x: 223, endPoint y: 29, distance: 7.3
click at [233, 10] on div "C+CE" at bounding box center [249, 3] width 33 height 14
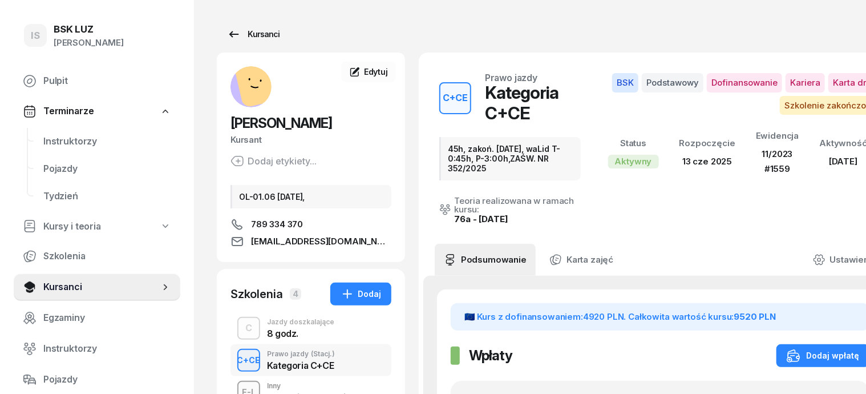
click at [236, 40] on div "Kursanci" at bounding box center [253, 34] width 52 height 14
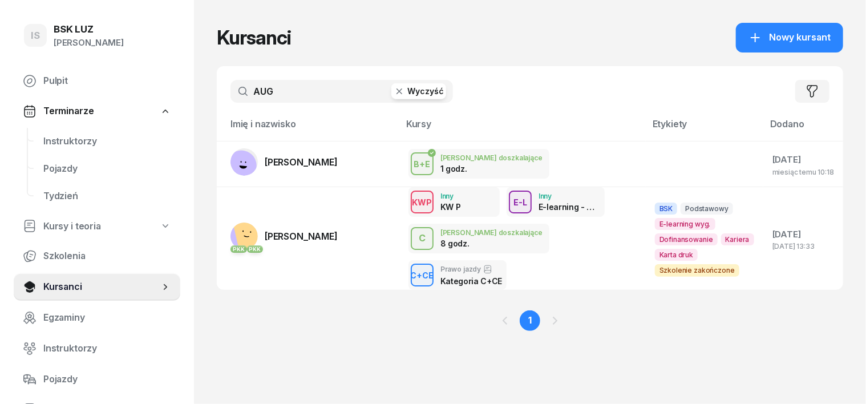
click at [397, 91] on icon "button" at bounding box center [400, 91] width 6 height 6
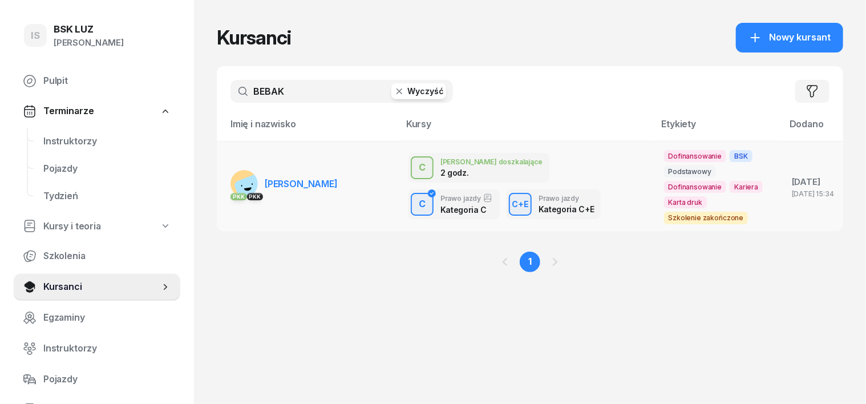
type input "BEBAK"
click at [233, 176] on rect at bounding box center [250, 190] width 35 height 35
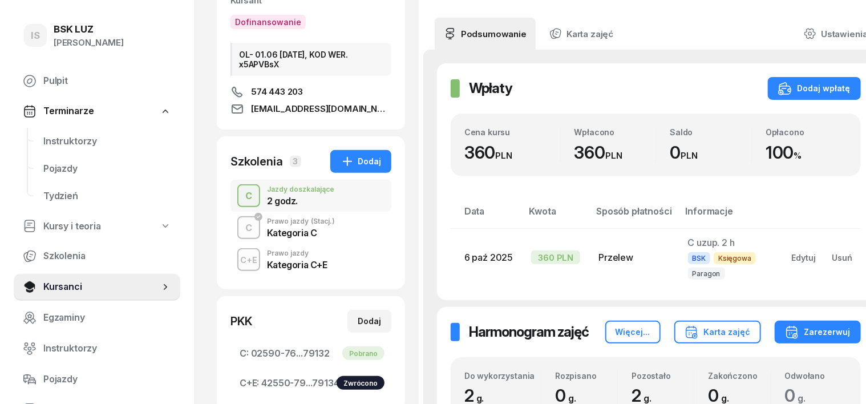
scroll to position [143, 0]
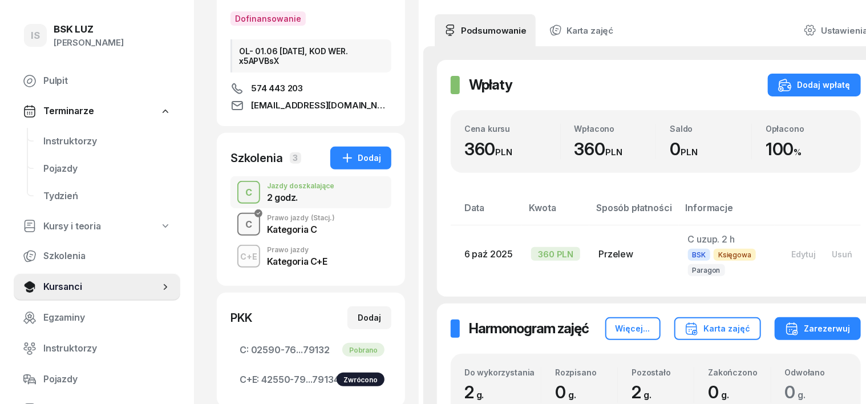
click at [238, 222] on div "button" at bounding box center [248, 224] width 21 height 21
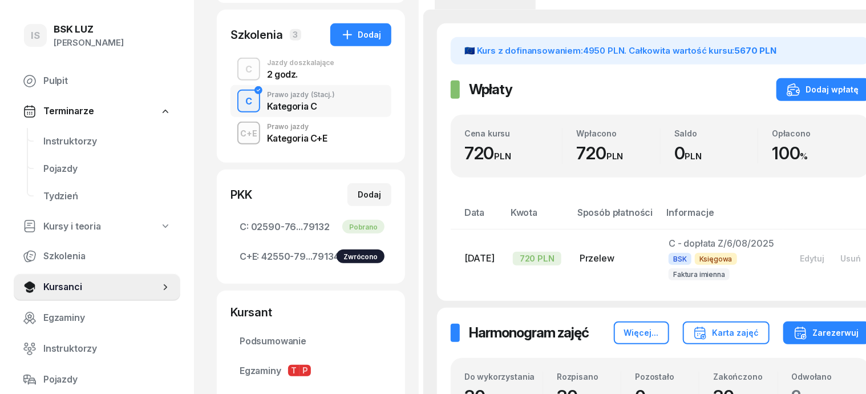
scroll to position [214, 0]
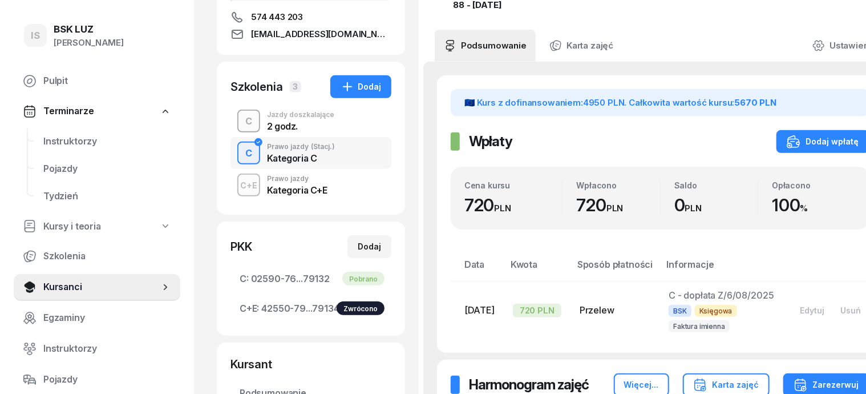
click at [241, 119] on div "C" at bounding box center [249, 121] width 16 height 19
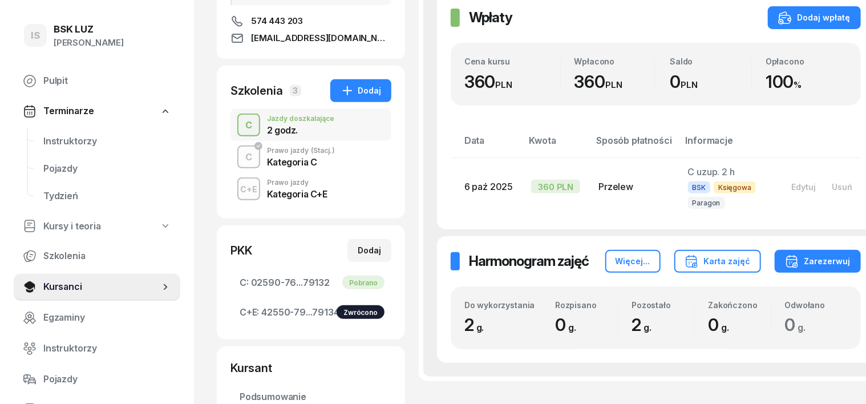
scroll to position [214, 0]
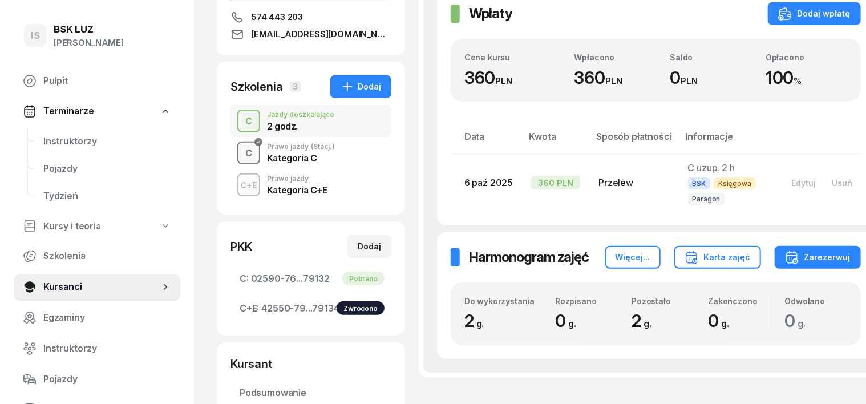
click at [241, 151] on div "C" at bounding box center [249, 153] width 16 height 19
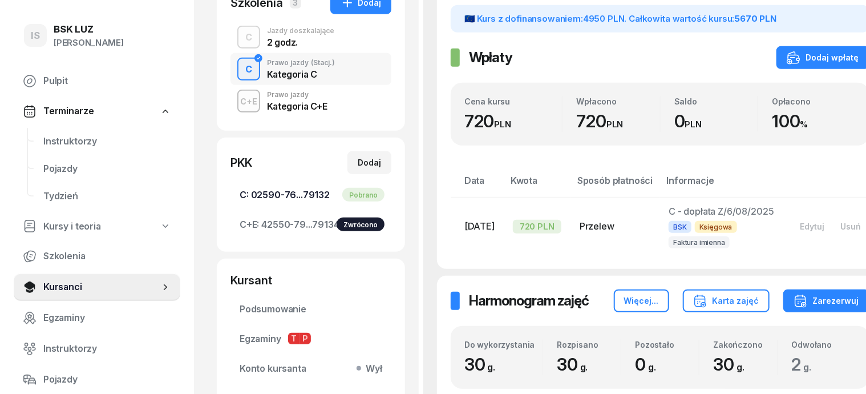
scroll to position [285, 0]
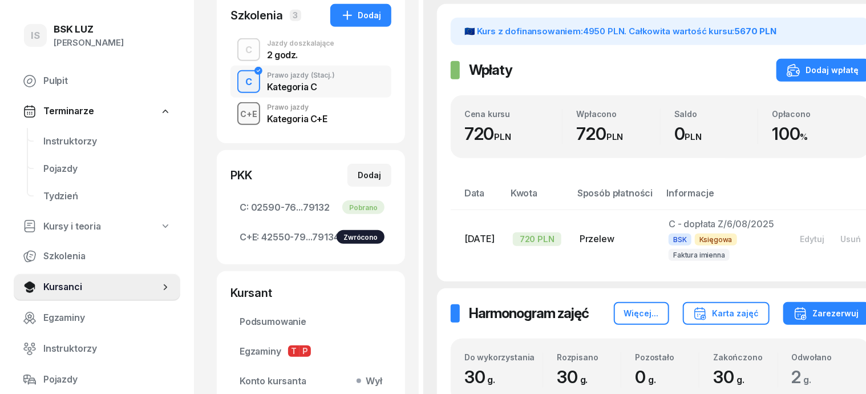
click at [236, 115] on div "C+E" at bounding box center [249, 114] width 26 height 14
